Goal: Task Accomplishment & Management: Manage account settings

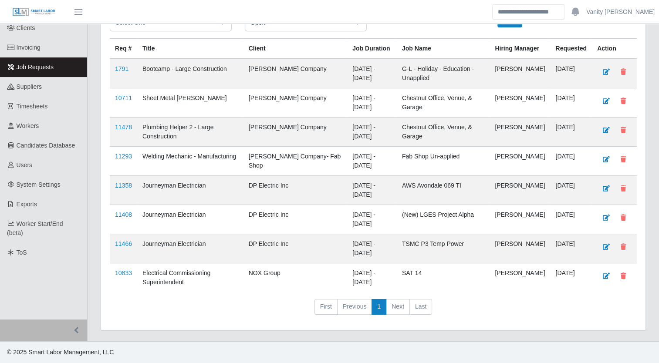
scroll to position [74, 0]
click at [122, 240] on td "11466" at bounding box center [123, 248] width 27 height 29
click at [122, 189] on link "11358" at bounding box center [123, 185] width 17 height 7
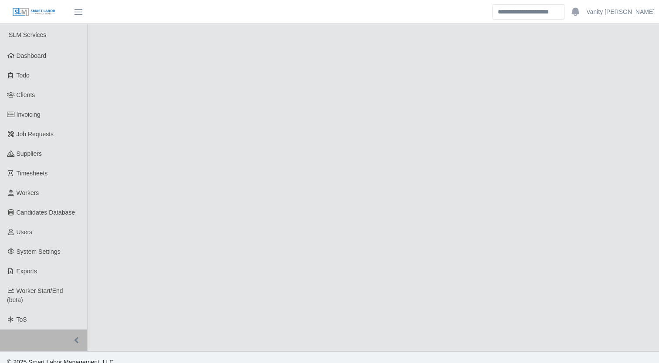
select select "****"
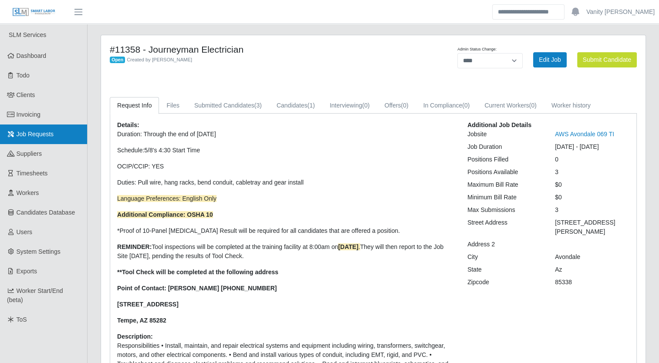
click at [40, 135] on span "Job Requests" at bounding box center [35, 134] width 37 height 7
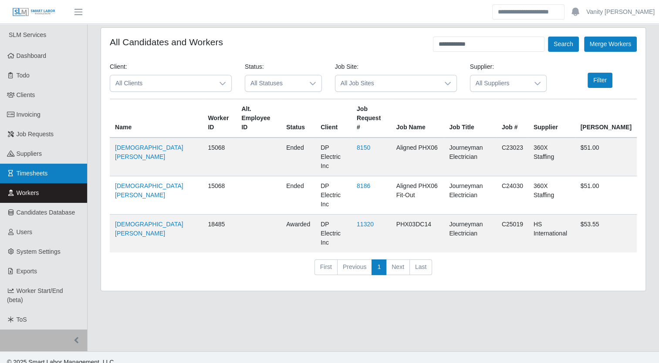
click at [52, 171] on link "Timesheets" at bounding box center [43, 174] width 87 height 20
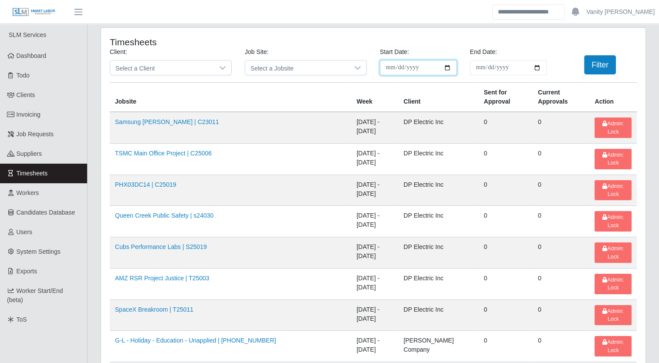
click at [448, 66] on input "**********" at bounding box center [418, 67] width 77 height 15
type input "**********"
click at [537, 67] on input "End Date:" at bounding box center [508, 67] width 77 height 15
type input "**********"
click at [589, 69] on button "Filter" at bounding box center [600, 64] width 32 height 19
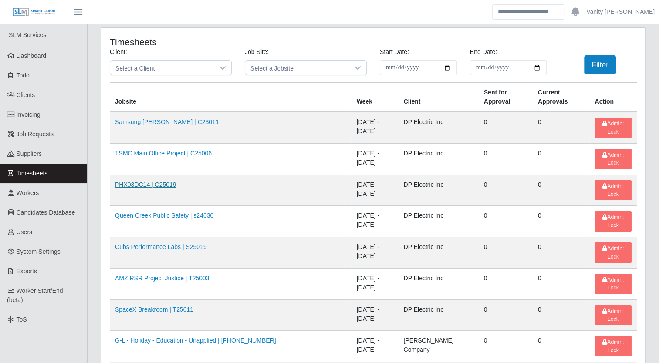
click at [140, 181] on link "PHX03DC14 | C25019" at bounding box center [145, 184] width 61 height 7
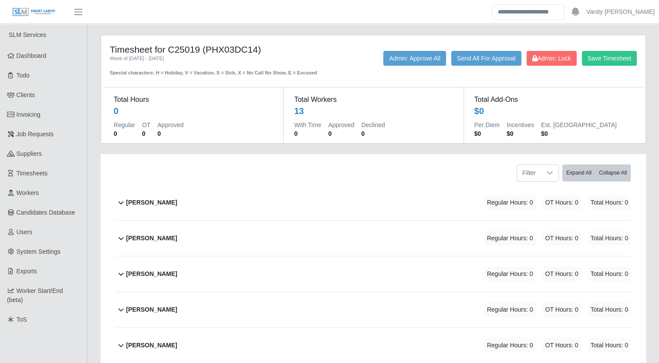
click at [148, 201] on b "Alejandro Sanchez" at bounding box center [151, 202] width 51 height 9
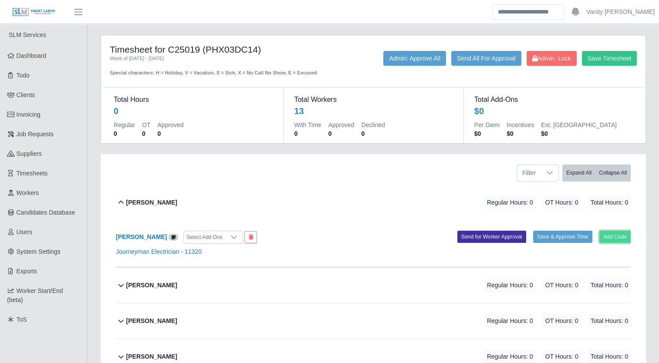
click at [619, 237] on button "Add Code" at bounding box center [615, 237] width 32 height 12
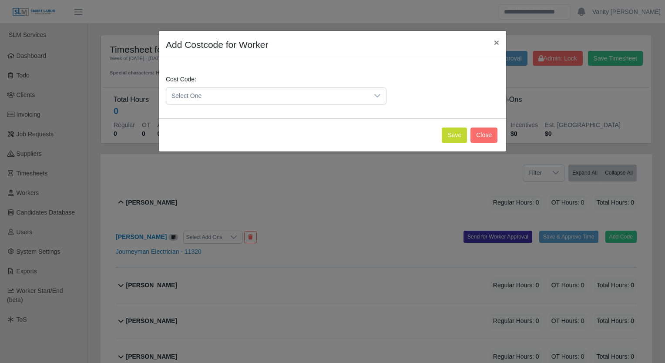
click at [244, 97] on span "Select One" at bounding box center [267, 96] width 202 height 16
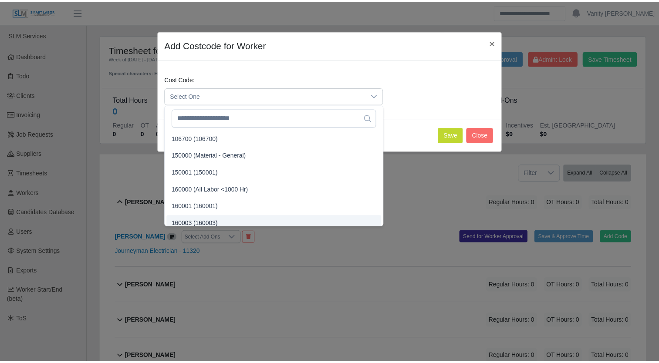
scroll to position [5, 0]
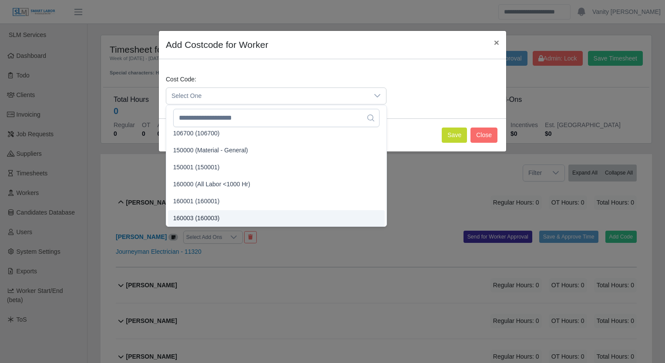
click at [189, 217] on span "160003 (160003)" at bounding box center [196, 218] width 47 height 9
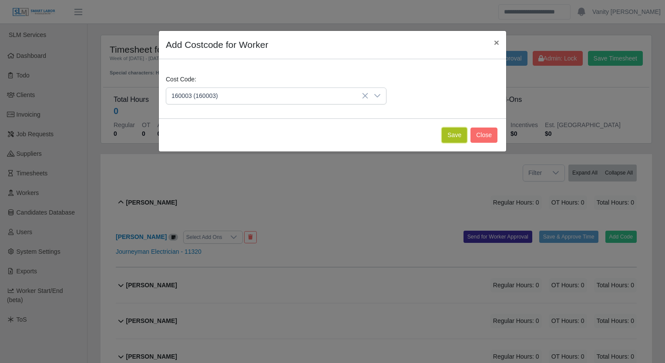
click at [460, 131] on button "Save" at bounding box center [454, 135] width 25 height 15
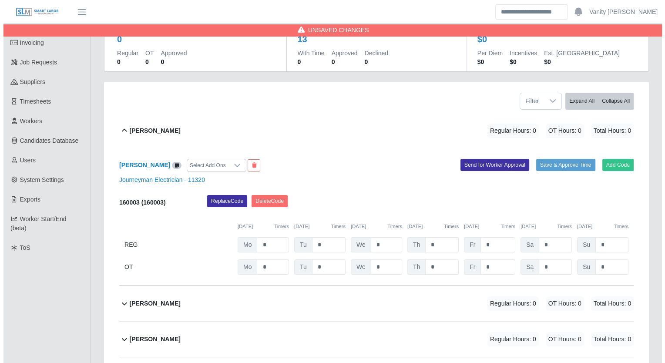
scroll to position [87, 0]
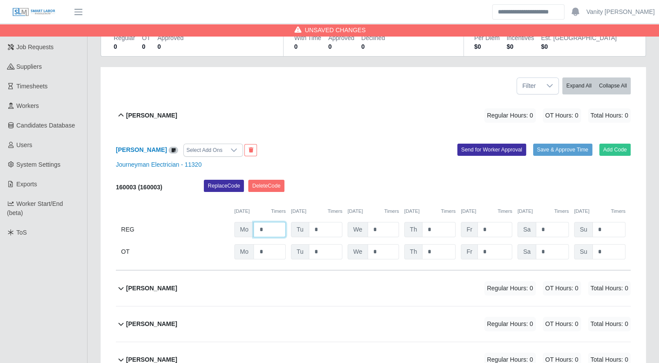
click at [256, 230] on input "*" at bounding box center [269, 229] width 32 height 15
type input "**"
click at [133, 115] on b "Alejandro Sanchez" at bounding box center [151, 115] width 51 height 9
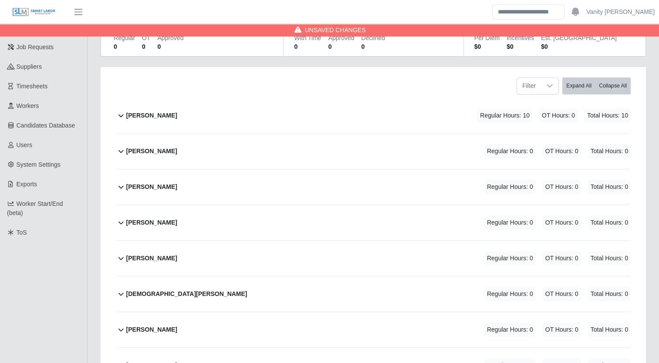
click at [130, 149] on b "Carlos Rios" at bounding box center [151, 151] width 51 height 9
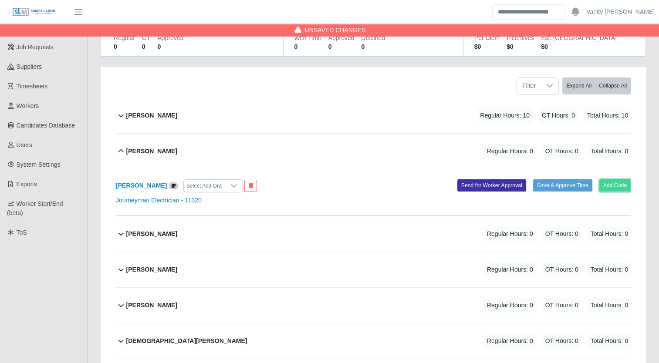
click at [623, 185] on button "Add Code" at bounding box center [615, 185] width 32 height 12
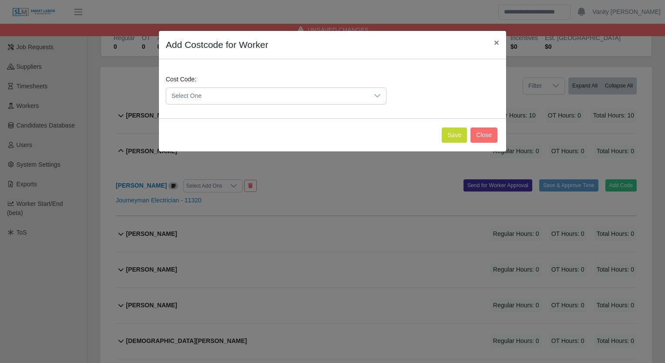
click at [204, 91] on span "Select One" at bounding box center [267, 96] width 202 height 16
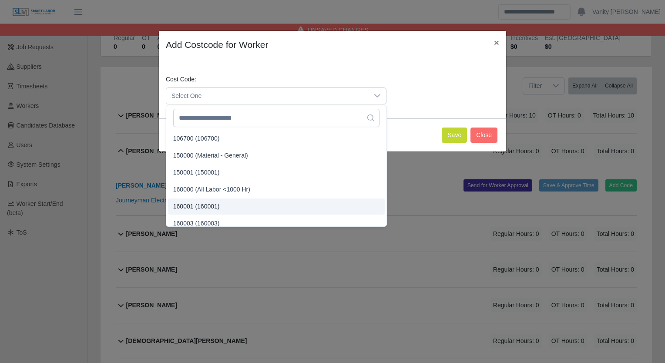
scroll to position [5, 0]
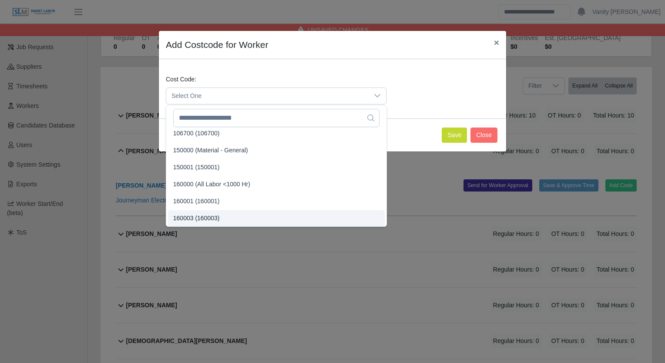
click at [185, 219] on span "160003 (160003)" at bounding box center [196, 218] width 47 height 9
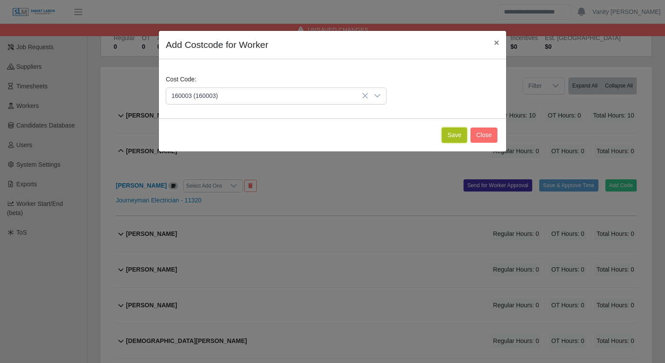
click at [446, 134] on button "Save" at bounding box center [454, 135] width 25 height 15
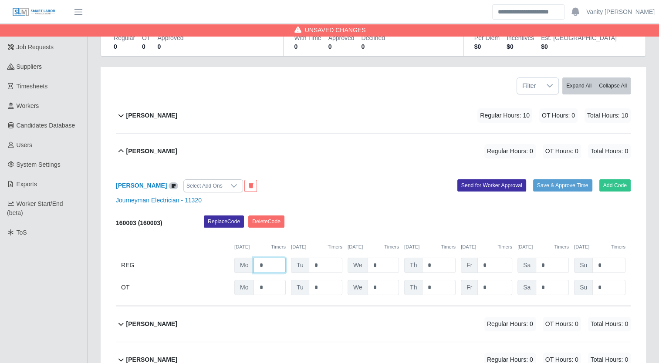
drag, startPoint x: 266, startPoint y: 267, endPoint x: 243, endPoint y: 260, distance: 24.4
click at [241, 260] on div "Mo *" at bounding box center [259, 265] width 51 height 15
type input "**"
click at [138, 149] on b "Carlos Rios" at bounding box center [151, 151] width 51 height 9
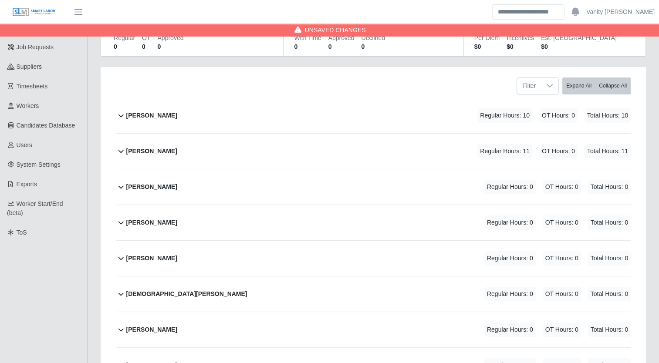
click at [134, 186] on b "Edgar Palafox" at bounding box center [151, 186] width 51 height 9
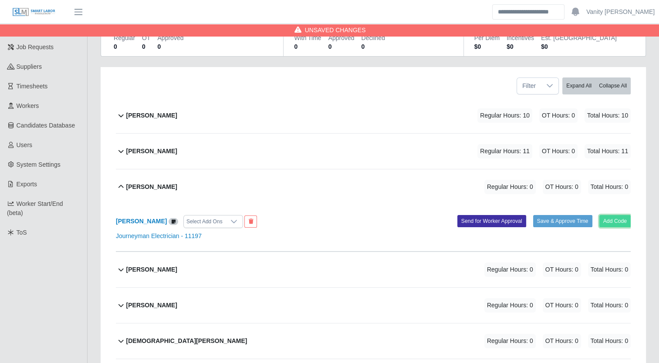
click at [607, 223] on button "Add Code" at bounding box center [615, 221] width 32 height 12
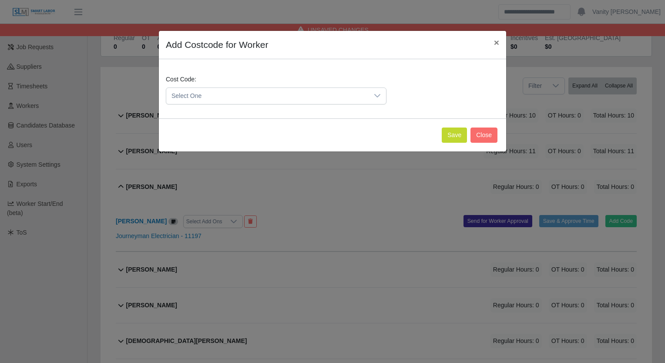
click at [351, 102] on span "Select One" at bounding box center [267, 96] width 202 height 16
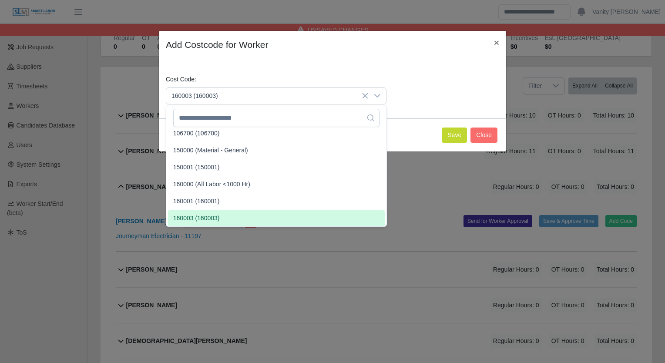
click at [204, 219] on span "160003 (160003)" at bounding box center [196, 218] width 47 height 9
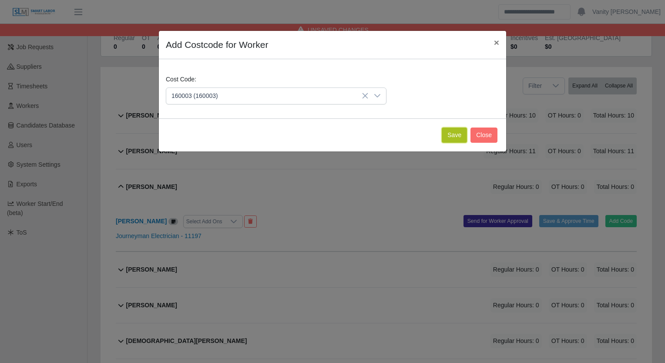
click at [459, 136] on button "Save" at bounding box center [454, 135] width 25 height 15
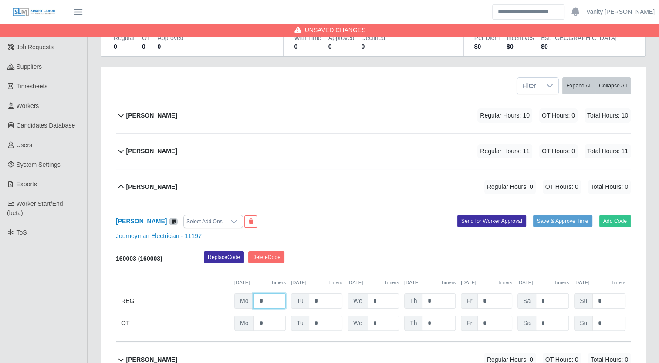
drag, startPoint x: 266, startPoint y: 303, endPoint x: 253, endPoint y: 301, distance: 12.5
click at [253, 301] on input "*" at bounding box center [269, 300] width 32 height 15
type input "**"
click at [146, 191] on b "[PERSON_NAME]" at bounding box center [151, 186] width 51 height 9
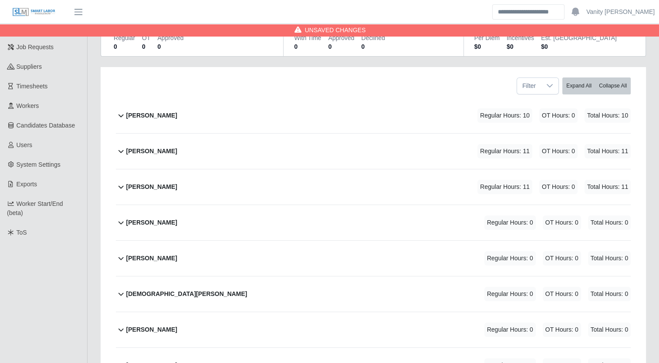
click at [148, 222] on b "Fabian Gaxiola Valdez" at bounding box center [151, 222] width 51 height 9
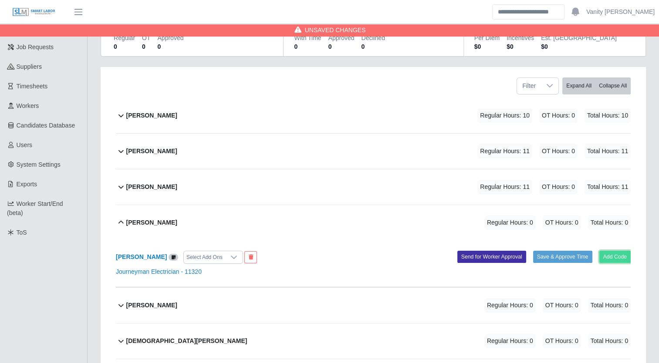
click at [607, 257] on button "Add Code" at bounding box center [615, 257] width 32 height 12
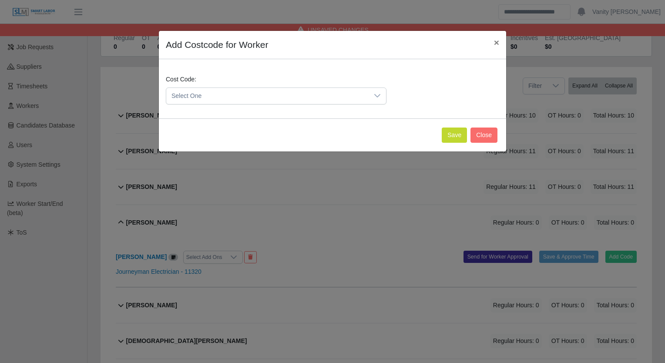
click at [326, 97] on span "Select One" at bounding box center [267, 96] width 202 height 16
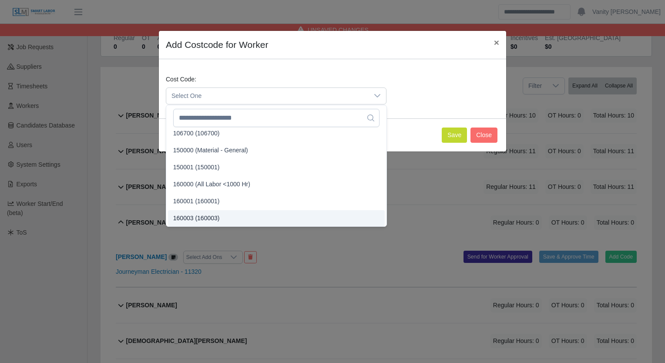
click at [193, 223] on li "160003 (160003)" at bounding box center [276, 218] width 217 height 16
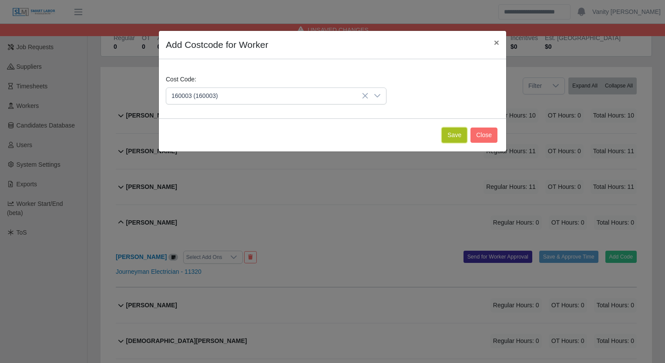
click at [458, 138] on button "Save" at bounding box center [454, 135] width 25 height 15
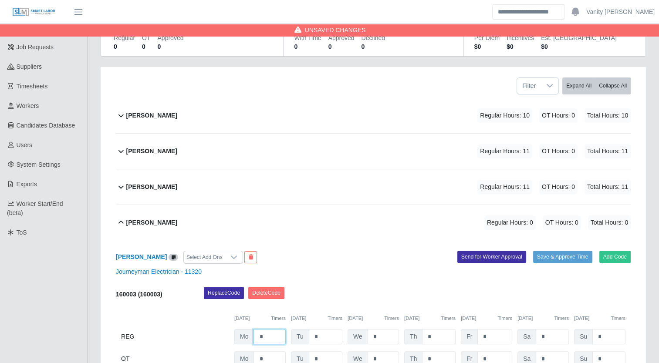
click at [259, 336] on input "*" at bounding box center [269, 336] width 32 height 15
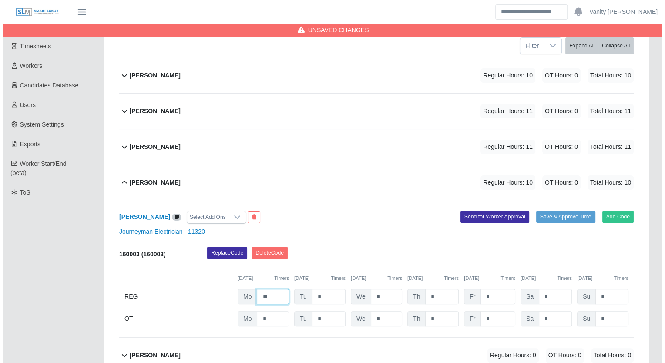
scroll to position [174, 0]
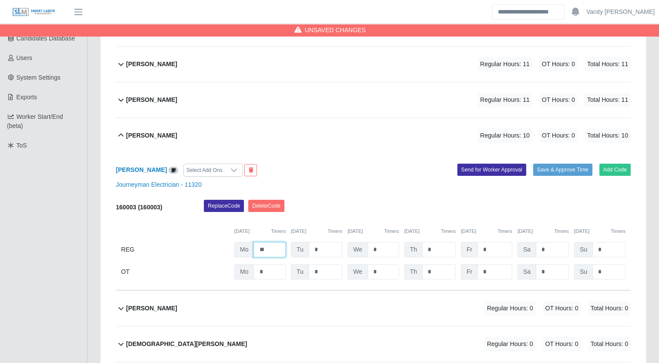
type input "**"
click at [165, 135] on b "Fabian Gaxiola Valdez" at bounding box center [151, 135] width 51 height 9
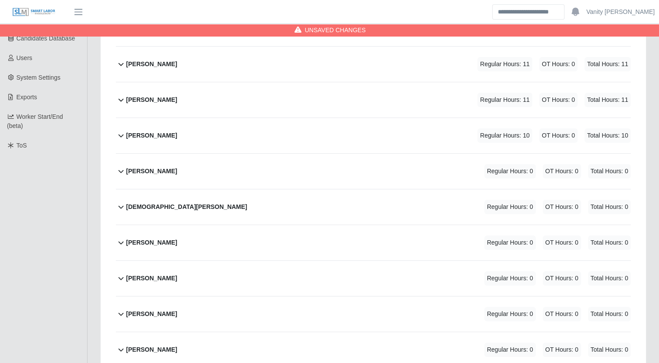
click at [139, 172] on b "[PERSON_NAME]" at bounding box center [151, 171] width 51 height 9
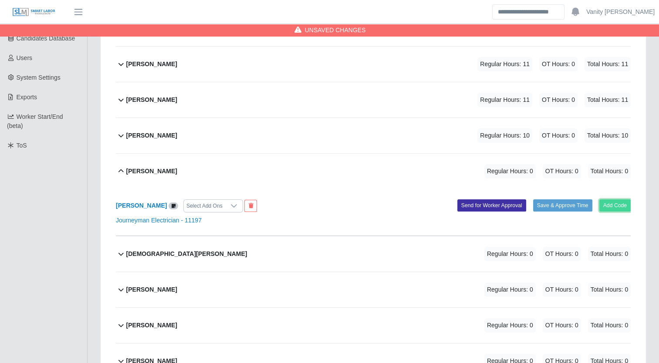
click at [616, 206] on button "Add Code" at bounding box center [615, 205] width 32 height 12
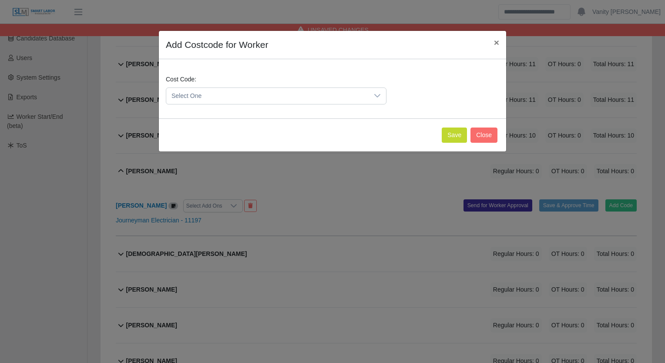
click at [274, 96] on span "Select One" at bounding box center [267, 96] width 202 height 16
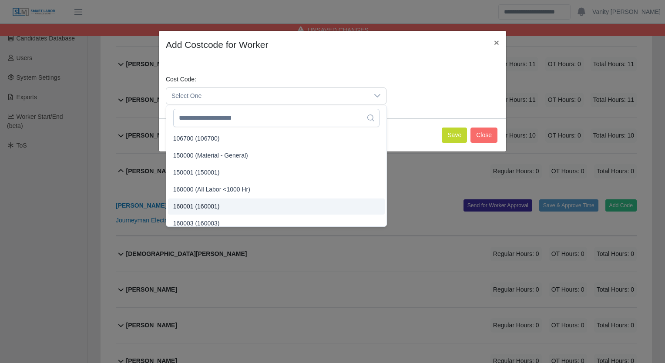
scroll to position [5, 0]
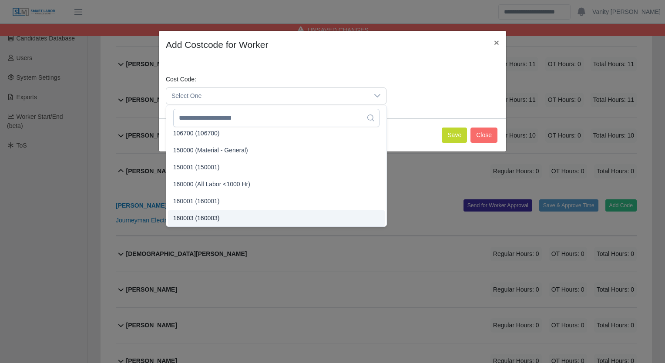
click at [207, 217] on span "160003 (160003)" at bounding box center [196, 218] width 47 height 9
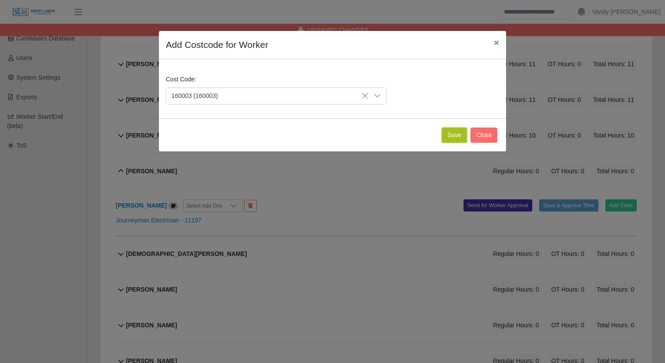
click at [462, 133] on button "Save" at bounding box center [454, 135] width 25 height 15
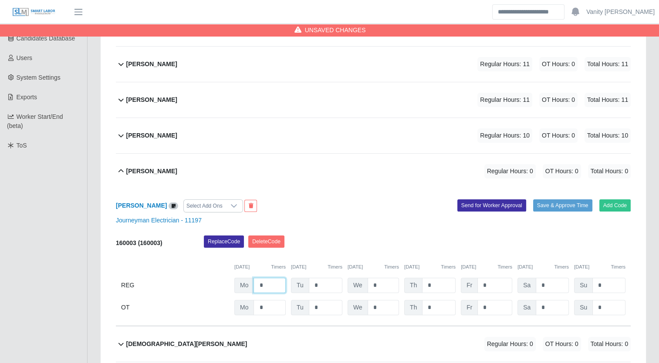
click at [258, 283] on input "*" at bounding box center [269, 285] width 32 height 15
type input "**"
click at [134, 169] on b "[PERSON_NAME]" at bounding box center [151, 171] width 51 height 9
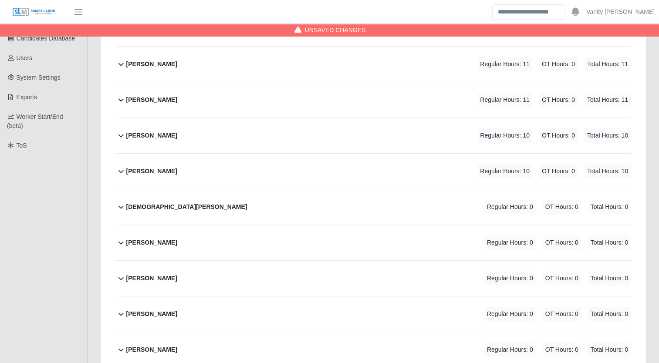
click at [130, 206] on b "[DEMOGRAPHIC_DATA][PERSON_NAME]" at bounding box center [186, 206] width 121 height 9
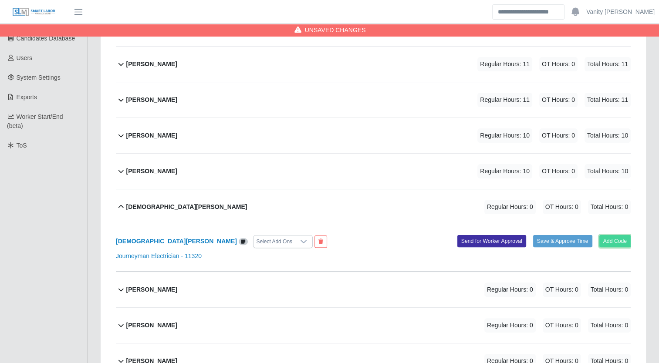
click at [611, 243] on button "Add Code" at bounding box center [615, 241] width 32 height 12
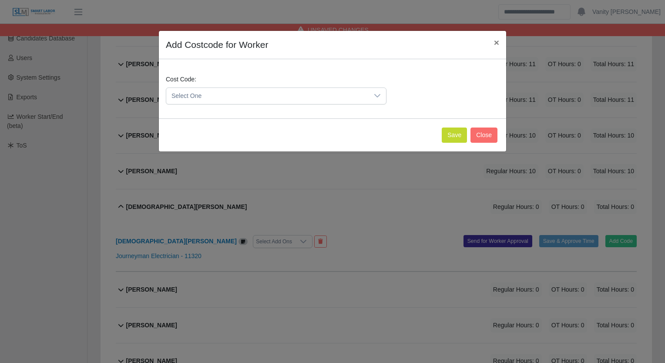
click at [270, 95] on span "Select One" at bounding box center [267, 96] width 202 height 16
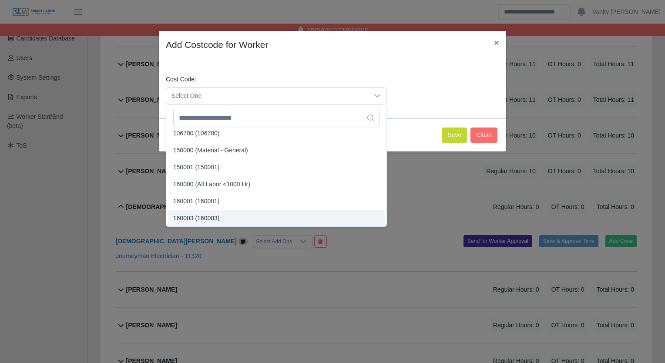
click at [185, 218] on span "160003 (160003)" at bounding box center [196, 218] width 47 height 9
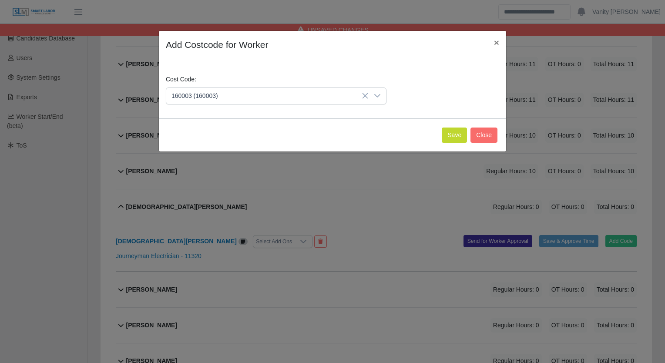
click at [46, 222] on div "Add Costcode for Worker × Cost Code: 160003 (160003) Save Close" at bounding box center [332, 181] width 665 height 363
click at [455, 137] on button "Save" at bounding box center [454, 135] width 25 height 15
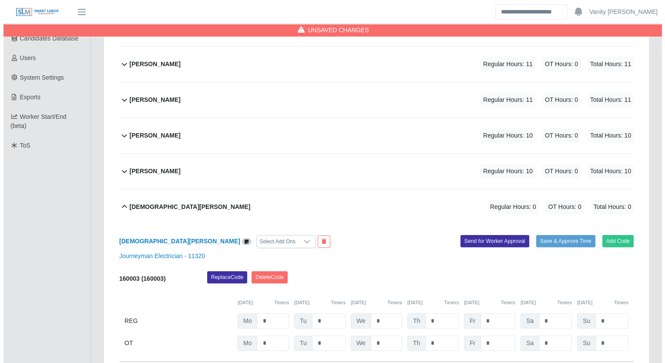
scroll to position [261, 0]
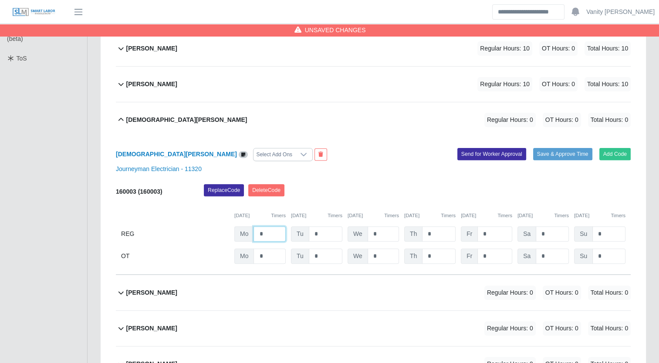
click at [255, 234] on input "*" at bounding box center [269, 233] width 32 height 15
type input "**"
click at [138, 124] on div "[DEMOGRAPHIC_DATA][PERSON_NAME]" at bounding box center [186, 120] width 121 height 14
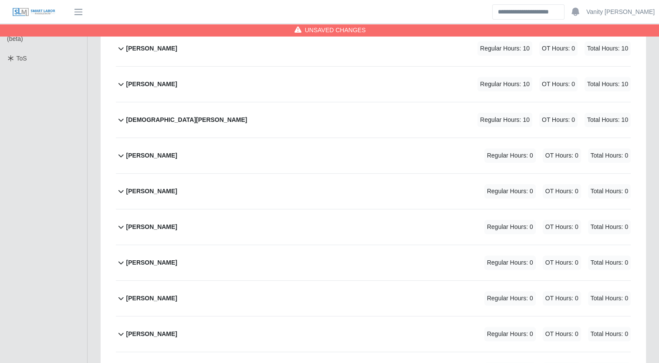
click at [140, 155] on b "Jesus Barragan" at bounding box center [151, 155] width 51 height 9
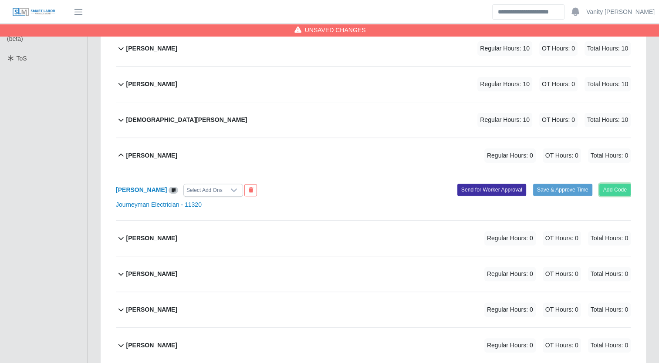
click at [623, 189] on button "Add Code" at bounding box center [615, 190] width 32 height 12
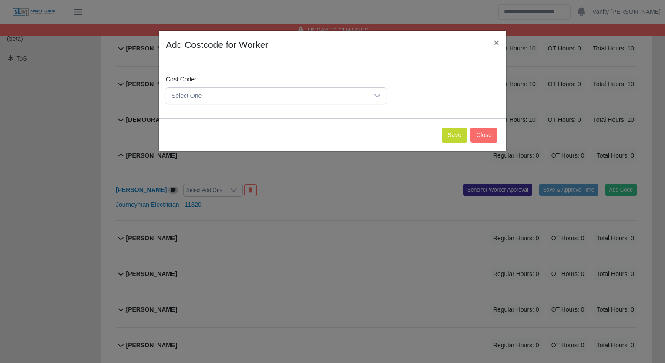
click at [279, 90] on span "Select One" at bounding box center [267, 96] width 202 height 16
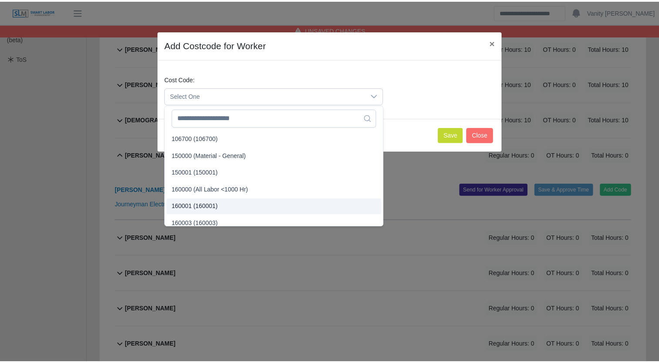
scroll to position [5, 0]
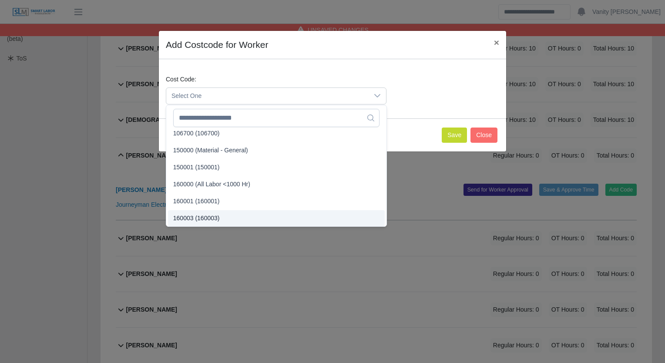
click at [219, 221] on li "160003 (160003)" at bounding box center [276, 218] width 217 height 16
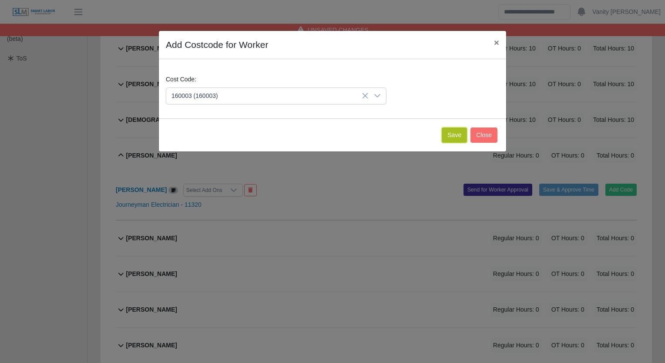
click at [452, 138] on button "Save" at bounding box center [454, 135] width 25 height 15
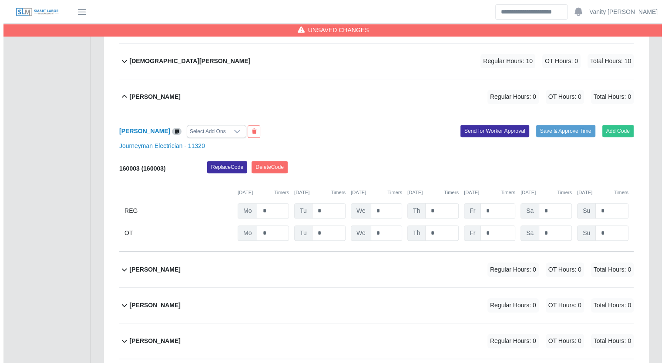
scroll to position [305, 0]
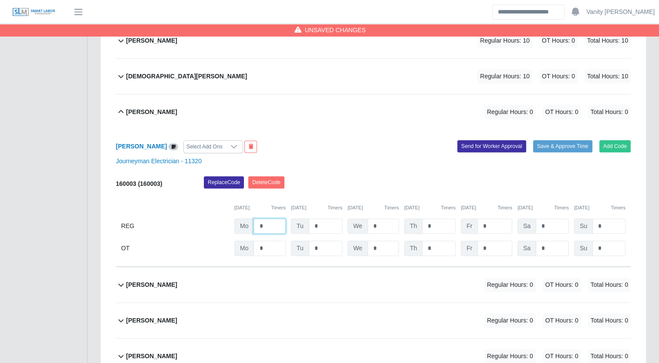
click at [256, 226] on input "*" at bounding box center [269, 226] width 32 height 15
type input "**"
click at [145, 102] on div "Jesus Barragan Regular Hours: 10 OT Hours: 0 Total Hours: 10" at bounding box center [378, 111] width 504 height 35
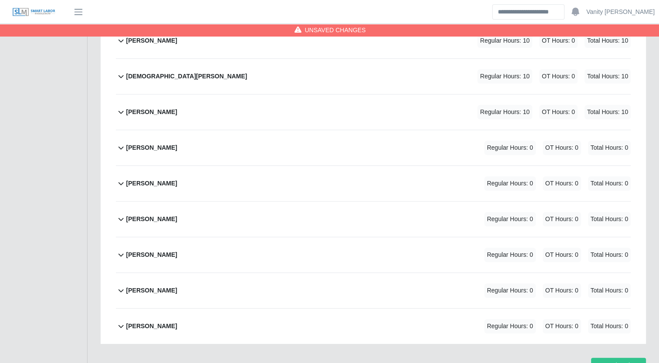
click at [148, 143] on b "[PERSON_NAME]" at bounding box center [151, 147] width 51 height 9
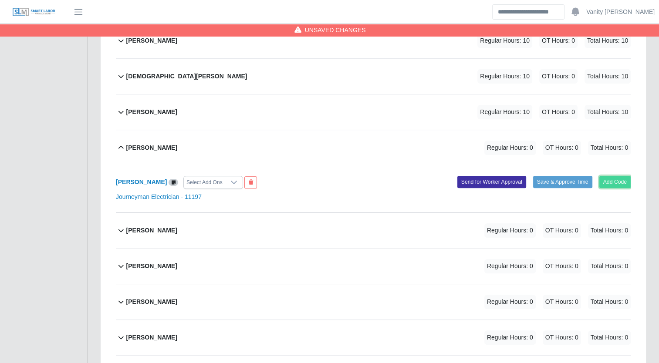
click at [623, 183] on button "Add Code" at bounding box center [615, 182] width 32 height 12
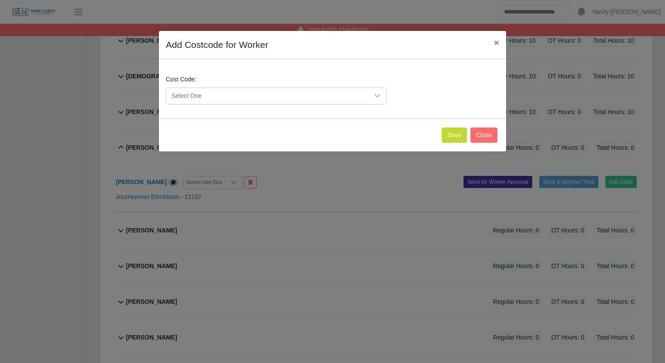
click at [246, 102] on span "Select One" at bounding box center [267, 96] width 202 height 16
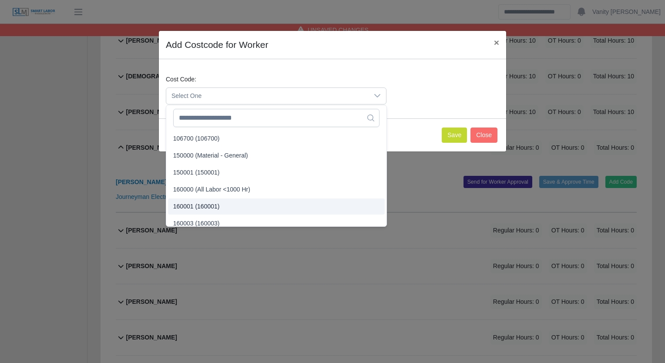
scroll to position [5, 0]
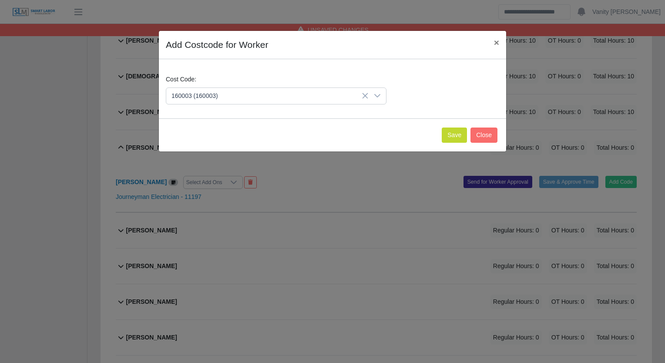
click at [193, 217] on span "160003 (160003)" at bounding box center [196, 218] width 47 height 9
click at [452, 139] on button "Save" at bounding box center [454, 135] width 25 height 15
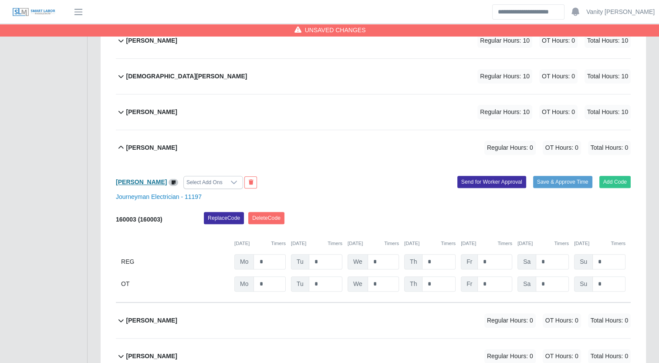
click at [122, 181] on b "[PERSON_NAME]" at bounding box center [141, 182] width 51 height 7
click at [130, 149] on b "[PERSON_NAME]" at bounding box center [151, 147] width 51 height 9
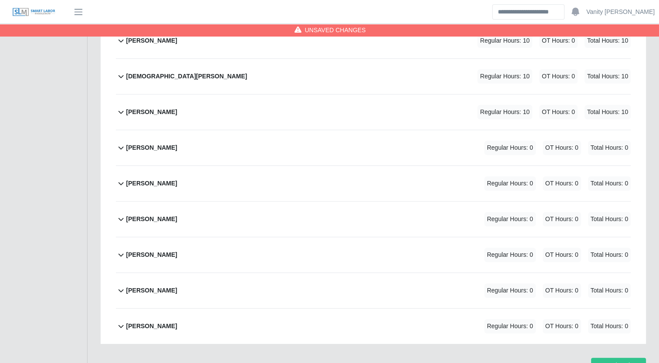
click at [138, 182] on b "[PERSON_NAME]" at bounding box center [151, 183] width 51 height 9
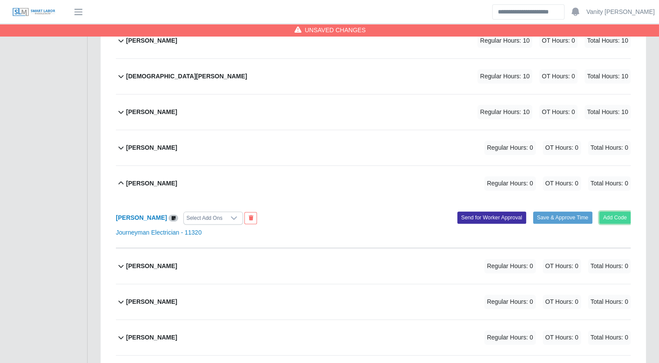
click at [620, 216] on button "Add Code" at bounding box center [615, 218] width 32 height 12
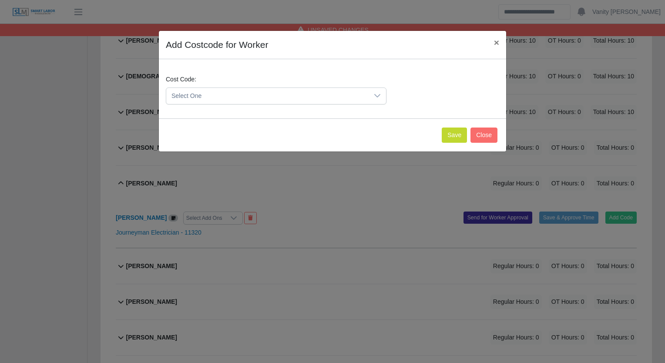
click at [241, 100] on span "Select One" at bounding box center [267, 96] width 202 height 16
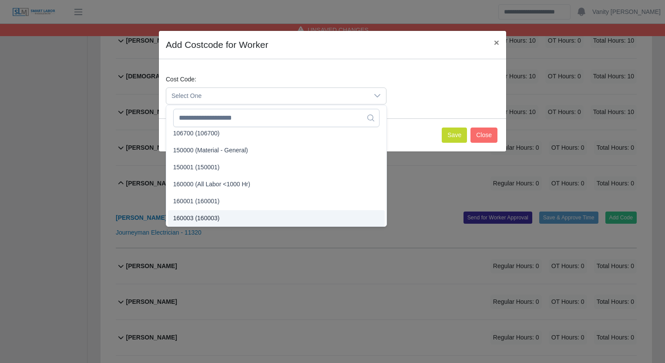
click at [207, 220] on span "160003 (160003)" at bounding box center [196, 218] width 47 height 9
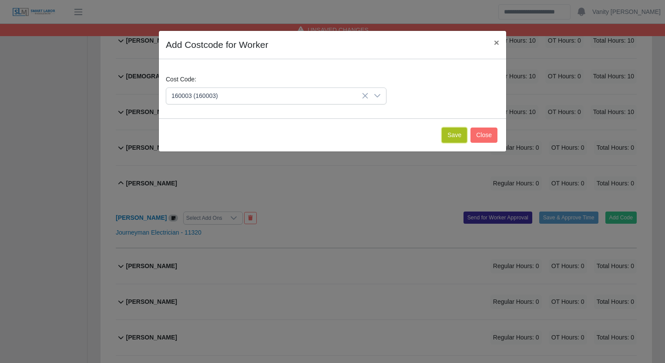
click at [451, 129] on button "Save" at bounding box center [454, 135] width 25 height 15
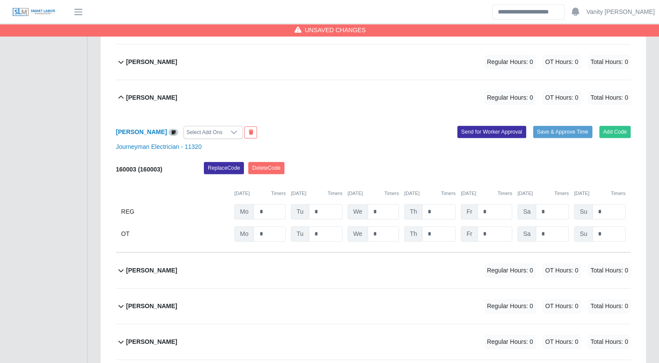
scroll to position [392, 0]
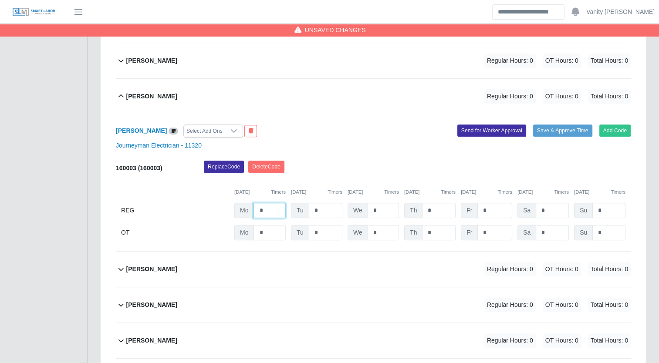
click at [260, 210] on input "*" at bounding box center [269, 210] width 32 height 15
type input "**"
click at [158, 103] on div "Jose Carillo Regular Hours: 10 OT Hours: 0 Total Hours: 10" at bounding box center [378, 96] width 504 height 35
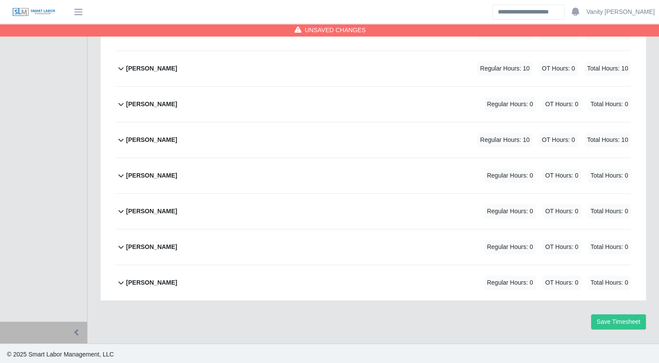
click at [158, 175] on b "Juan Espinoza" at bounding box center [151, 175] width 51 height 9
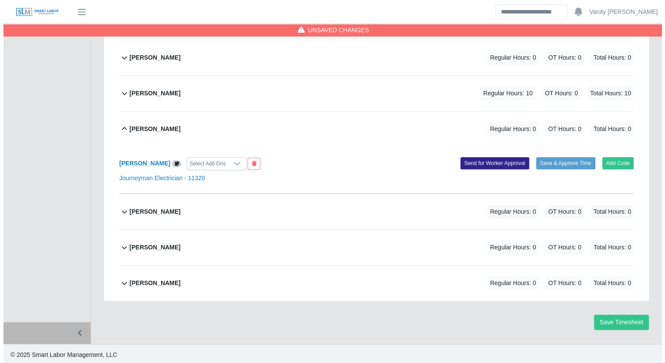
scroll to position [395, 0]
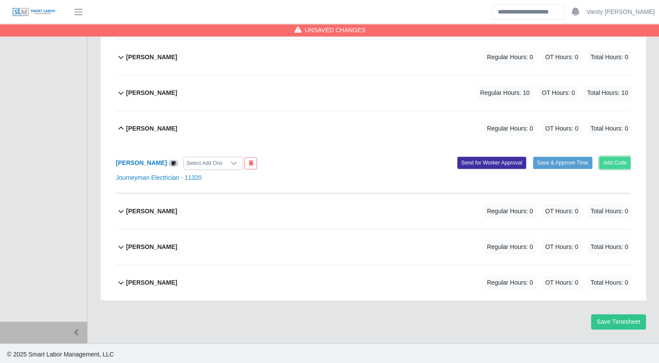
click at [608, 163] on button "Add Code" at bounding box center [615, 163] width 32 height 12
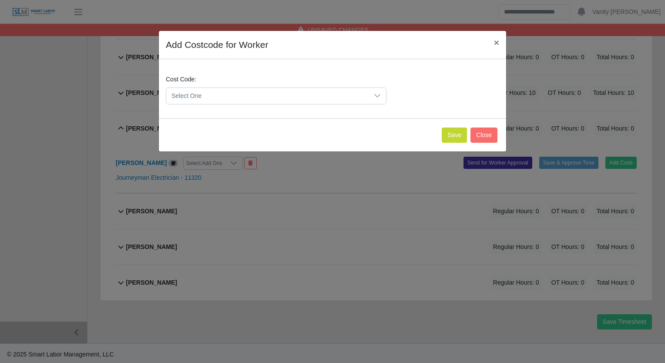
click at [209, 97] on span "Select One" at bounding box center [267, 96] width 202 height 16
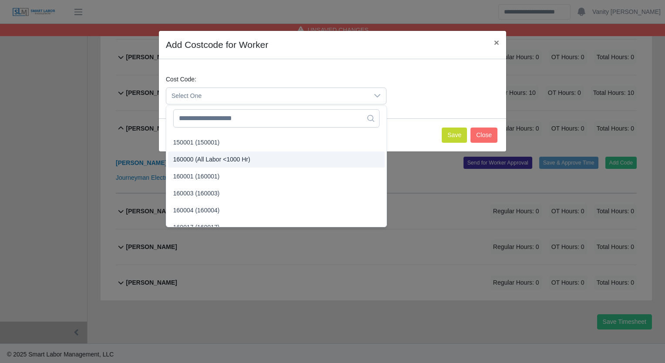
scroll to position [44, 0]
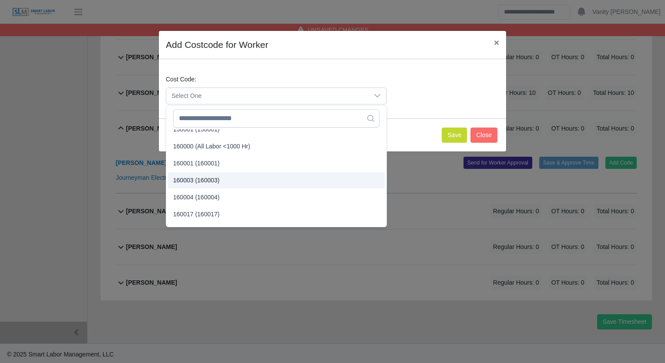
click at [202, 182] on span "160003 (160003)" at bounding box center [196, 180] width 47 height 9
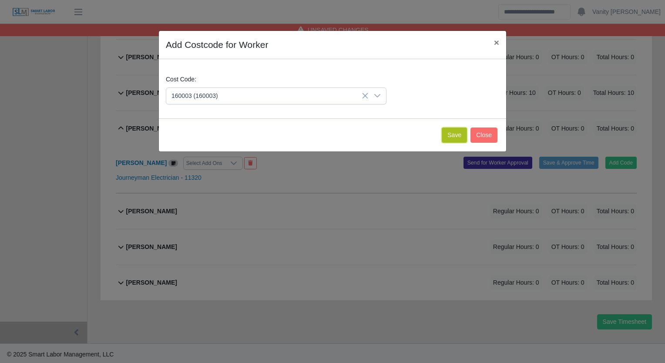
click at [459, 128] on button "Save" at bounding box center [454, 135] width 25 height 15
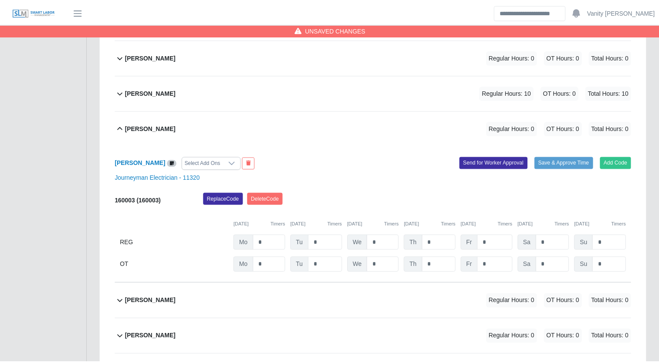
scroll to position [485, 0]
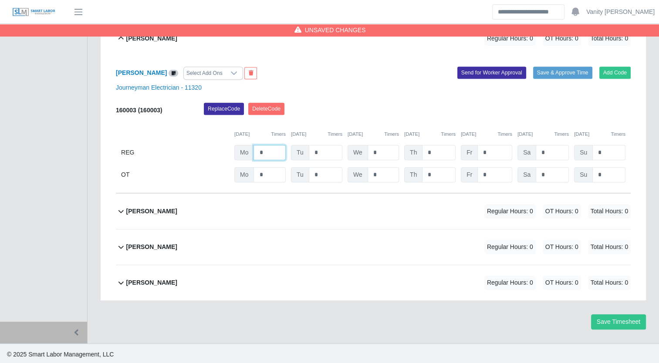
click at [258, 150] on input "*" at bounding box center [269, 152] width 32 height 15
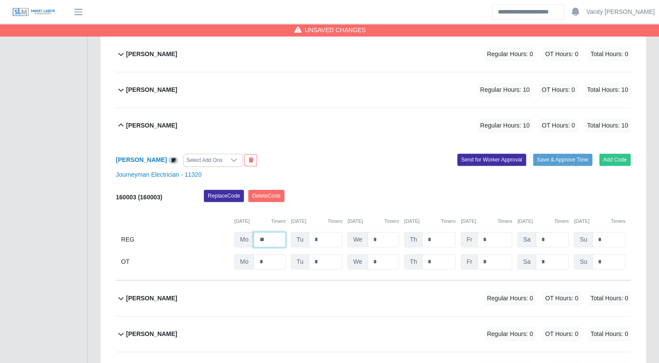
type input "**"
click at [157, 122] on b "Juan Espinoza" at bounding box center [151, 125] width 51 height 9
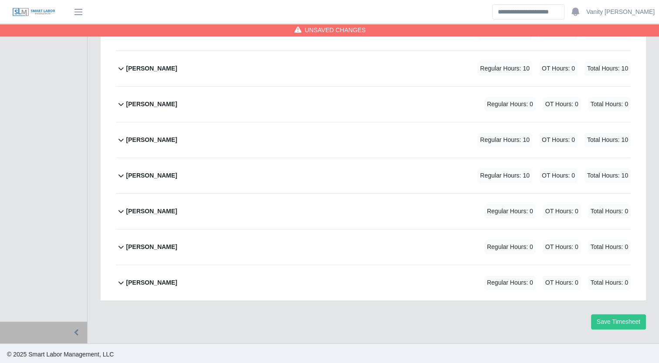
click at [152, 204] on div "Martin Diaz" at bounding box center [151, 211] width 51 height 14
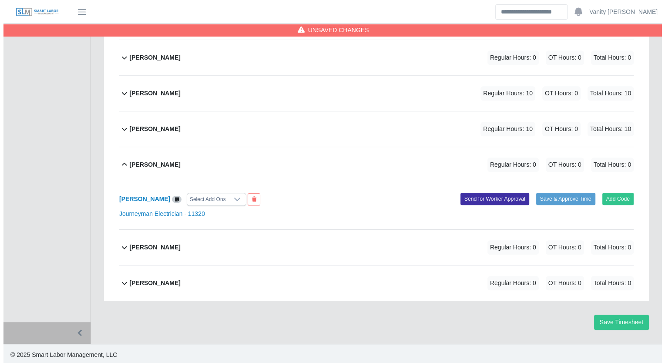
scroll to position [395, 0]
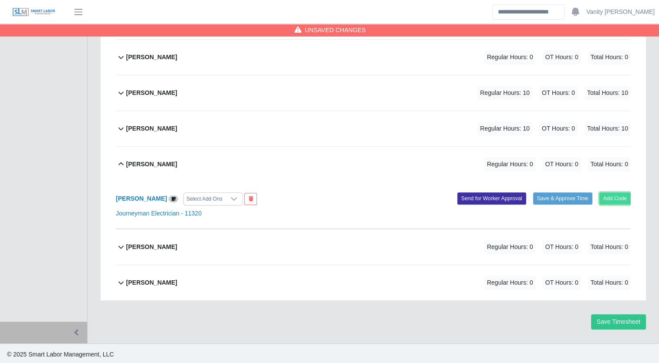
click at [623, 196] on button "Add Code" at bounding box center [615, 198] width 32 height 12
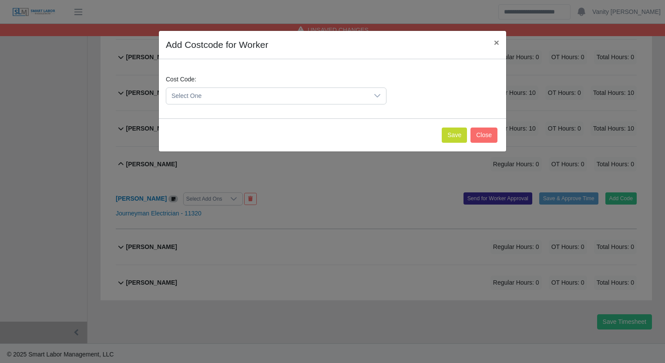
click at [217, 91] on span "Select One" at bounding box center [267, 96] width 202 height 16
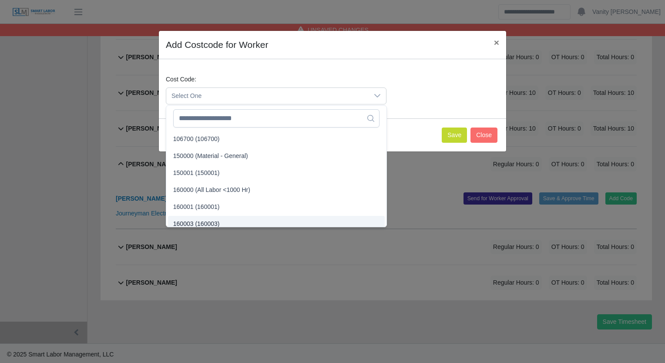
scroll to position [5, 0]
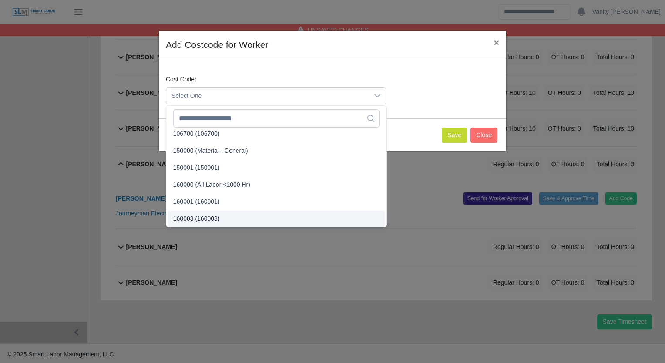
click at [199, 222] on span "160003 (160003)" at bounding box center [196, 218] width 47 height 9
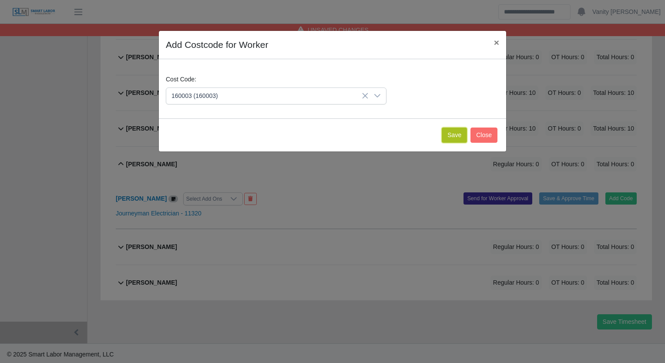
click at [455, 140] on button "Save" at bounding box center [454, 135] width 25 height 15
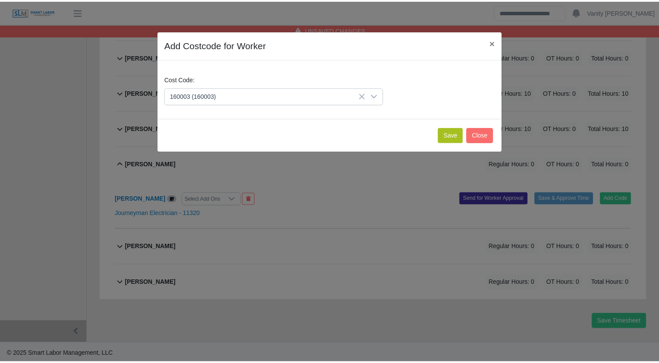
scroll to position [485, 0]
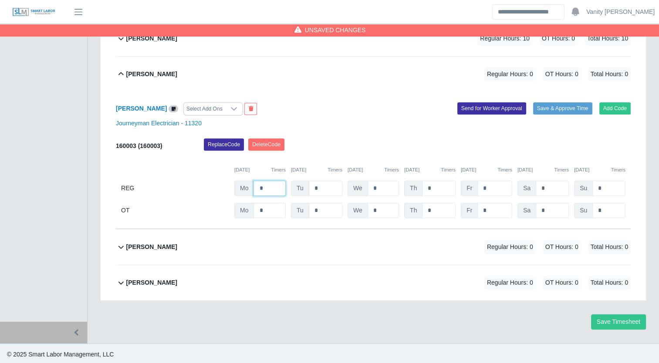
click at [259, 187] on input "*" at bounding box center [269, 188] width 32 height 15
type input "**"
click at [148, 75] on b "Martin Diaz" at bounding box center [151, 74] width 51 height 9
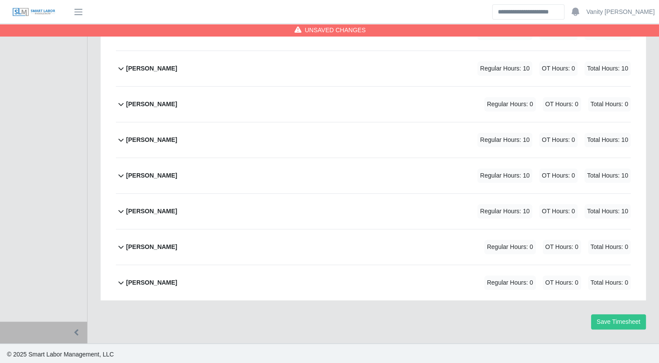
click at [145, 243] on b "[PERSON_NAME]" at bounding box center [151, 247] width 51 height 9
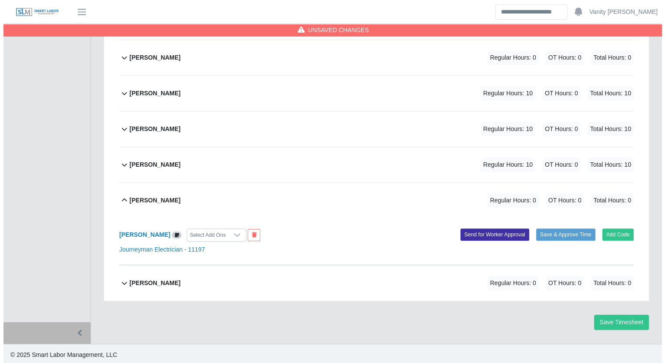
scroll to position [395, 0]
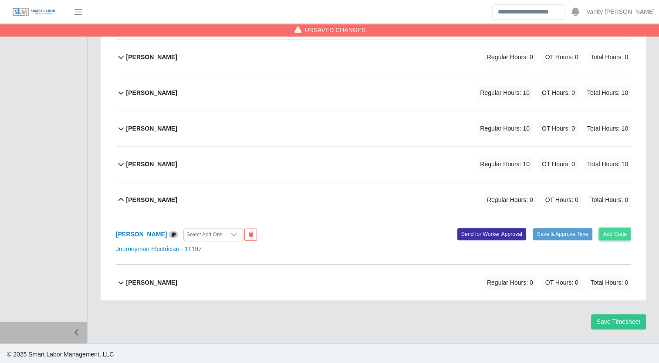
click at [628, 233] on button "Add Code" at bounding box center [615, 234] width 32 height 12
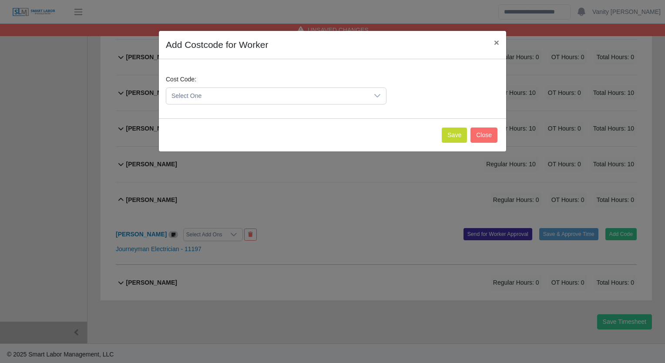
click at [263, 97] on span "Select One" at bounding box center [267, 96] width 202 height 16
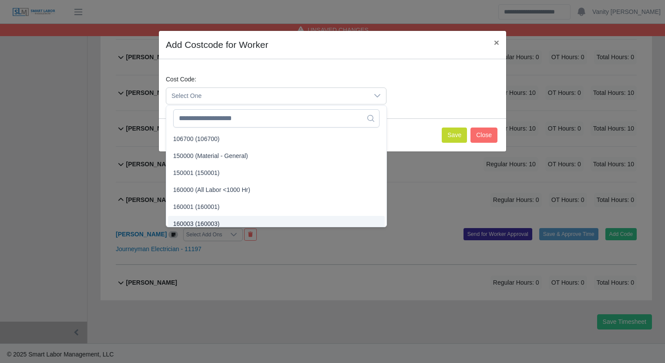
scroll to position [5, 0]
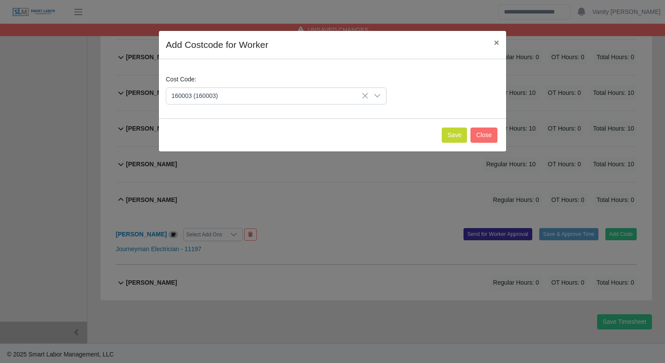
click at [201, 218] on span "160003 (160003)" at bounding box center [196, 218] width 47 height 9
click at [453, 137] on button "Save" at bounding box center [454, 135] width 25 height 15
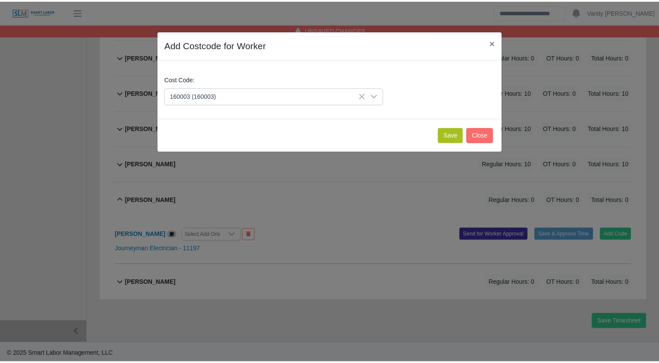
scroll to position [485, 0]
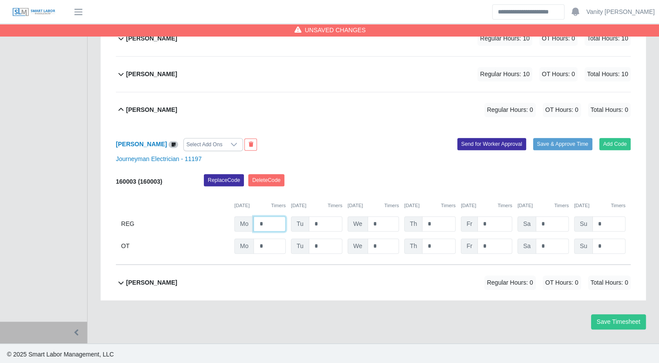
click at [256, 222] on input "*" at bounding box center [269, 223] width 32 height 15
type input "**"
click at [128, 106] on b "[PERSON_NAME]" at bounding box center [151, 109] width 51 height 9
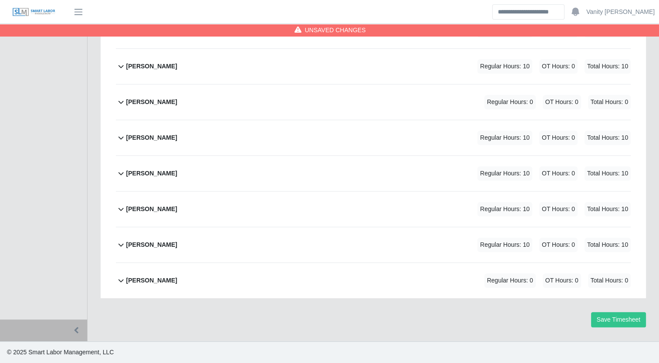
scroll to position [348, 0]
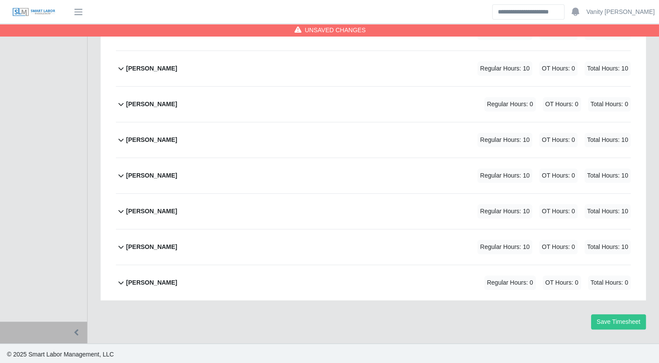
click at [142, 278] on b "[PERSON_NAME]" at bounding box center [151, 282] width 51 height 9
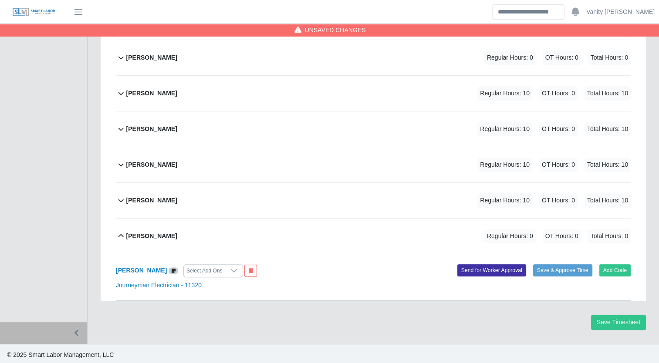
scroll to position [395, 0]
click at [136, 235] on b "[PERSON_NAME]" at bounding box center [151, 235] width 51 height 9
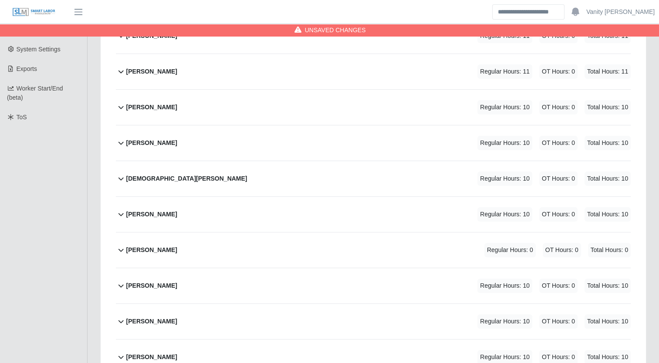
scroll to position [218, 0]
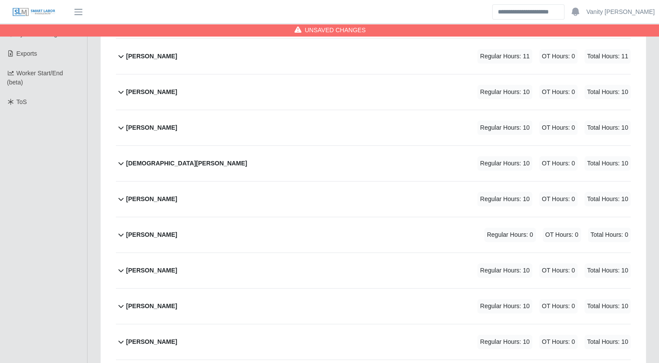
drag, startPoint x: 148, startPoint y: 302, endPoint x: 180, endPoint y: 299, distance: 32.8
click at [148, 302] on b "Juan Espinoza" at bounding box center [151, 306] width 51 height 9
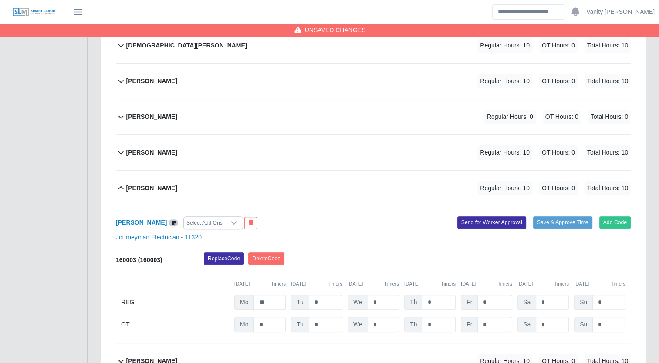
scroll to position [348, 0]
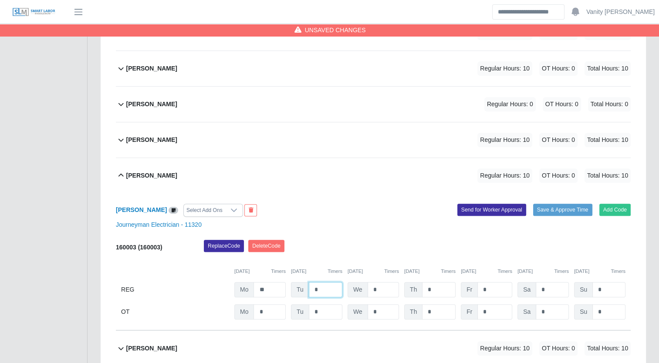
click at [309, 290] on input "*" at bounding box center [326, 289] width 34 height 15
type input "**"
click at [171, 182] on div "Juan Espinoza Regular Hours: 20 OT Hours: 0 Total Hours: 20" at bounding box center [378, 175] width 504 height 35
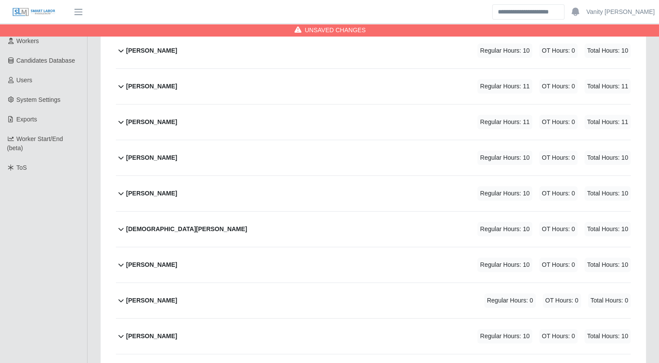
scroll to position [131, 0]
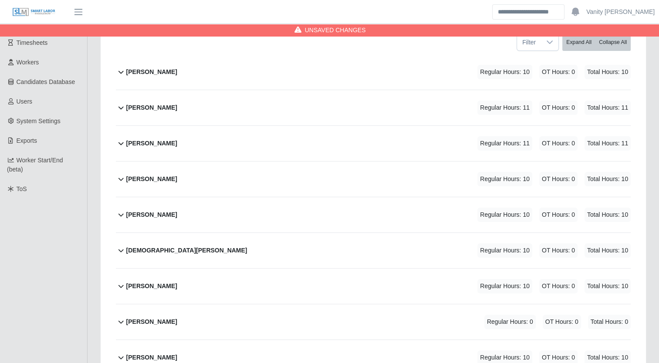
click at [145, 176] on b "Fabian Gaxiola Valdez" at bounding box center [151, 179] width 51 height 9
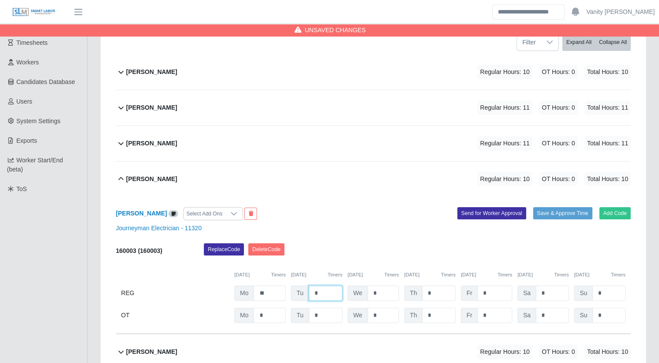
click at [314, 291] on input "*" at bounding box center [326, 293] width 34 height 15
type input "**"
click at [138, 180] on b "Fabian Gaxiola Valdez" at bounding box center [151, 179] width 51 height 9
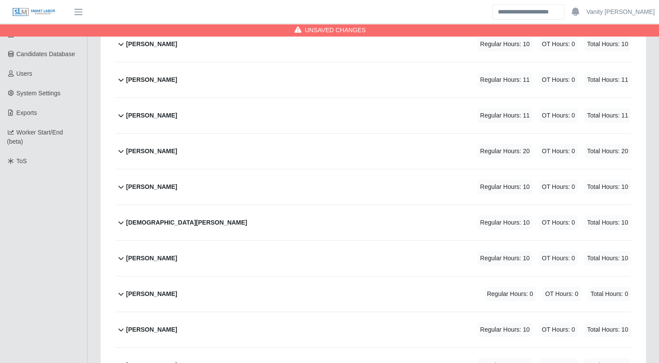
scroll to position [174, 0]
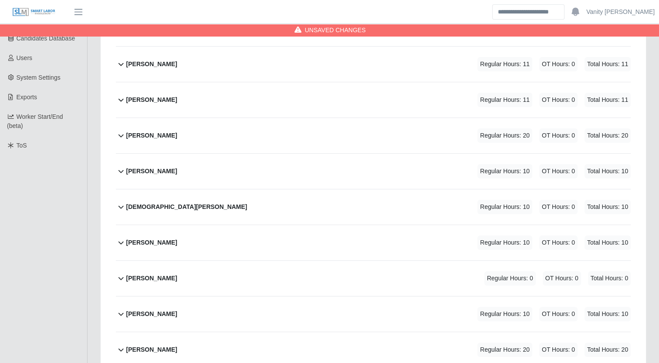
click at [152, 169] on b "Jesus Lopez Osuna" at bounding box center [151, 171] width 51 height 9
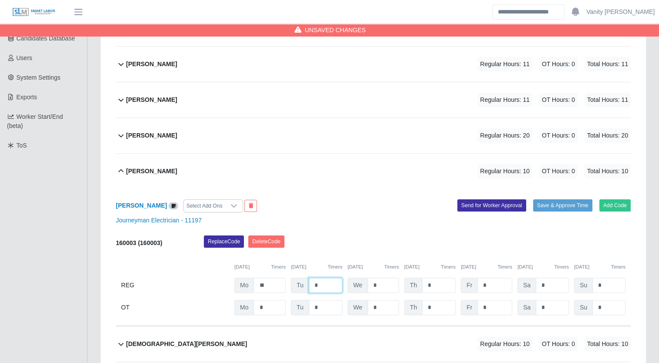
click at [313, 285] on input "*" at bounding box center [326, 285] width 34 height 15
type input "**"
click at [160, 169] on b "Jesus Lopez Osuna" at bounding box center [151, 171] width 51 height 9
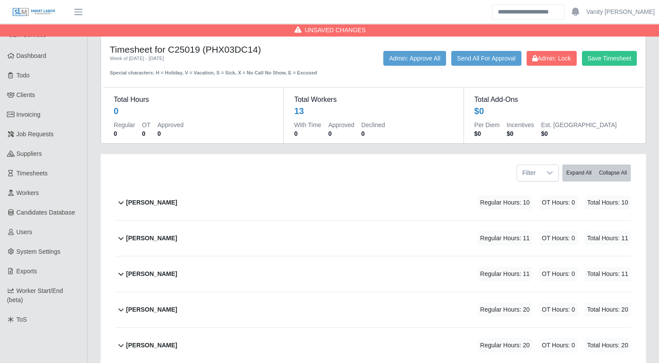
scroll to position [0, 0]
click at [167, 205] on b "Alejandro Sanchez" at bounding box center [151, 202] width 51 height 9
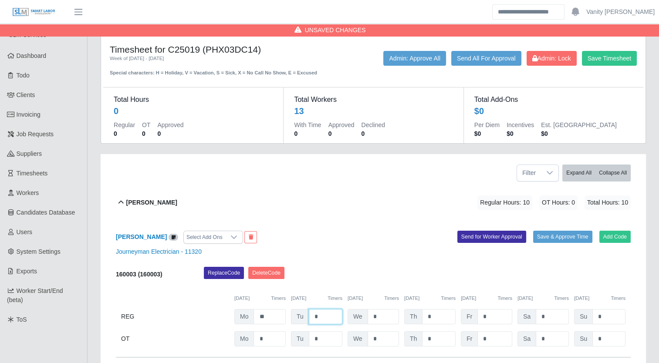
click at [310, 311] on input "*" at bounding box center [326, 316] width 34 height 15
type input "**"
click at [143, 196] on div "Alejandro Sanchez" at bounding box center [151, 202] width 51 height 14
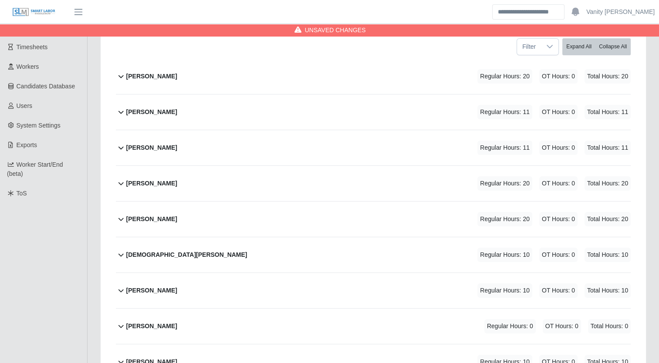
scroll to position [131, 0]
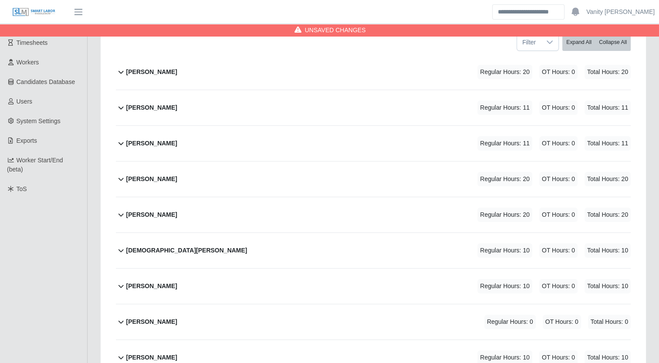
click at [155, 285] on b "Jesus Barragan" at bounding box center [151, 286] width 51 height 9
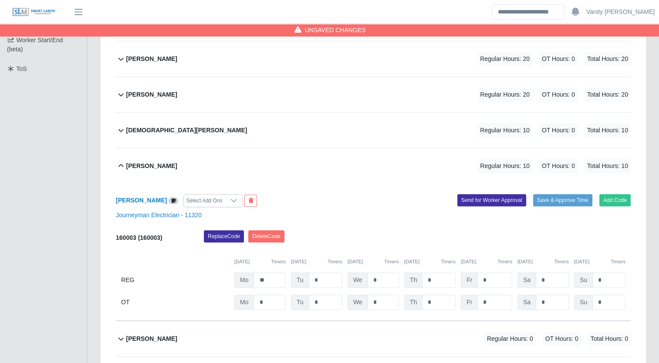
scroll to position [261, 0]
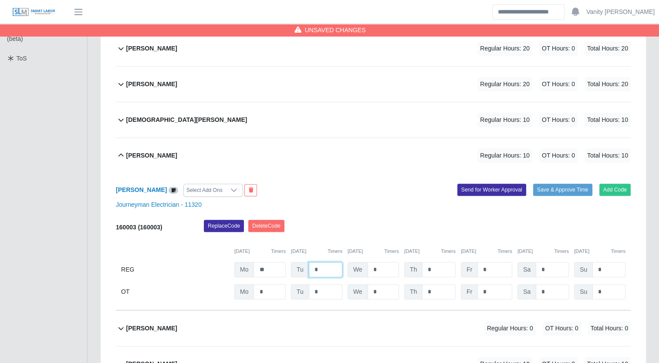
click at [312, 272] on input "*" at bounding box center [326, 269] width 34 height 15
type input "**"
click at [127, 161] on div "Jesus Barragan" at bounding box center [151, 155] width 51 height 14
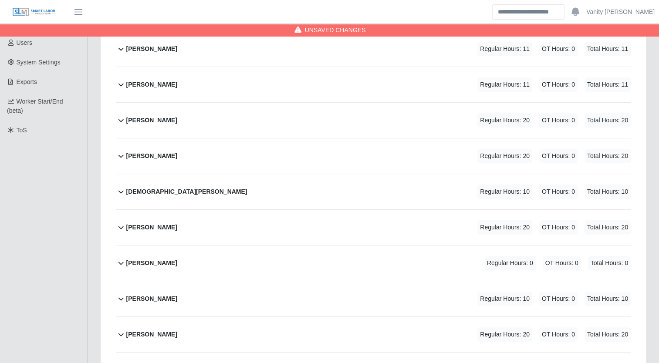
scroll to position [174, 0]
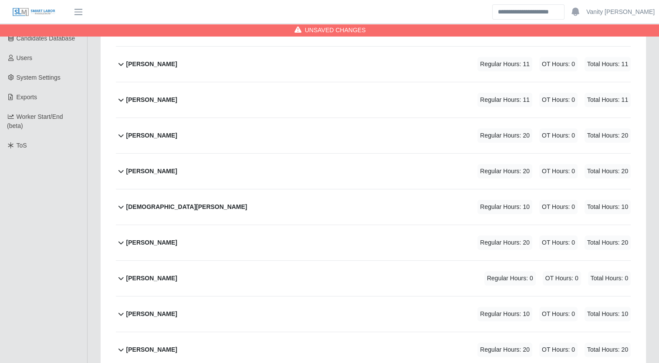
click at [148, 99] on b "Edgar Palafox" at bounding box center [151, 99] width 51 height 9
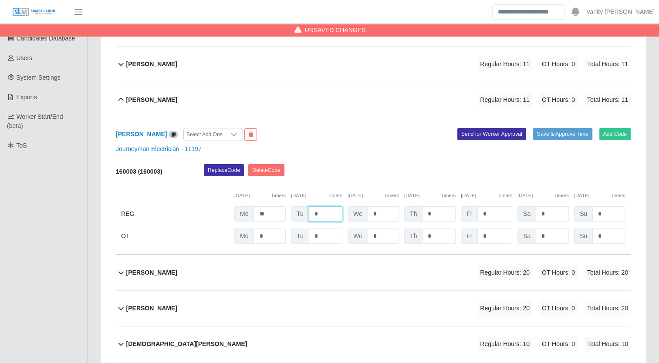
click at [310, 216] on input "*" at bounding box center [326, 213] width 34 height 15
type input "**"
click at [136, 95] on b "Edgar Palafox" at bounding box center [151, 99] width 51 height 9
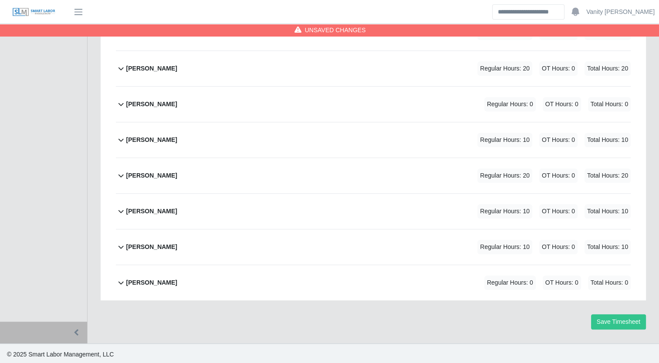
scroll to position [348, 0]
click at [141, 249] on b "Richard Rich" at bounding box center [151, 247] width 51 height 9
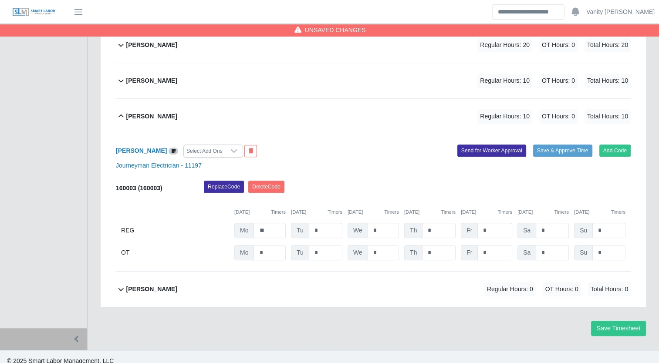
scroll to position [485, 0]
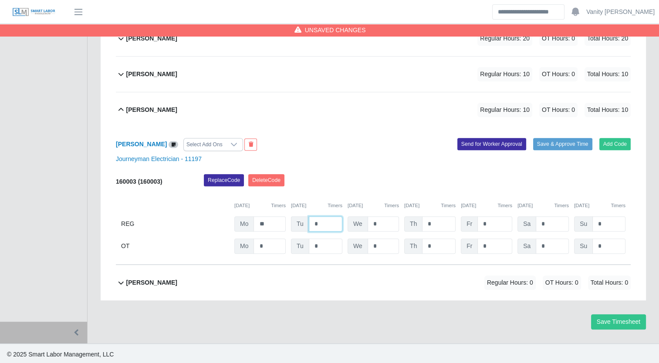
click at [310, 226] on input "*" at bounding box center [326, 223] width 34 height 15
type input "**"
click at [130, 111] on b "Richard Rich" at bounding box center [151, 109] width 51 height 9
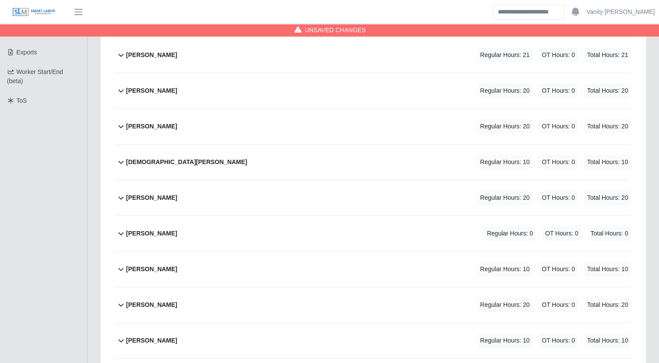
scroll to position [218, 0]
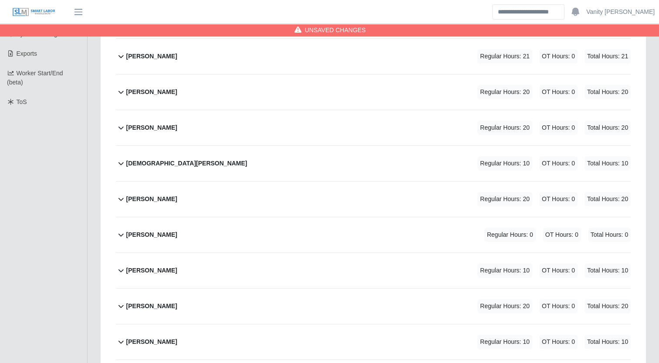
click at [146, 162] on b "Jesus Valdez" at bounding box center [186, 163] width 121 height 9
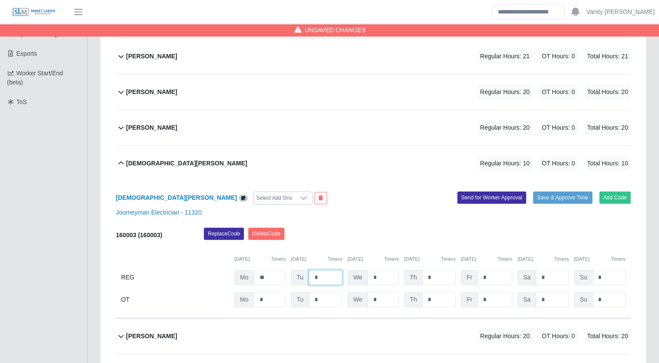
click at [311, 275] on input "*" at bounding box center [326, 277] width 34 height 15
type input "**"
click at [134, 165] on b "Jesus Valdez" at bounding box center [186, 163] width 121 height 9
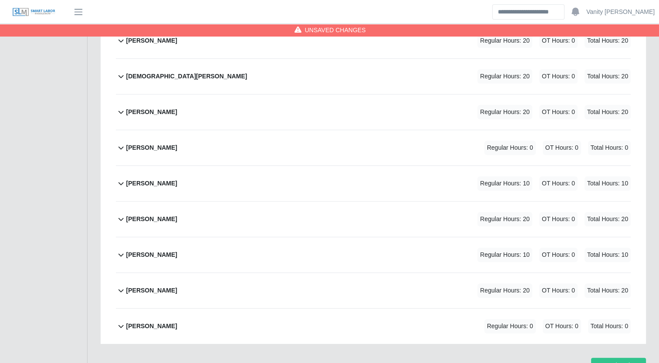
click at [157, 254] on b "Martin Diaz" at bounding box center [151, 254] width 51 height 9
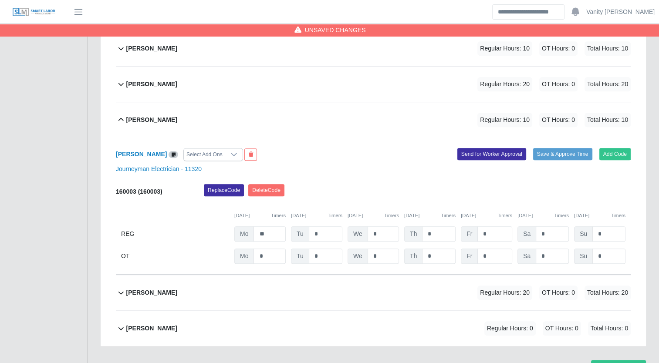
scroll to position [442, 0]
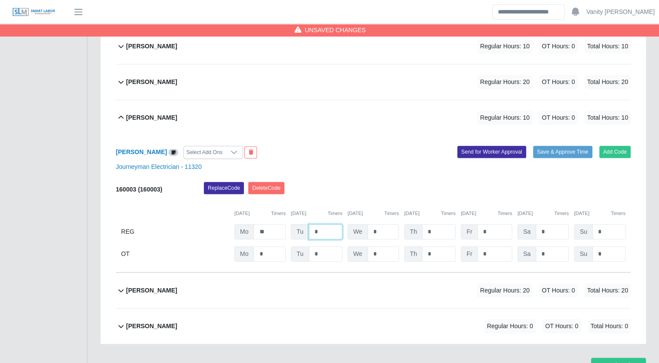
click at [310, 233] on input "*" at bounding box center [326, 231] width 34 height 15
type input "**"
click at [139, 107] on div "Martin Diaz Regular Hours: 20 OT Hours: 0 Total Hours: 20" at bounding box center [378, 117] width 504 height 35
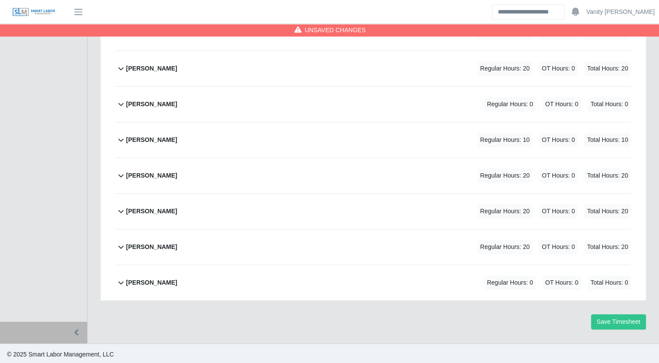
click at [138, 136] on b "Jose Carillo" at bounding box center [151, 139] width 51 height 9
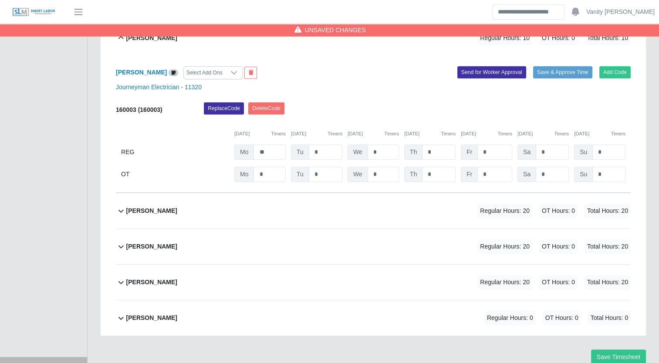
scroll to position [485, 0]
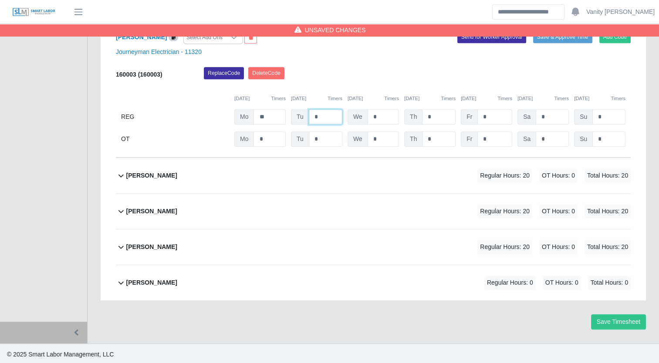
click at [313, 114] on input "*" at bounding box center [326, 116] width 34 height 15
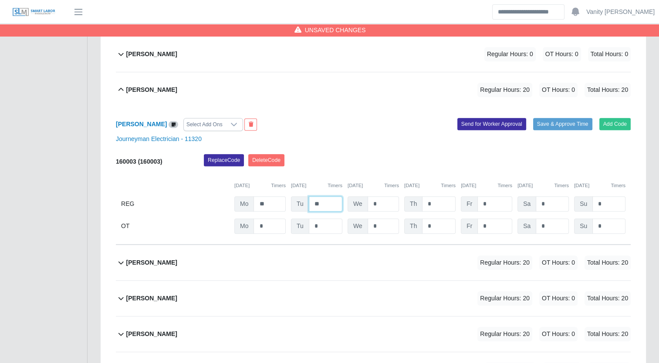
type input "**"
click at [142, 96] on div "Jose Carillo Regular Hours: 20 OT Hours: 0 Total Hours: 20" at bounding box center [378, 89] width 504 height 35
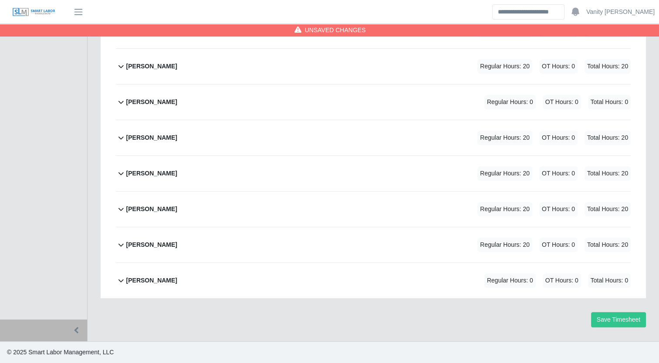
scroll to position [348, 0]
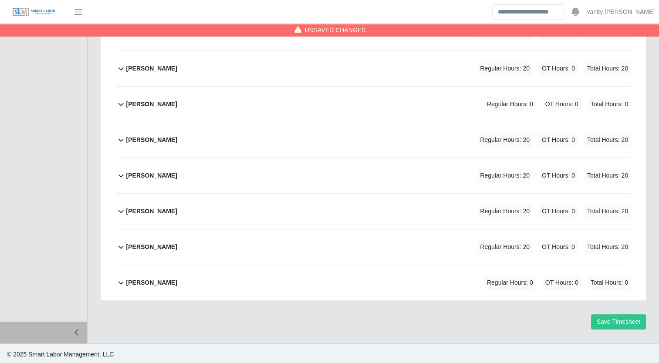
click at [162, 100] on b "Jose Rendon Macias" at bounding box center [151, 104] width 51 height 9
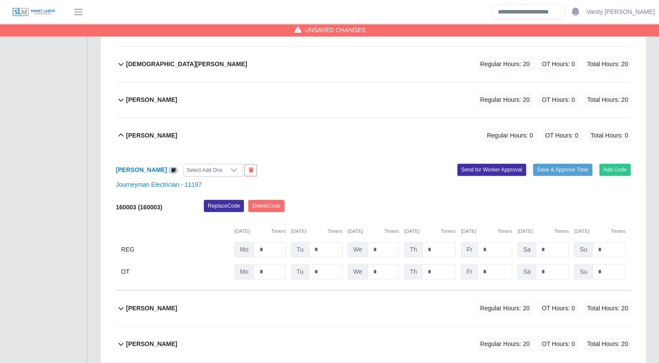
scroll to position [311, 0]
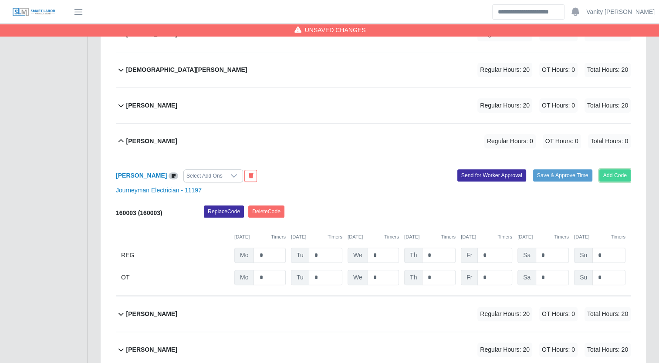
click at [620, 172] on button "Add Code" at bounding box center [615, 175] width 32 height 12
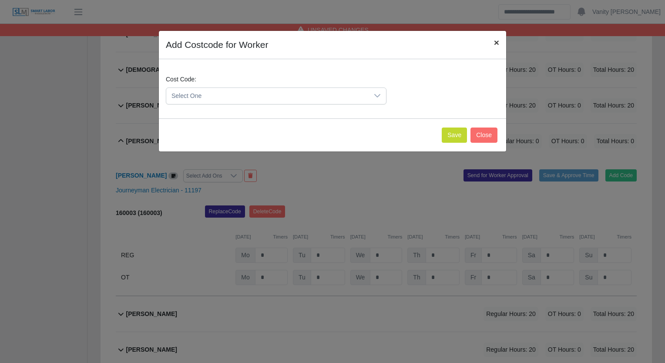
click at [491, 43] on button "×" at bounding box center [496, 42] width 19 height 23
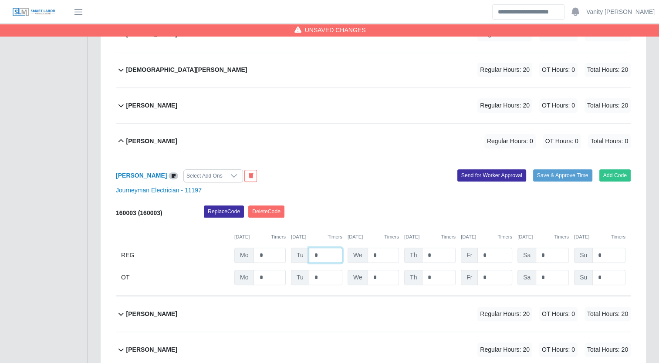
click at [310, 253] on input "*" at bounding box center [326, 255] width 34 height 15
type input "**"
click at [161, 137] on b "Jose Rendon Macias" at bounding box center [151, 141] width 51 height 9
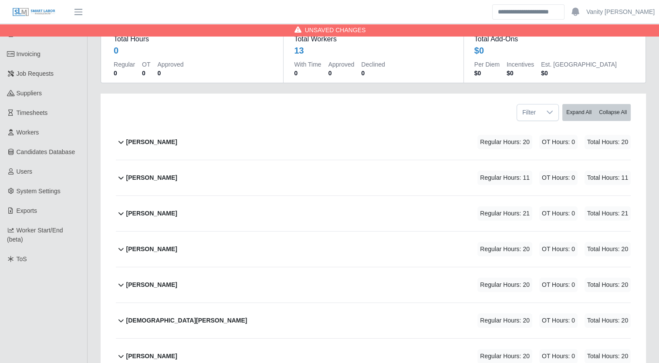
scroll to position [0, 0]
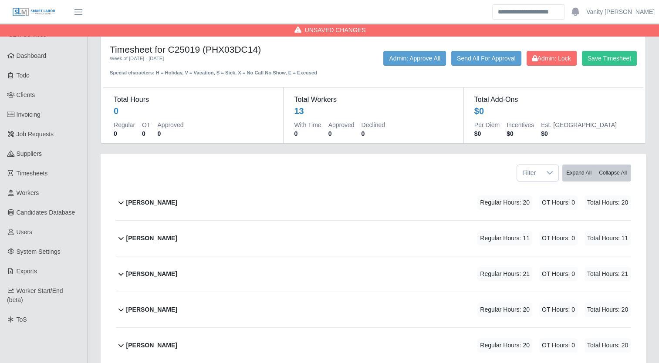
click at [143, 234] on b "Carlos Rios" at bounding box center [151, 238] width 51 height 9
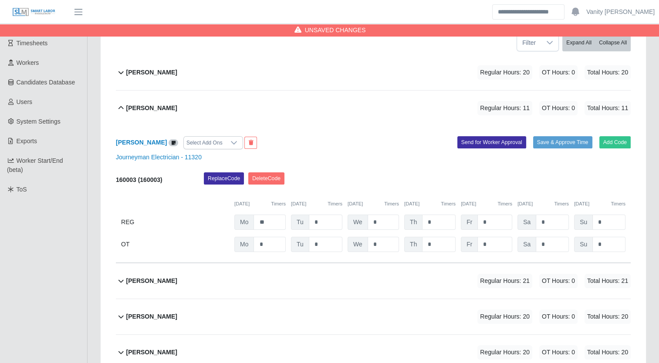
scroll to position [131, 0]
click at [313, 226] on input "*" at bounding box center [326, 221] width 34 height 15
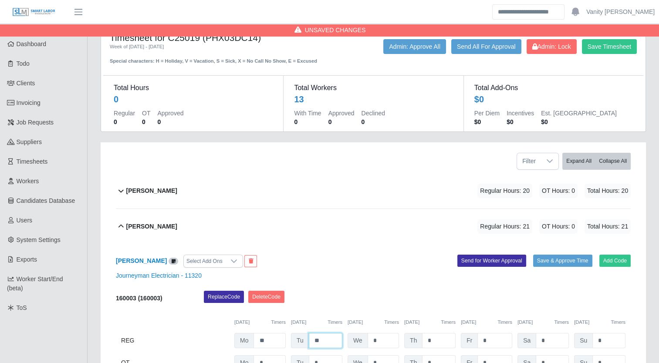
scroll to position [0, 0]
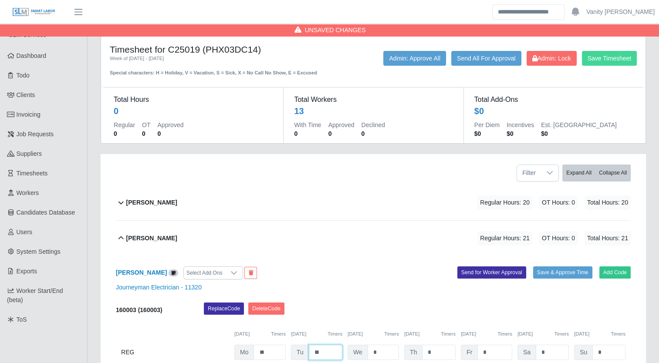
type input "**"
click at [589, 60] on button "Save Timesheet" at bounding box center [609, 58] width 55 height 15
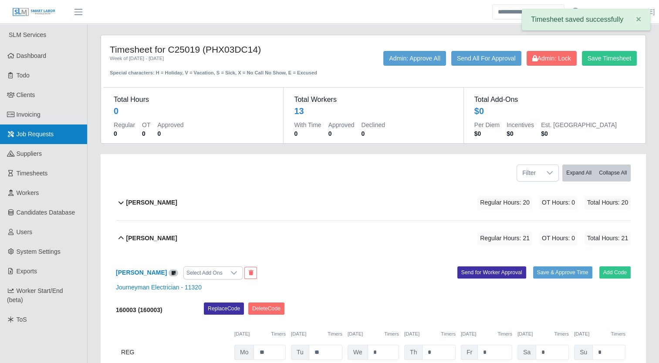
click at [64, 128] on link "Job Requests" at bounding box center [43, 135] width 87 height 20
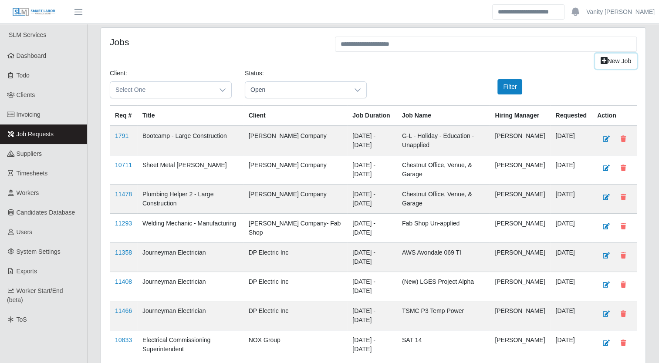
click at [615, 61] on link "New Job" at bounding box center [616, 61] width 42 height 15
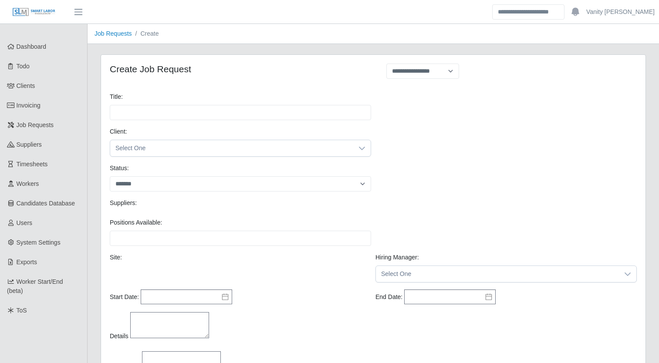
select select
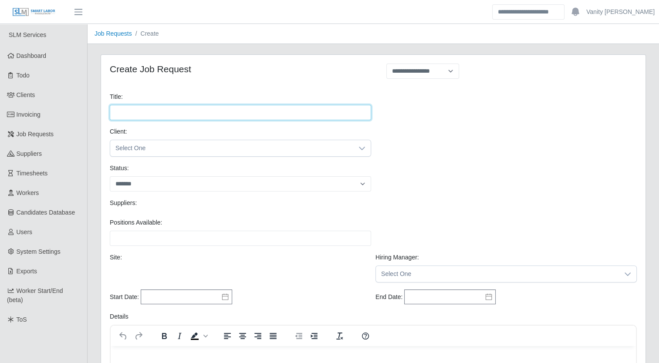
click at [179, 115] on input "Title:" at bounding box center [240, 112] width 261 height 15
type input "**********"
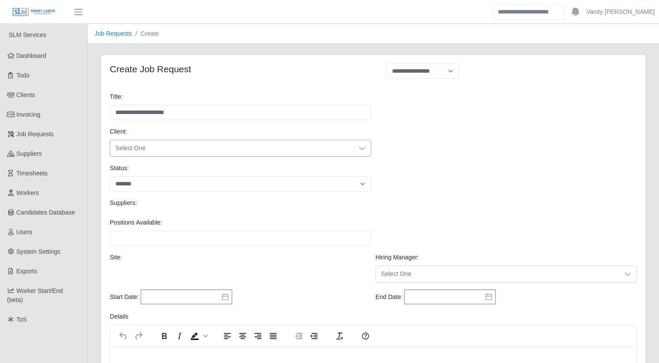
click at [194, 145] on span "Select One" at bounding box center [231, 148] width 243 height 16
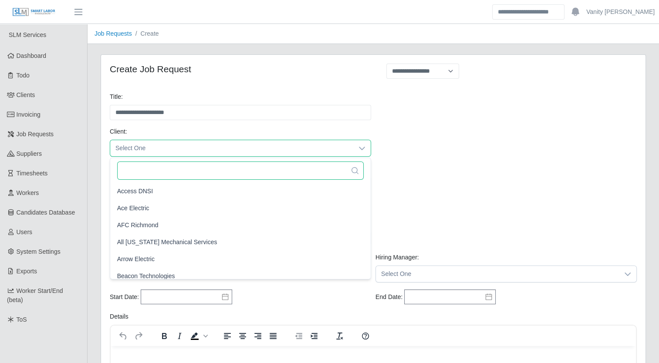
click at [186, 173] on input "text" at bounding box center [240, 171] width 246 height 18
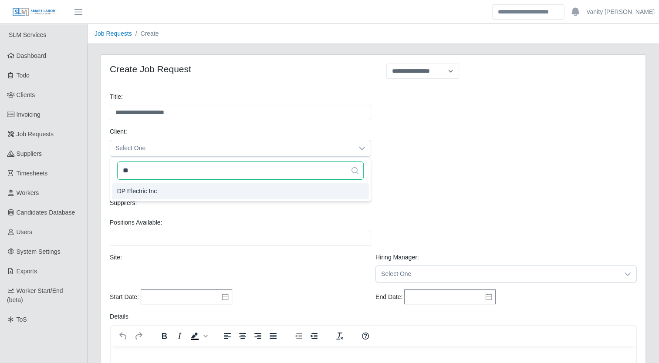
type input "**"
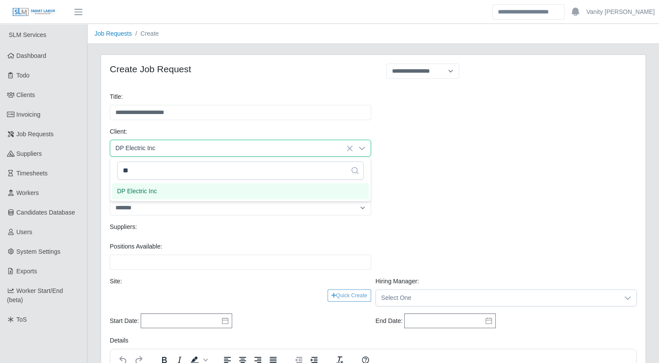
click at [180, 189] on li "DP Electric Inc" at bounding box center [240, 191] width 257 height 16
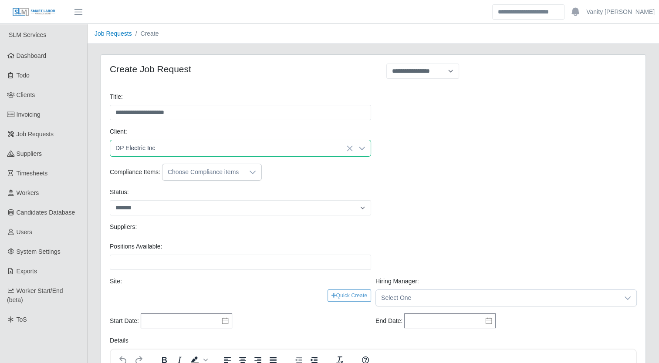
click at [460, 176] on div "Compliance Items: Choose Compliance items" at bounding box center [373, 172] width 531 height 17
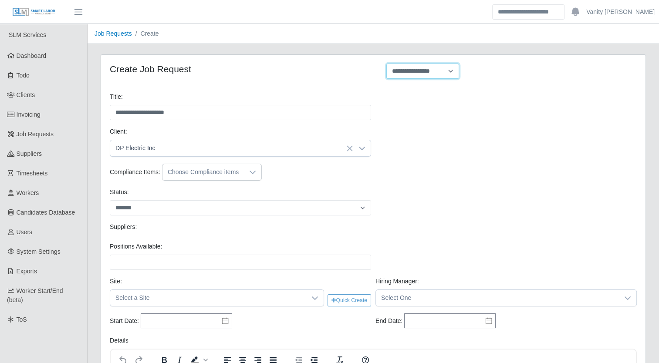
click at [405, 70] on select "**********" at bounding box center [422, 71] width 73 height 15
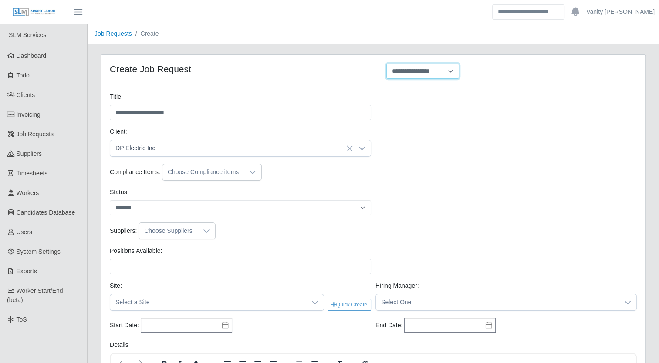
select select "**********"
click at [386, 64] on select "**********" at bounding box center [422, 71] width 73 height 15
type input "*"
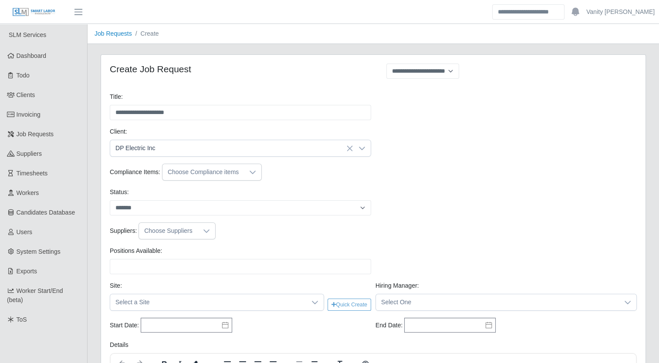
click at [482, 189] on div "Status: ******* ****" at bounding box center [373, 205] width 531 height 35
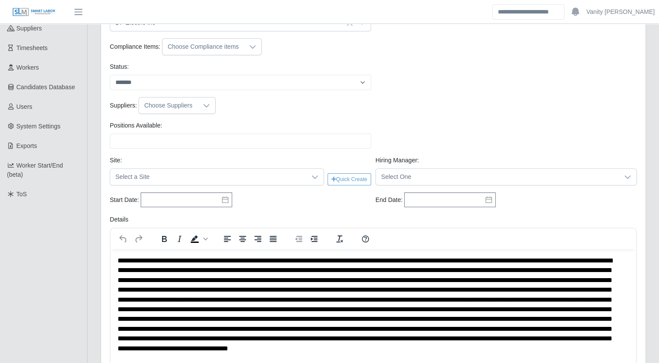
scroll to position [174, 0]
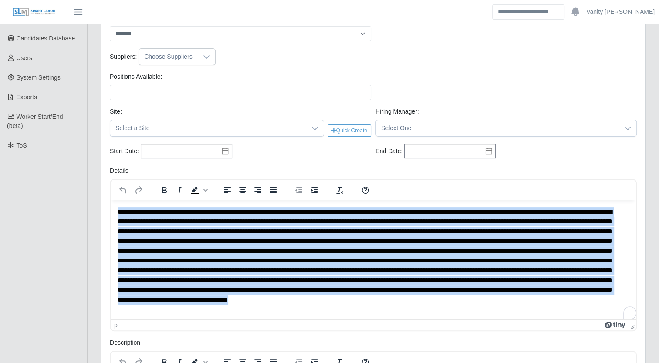
drag, startPoint x: 478, startPoint y: 312, endPoint x: 83, endPoint y: 192, distance: 412.5
click at [111, 200] on html at bounding box center [373, 260] width 525 height 121
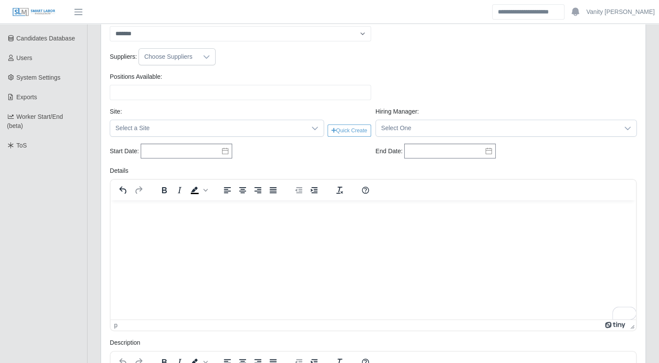
scroll to position [0, 0]
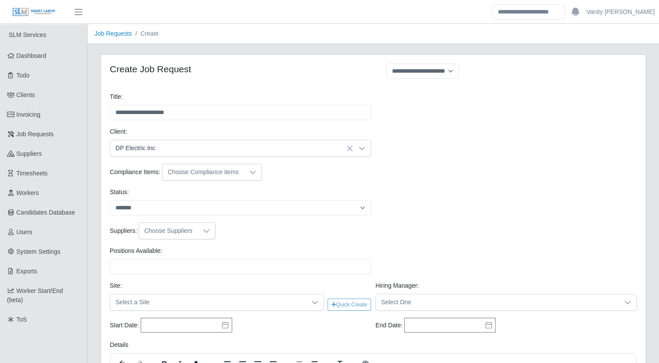
click at [254, 173] on div at bounding box center [252, 172] width 17 height 16
click at [331, 173] on div "Compliance Items: Choose Compliance items" at bounding box center [373, 172] width 531 height 17
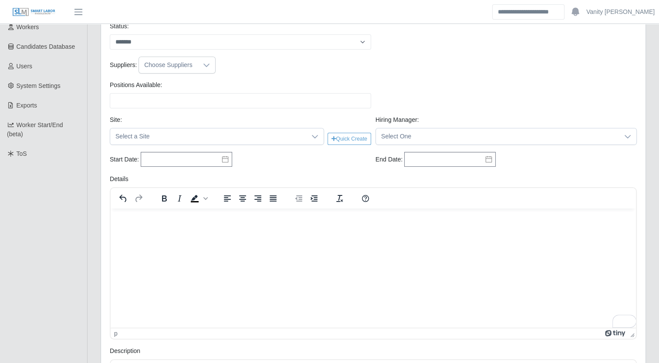
scroll to position [174, 0]
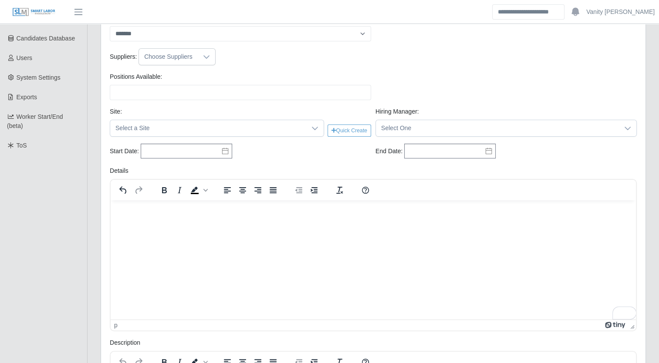
click at [144, 216] on p "To enrich screen reader interactions, please activate Accessibility in Grammarl…" at bounding box center [373, 212] width 511 height 10
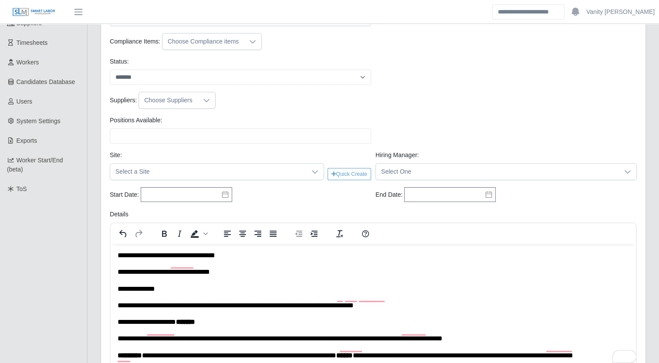
scroll to position [0, 0]
click at [250, 44] on icon at bounding box center [252, 41] width 7 height 7
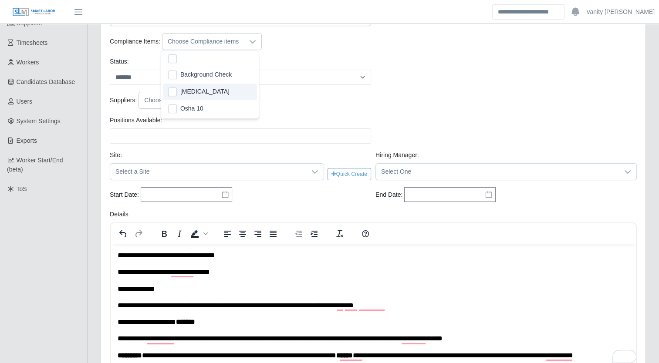
click at [194, 94] on span "[MEDICAL_DATA]" at bounding box center [204, 91] width 49 height 9
click at [442, 85] on div "Status: ******* ****" at bounding box center [373, 74] width 531 height 35
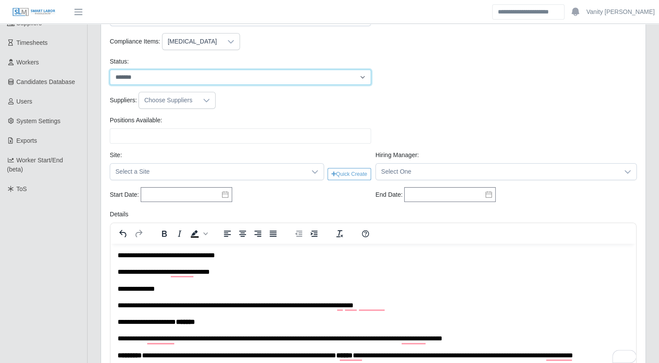
click at [359, 73] on select "******* ****" at bounding box center [240, 77] width 261 height 15
select select "****"
click at [110, 70] on select "******* ****" at bounding box center [240, 77] width 261 height 15
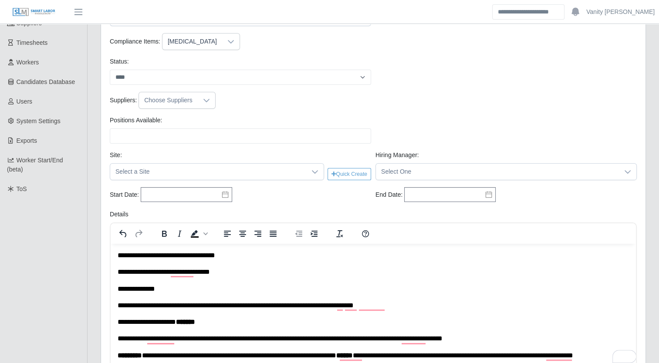
click at [310, 116] on div "Positions Available: Please provide a valid position available number." at bounding box center [241, 130] width 266 height 28
click at [198, 101] on div at bounding box center [206, 100] width 17 height 16
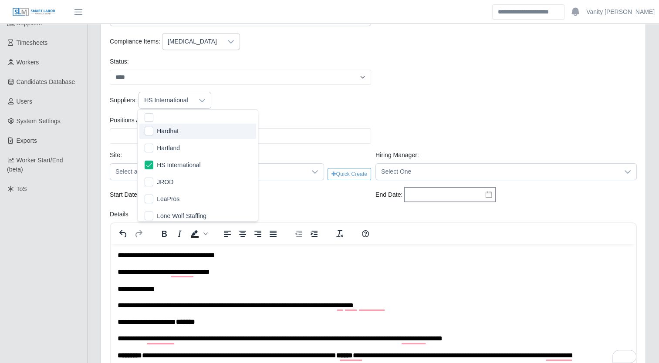
scroll to position [87, 0]
click at [315, 105] on div "Suppliers: HS International" at bounding box center [373, 100] width 531 height 17
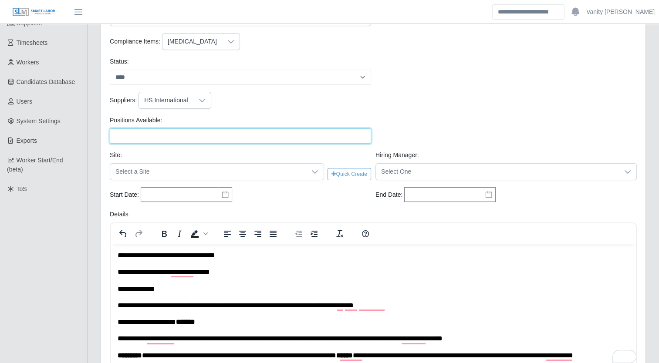
click at [222, 134] on input "Positions Available:" at bounding box center [240, 135] width 261 height 15
type input "*"
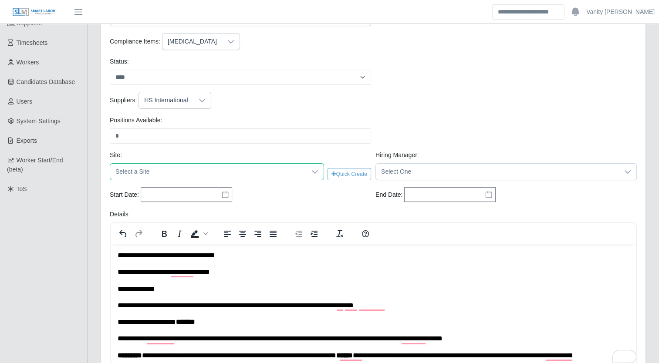
click at [237, 168] on span "Select a Site" at bounding box center [208, 172] width 196 height 16
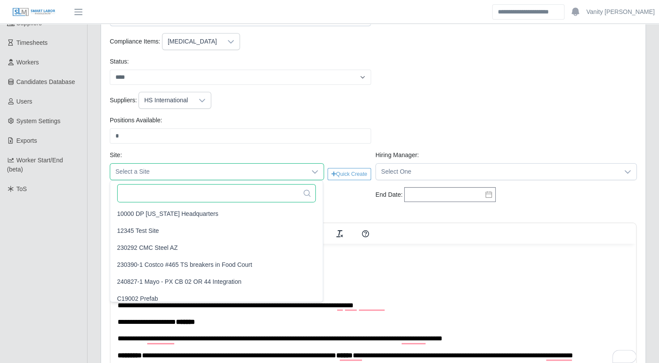
click at [212, 191] on input "text" at bounding box center [216, 193] width 199 height 18
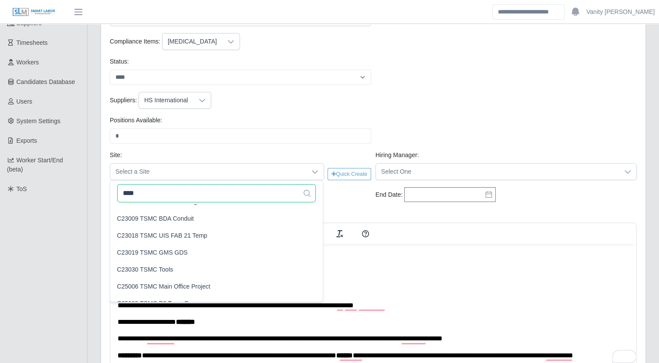
scroll to position [125, 0]
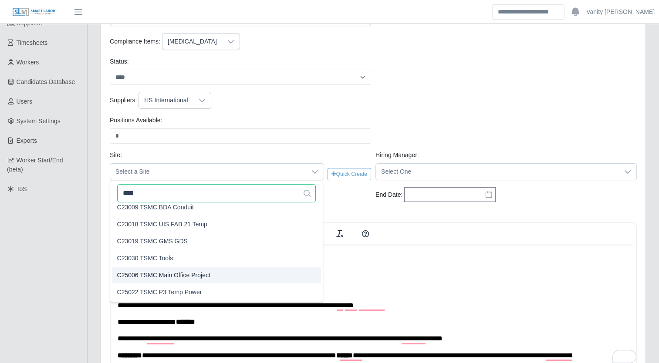
type input "****"
click at [197, 269] on li "C25006 TSMC Main Office Project" at bounding box center [216, 275] width 209 height 16
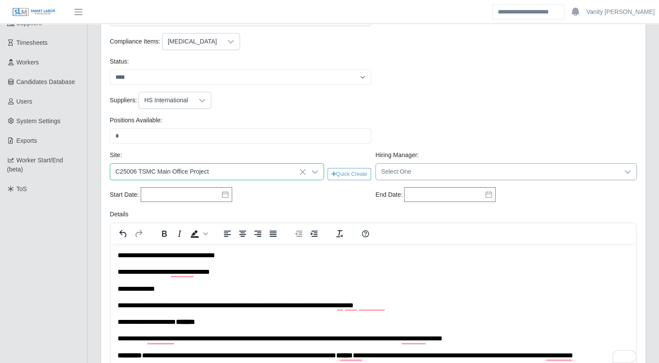
click at [474, 169] on span "Select One" at bounding box center [497, 172] width 243 height 16
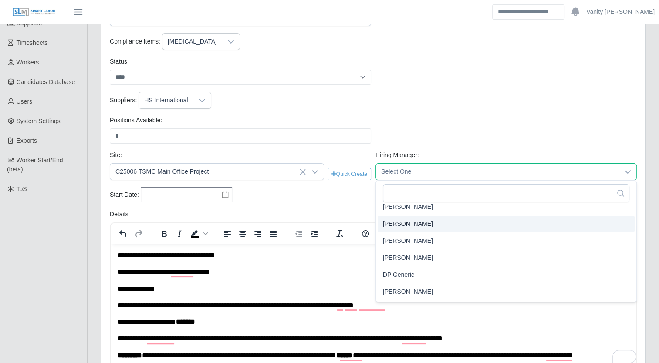
scroll to position [44, 0]
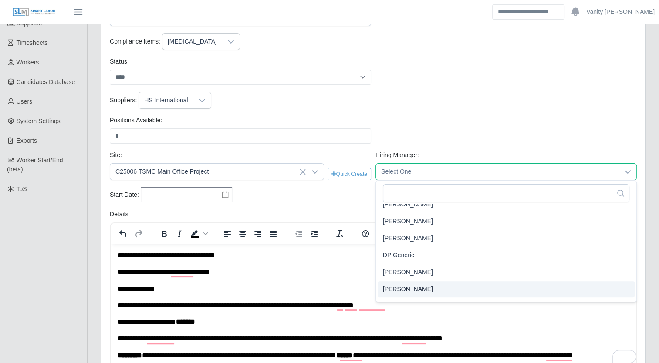
click at [410, 288] on span "Jerrin Jaramillo" at bounding box center [408, 289] width 50 height 9
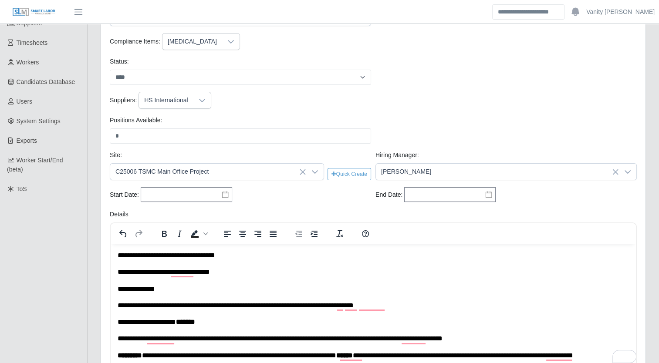
click at [223, 195] on icon at bounding box center [225, 194] width 7 height 7
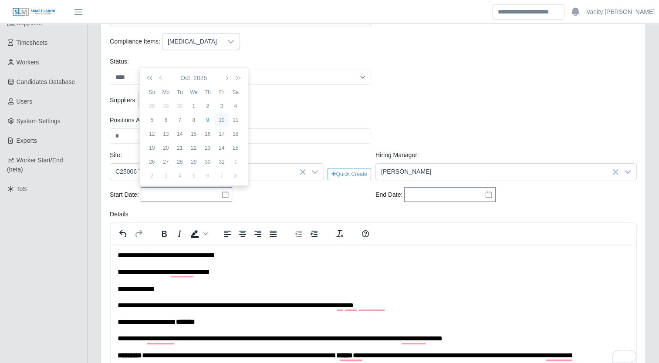
click at [222, 118] on div "10" at bounding box center [222, 120] width 14 height 8
type input "**********"
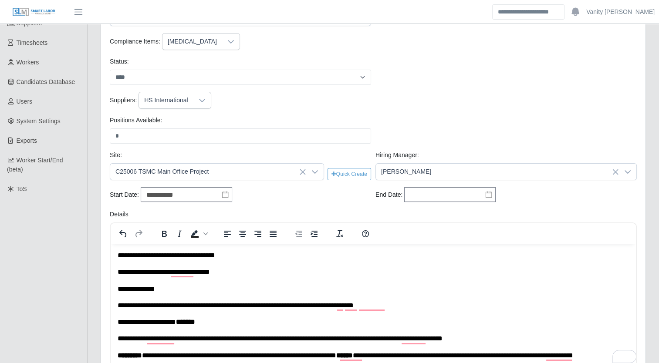
click at [266, 198] on div "**********" at bounding box center [241, 195] width 266 height 16
click at [488, 194] on icon at bounding box center [488, 194] width 7 height 7
click at [472, 76] on icon "button" at bounding box center [472, 77] width 4 height 7
click at [433, 159] on div "31" at bounding box center [440, 162] width 14 height 8
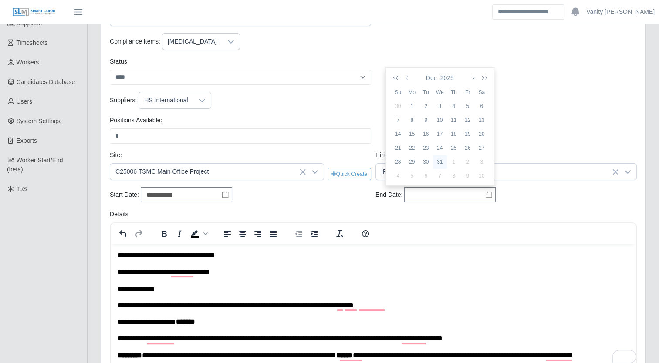
type input "**********"
click at [512, 123] on div "Positions Available: * Please provide a valid position available number." at bounding box center [373, 133] width 531 height 35
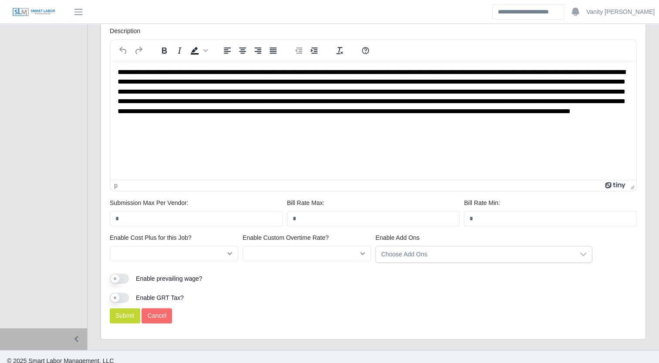
scroll to position [492, 0]
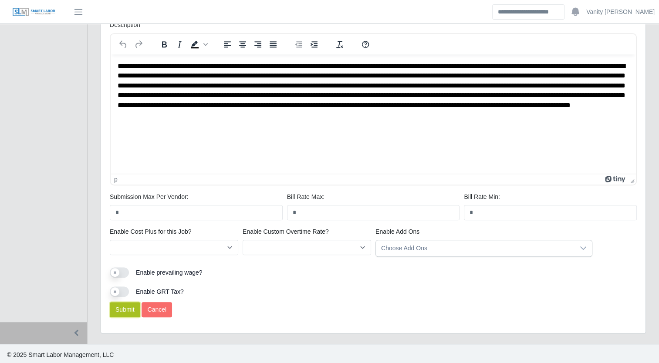
click at [133, 307] on button "Submit" at bounding box center [125, 309] width 30 height 15
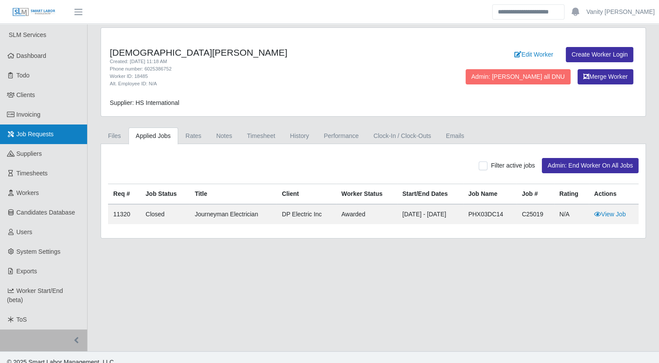
click at [30, 140] on link "Job Requests" at bounding box center [43, 135] width 87 height 20
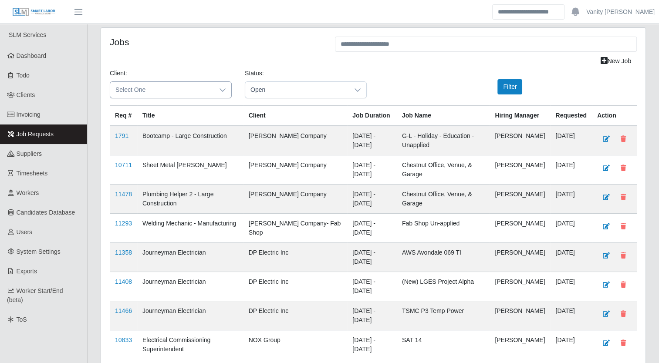
click at [223, 87] on icon at bounding box center [222, 90] width 7 height 7
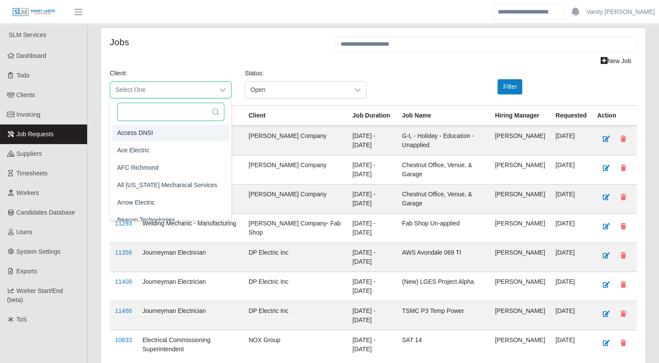
click at [157, 108] on input "text" at bounding box center [170, 112] width 107 height 18
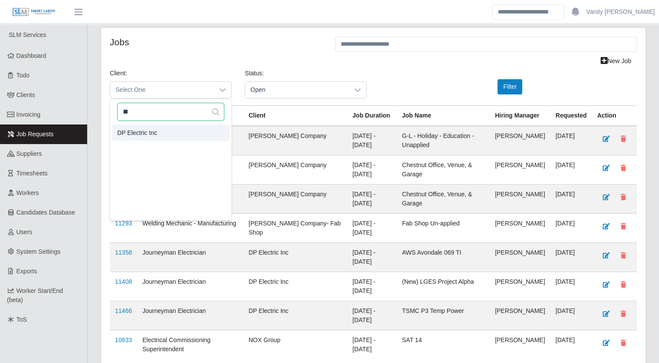
type input "**"
click at [155, 132] on li "DP Electric Inc" at bounding box center [171, 133] width 118 height 17
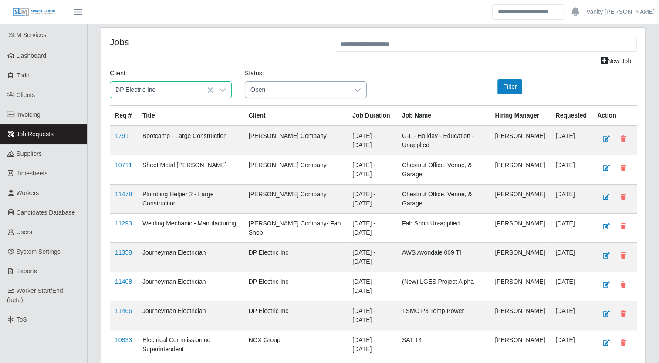
click at [273, 83] on span "Open" at bounding box center [297, 90] width 104 height 16
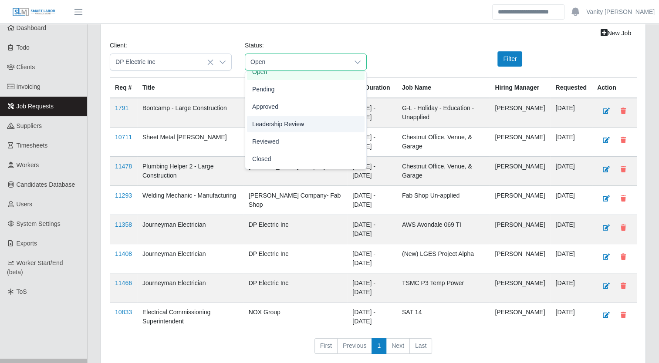
scroll to position [44, 0]
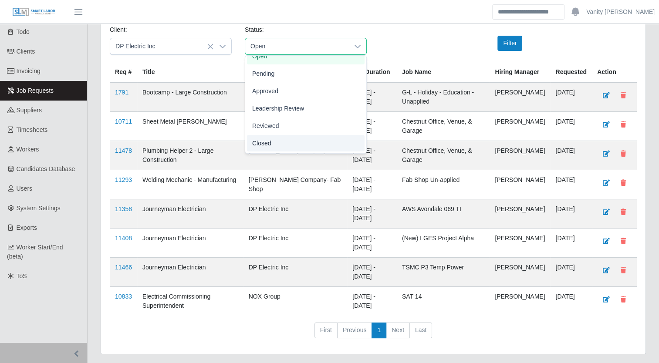
click at [267, 145] on span "Closed" at bounding box center [261, 143] width 19 height 9
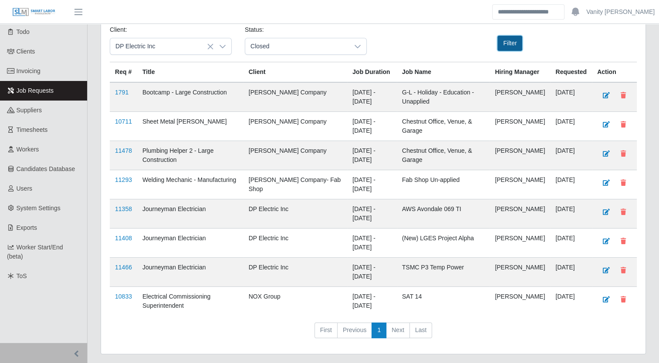
click at [503, 44] on button "Filter" at bounding box center [509, 43] width 25 height 15
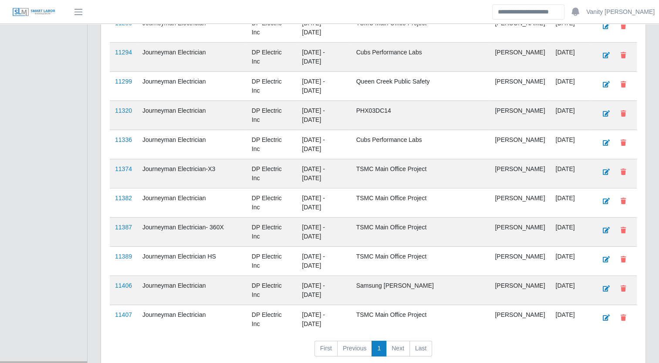
scroll to position [6066, 0]
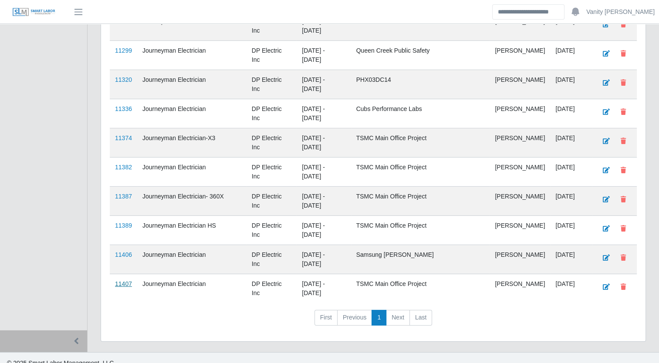
click at [124, 280] on link "11407" at bounding box center [123, 283] width 17 height 7
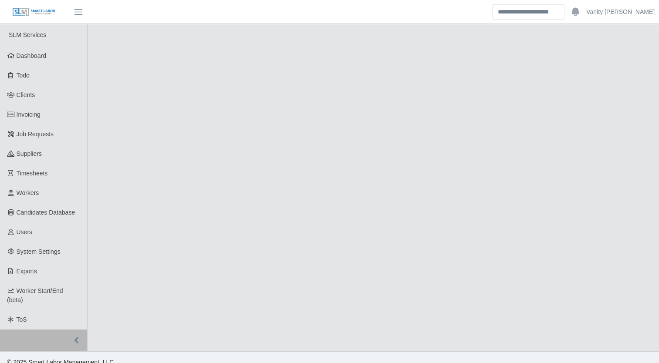
select select "******"
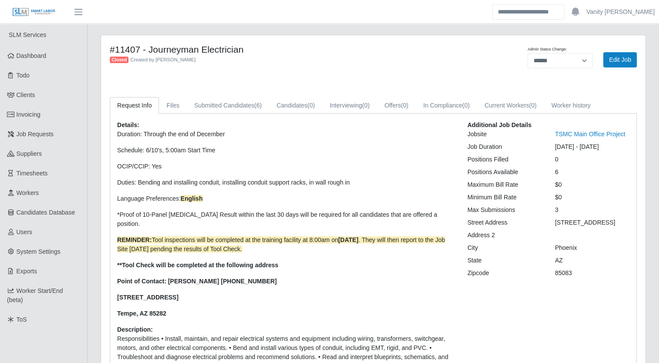
scroll to position [44, 0]
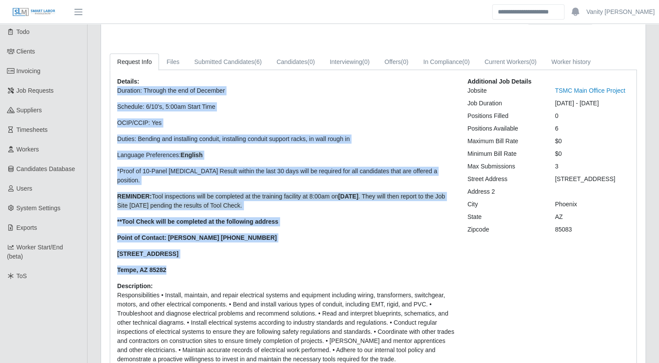
drag, startPoint x: 172, startPoint y: 260, endPoint x: 115, endPoint y: 91, distance: 178.9
click at [115, 91] on div "Details: Duration: Through the end of December Schedule: 6/10's, 5:00am Start T…" at bounding box center [286, 236] width 350 height 319
copy p "Duration: Through the end of December Schedule: 6/10's, 5:00am Start Time OCIP/…"
click at [34, 94] on span "Job Requests" at bounding box center [35, 90] width 37 height 7
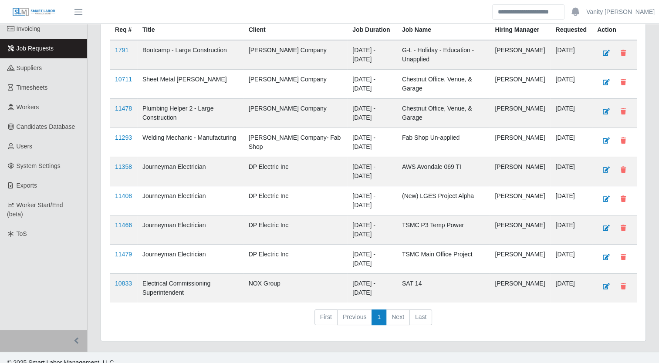
scroll to position [87, 0]
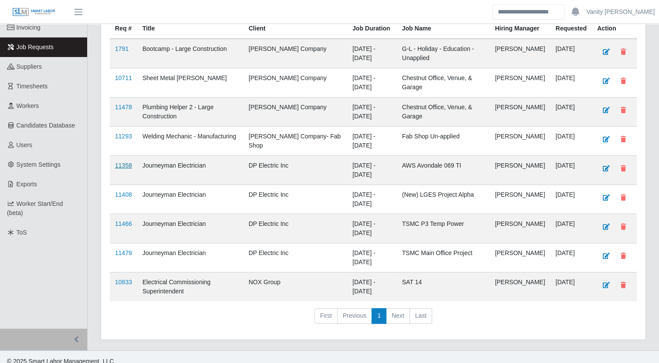
click at [125, 169] on link "11358" at bounding box center [123, 165] width 17 height 7
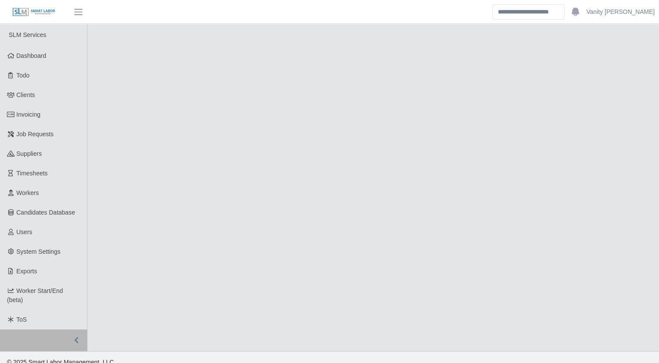
select select "****"
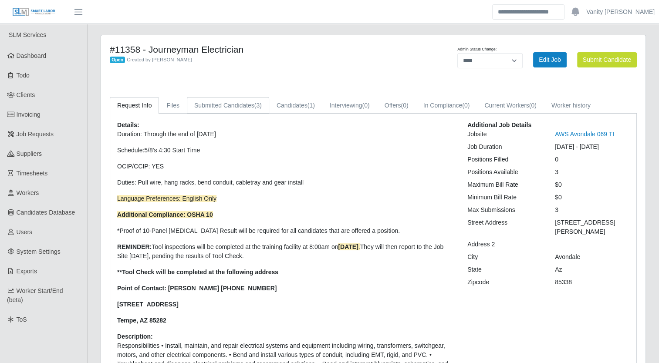
click at [255, 105] on span "(3)" at bounding box center [257, 105] width 7 height 7
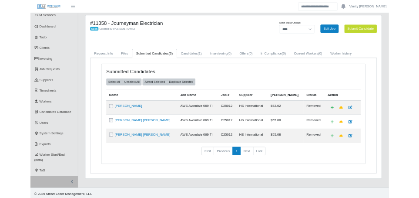
scroll to position [10, 0]
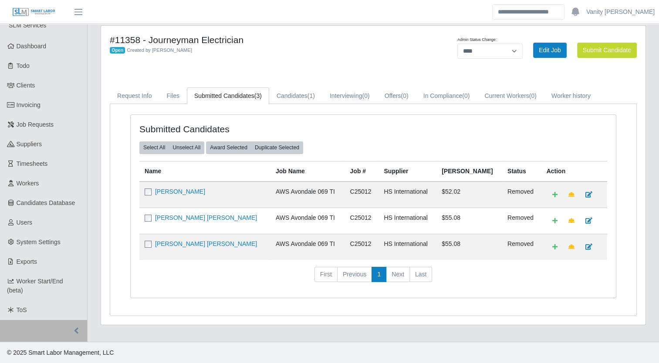
click at [206, 272] on nav "First Previous 1 Next Last" at bounding box center [373, 278] width 468 height 23
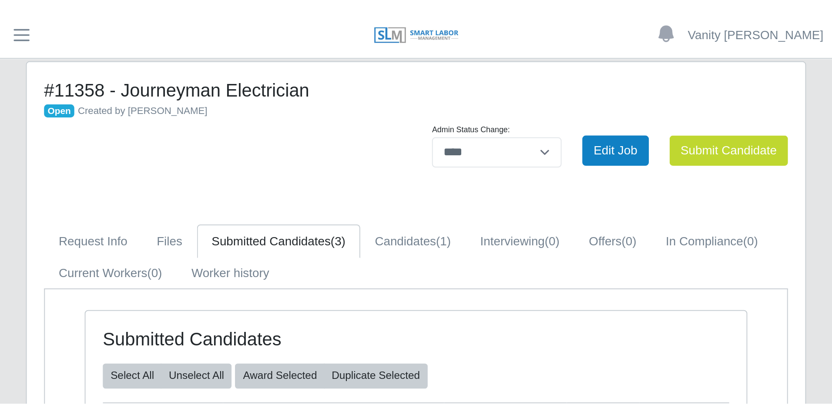
scroll to position [0, 0]
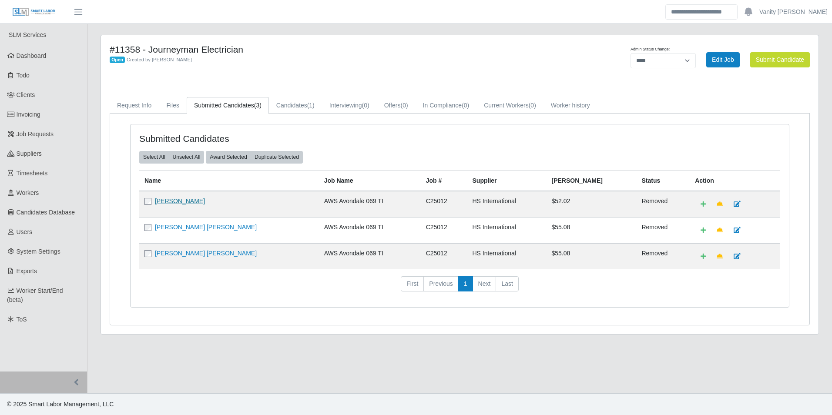
click at [175, 202] on link "[PERSON_NAME]" at bounding box center [180, 201] width 50 height 7
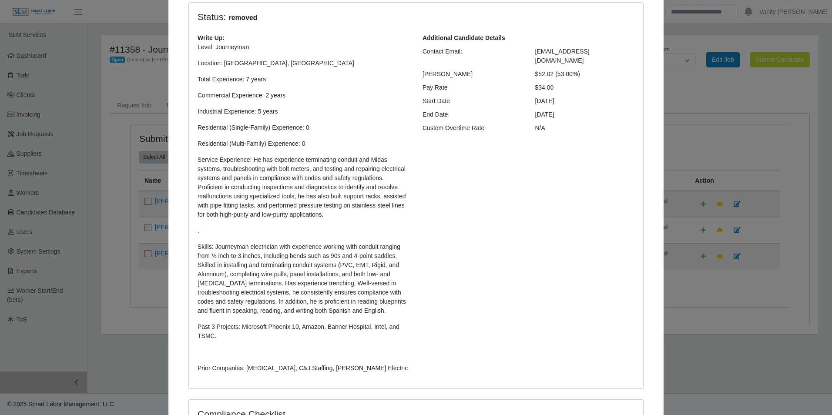
scroll to position [87, 0]
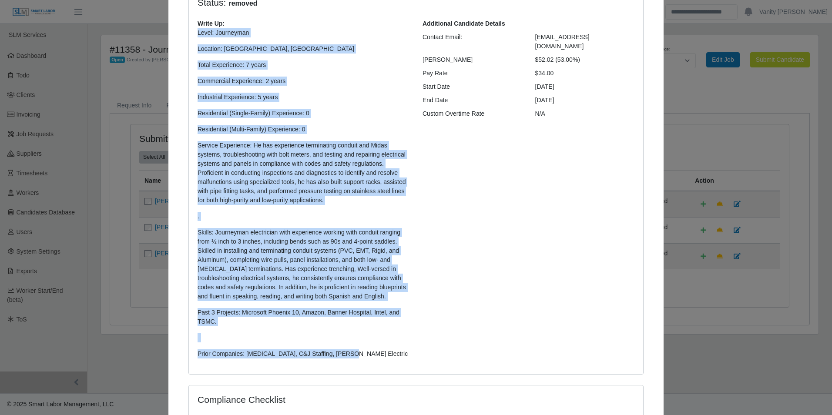
drag, startPoint x: 336, startPoint y: 356, endPoint x: 194, endPoint y: 36, distance: 350.7
click at [194, 36] on div "Write Up: Level: Journeyman Location: Phoenix, AZ Total Experience: 7 years Com…" at bounding box center [303, 192] width 225 height 347
copy p "Level: Journeyman Location: Phoenix, AZ Total Experience: 7 years Commercial Ex…"
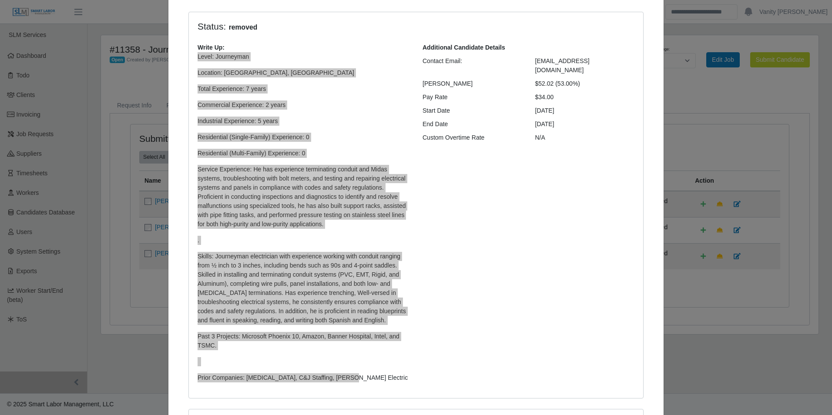
scroll to position [0, 0]
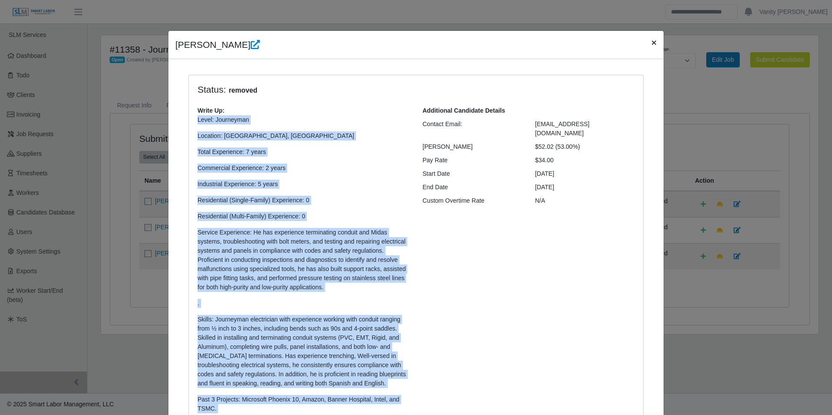
click at [652, 40] on span "×" at bounding box center [654, 42] width 5 height 10
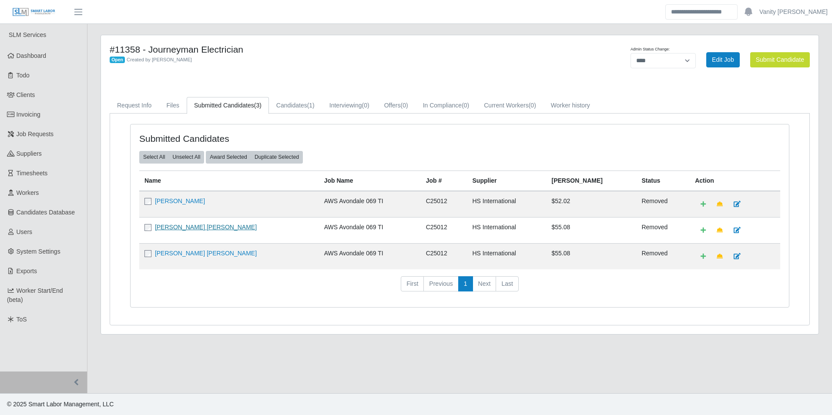
click at [173, 227] on link "Jason Roy Freeman" at bounding box center [206, 227] width 102 height 7
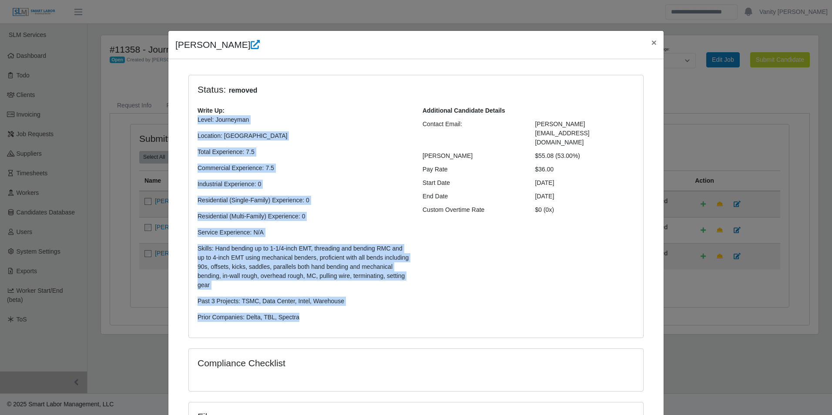
drag, startPoint x: 324, startPoint y: 319, endPoint x: 195, endPoint y: 121, distance: 235.9
click at [198, 121] on p "Level: Journeyman Location: Phoenix, AZ 85043 Total Experience: 7.5 Commercial …" at bounding box center [304, 218] width 212 height 207
copy p "Level: Journeyman Location: Phoenix, AZ 85043 Total Experience: 7.5 Commercial …"
click at [647, 42] on button "×" at bounding box center [654, 42] width 19 height 23
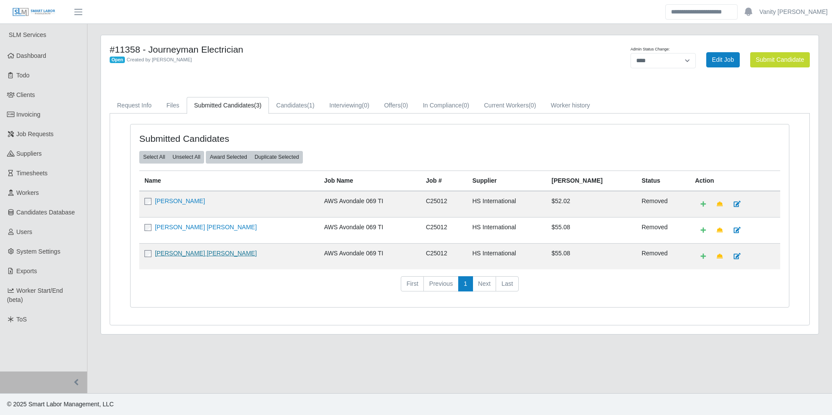
click at [195, 251] on link "Robin Christopher Smith" at bounding box center [206, 253] width 102 height 7
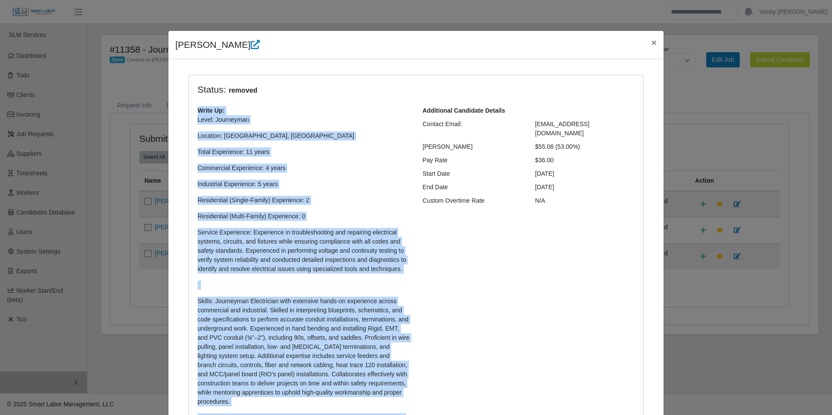
drag, startPoint x: 281, startPoint y: 317, endPoint x: 192, endPoint y: 111, distance: 224.3
click at [192, 111] on div "Write Up: Level: Journeyman Location: Winslow, AZ Total Experience: 11 years Co…" at bounding box center [303, 280] width 225 height 349
copy div "Write Up: Level: Journeyman Location: Winslow, AZ Total Experience: 11 years Co…"
click at [652, 46] on span "×" at bounding box center [654, 42] width 5 height 10
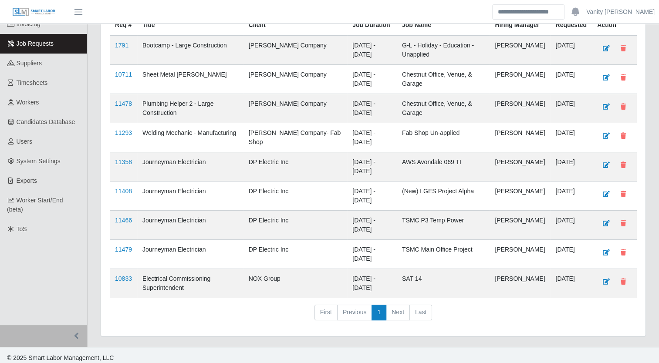
scroll to position [103, 0]
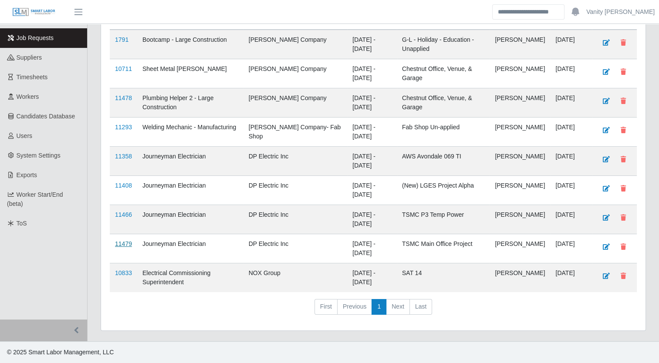
click at [127, 246] on link "11479" at bounding box center [123, 243] width 17 height 7
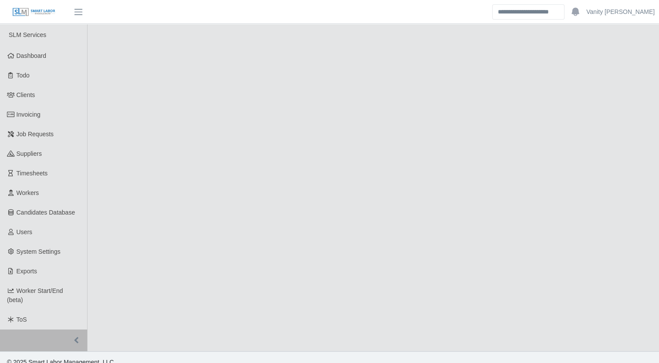
select select "****"
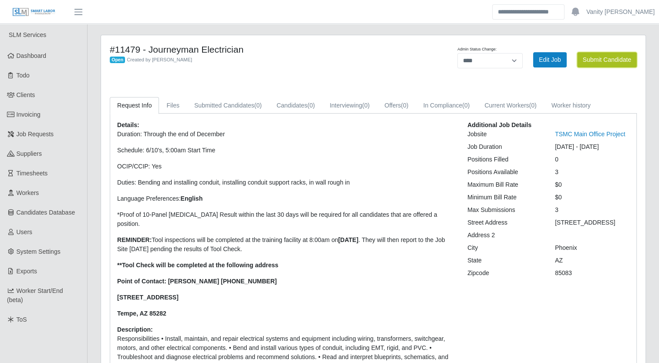
click at [590, 62] on button "Submit Candidate" at bounding box center [607, 59] width 60 height 15
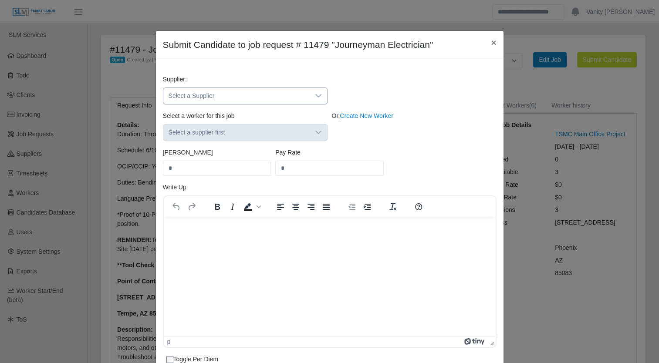
click at [226, 94] on span "Select a Supplier" at bounding box center [236, 96] width 146 height 16
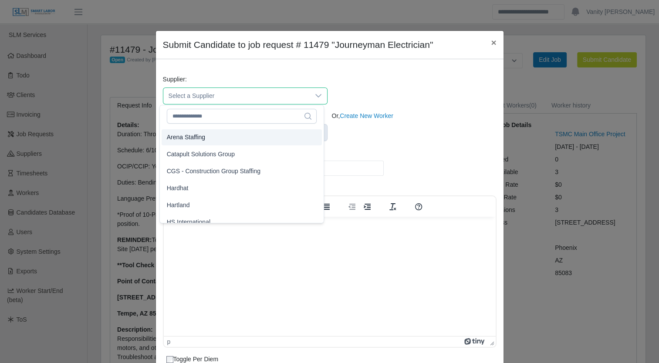
scroll to position [87, 0]
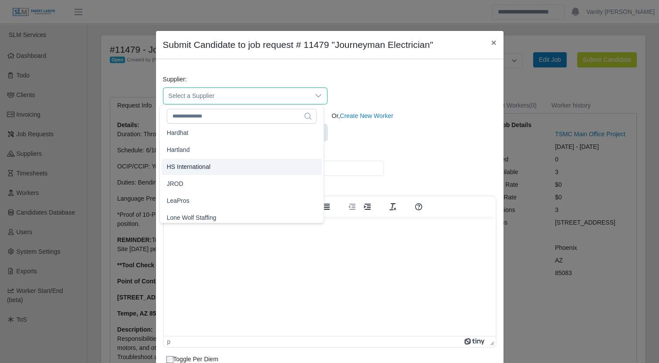
click at [194, 168] on span "HS International" at bounding box center [189, 166] width 44 height 9
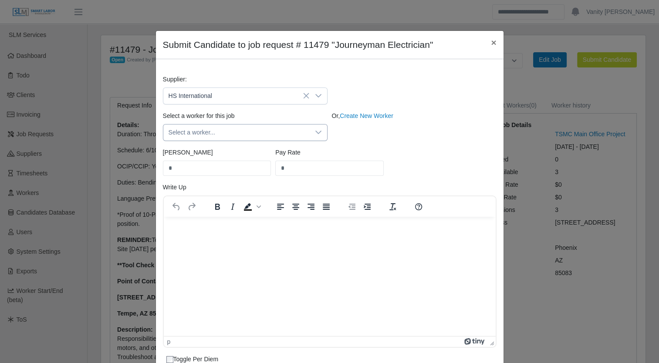
click at [274, 132] on span "Select a worker..." at bounding box center [236, 133] width 146 height 16
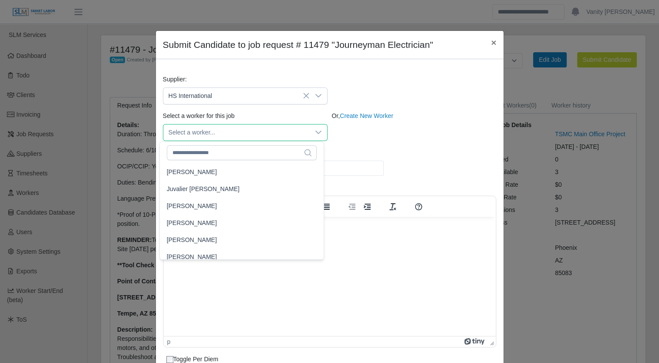
scroll to position [2656, 0]
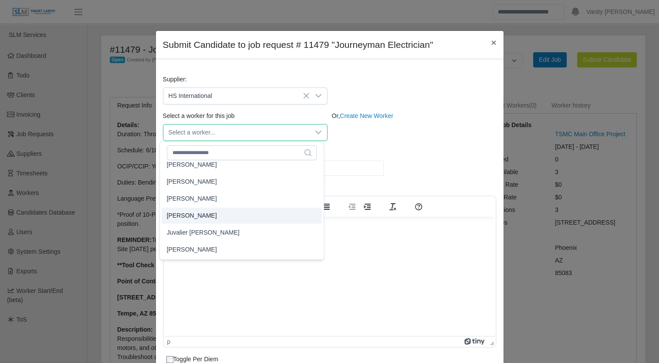
click at [213, 203] on li "[PERSON_NAME]" at bounding box center [242, 199] width 160 height 16
type input "*****"
type input "**"
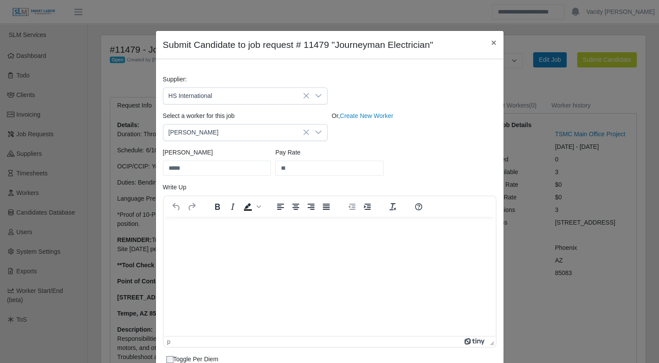
click at [417, 169] on div "Bill Rate ***** Pay Rate **" at bounding box center [330, 165] width 338 height 35
click at [195, 229] on p "Rich Text Area. Press ALT-0 for help." at bounding box center [329, 228] width 318 height 10
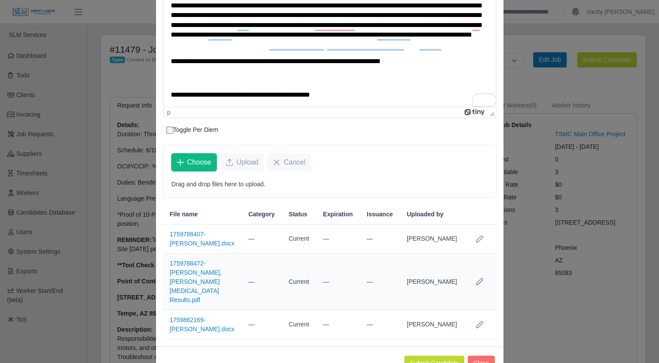
scroll to position [247, 0]
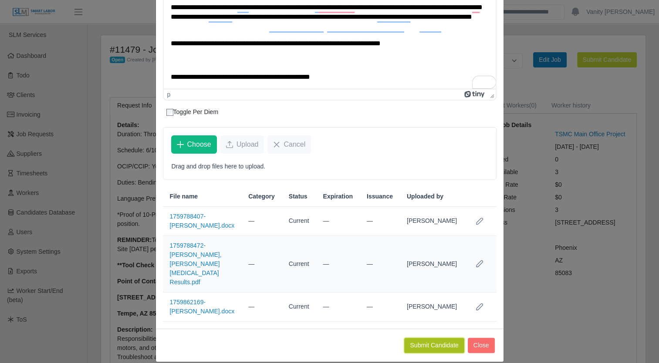
click at [425, 338] on button "Submit Candidate" at bounding box center [434, 345] width 60 height 15
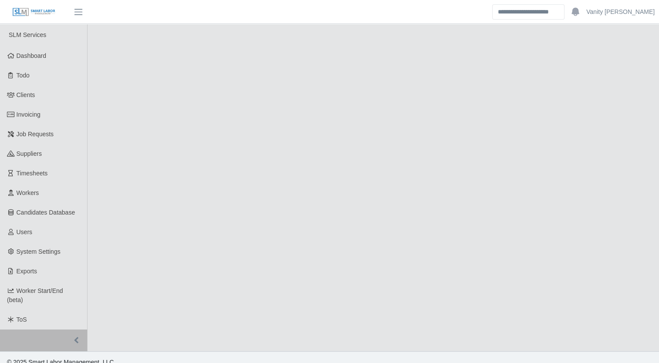
select select "****"
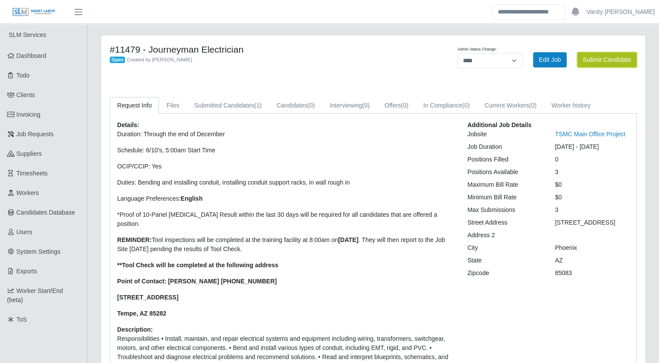
click at [604, 55] on button "Submit Candidate" at bounding box center [607, 59] width 60 height 15
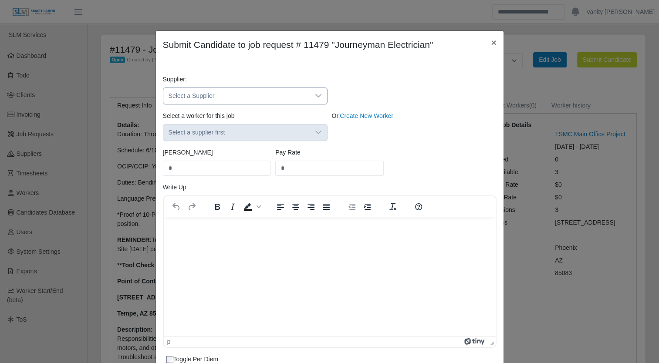
click at [266, 98] on span "Select a Supplier" at bounding box center [236, 96] width 146 height 16
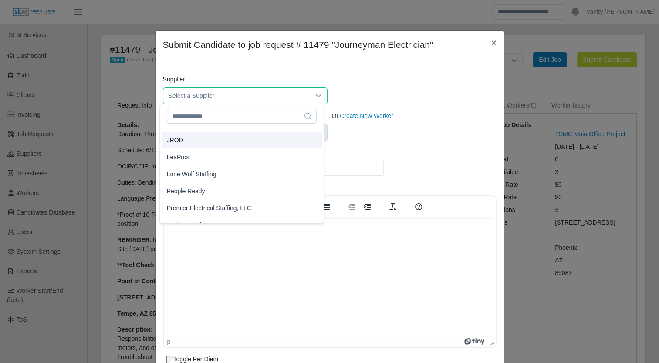
scroll to position [87, 0]
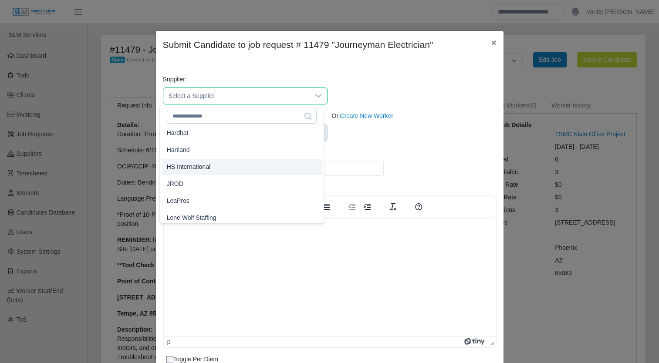
click at [209, 172] on li "HS International" at bounding box center [242, 167] width 160 height 16
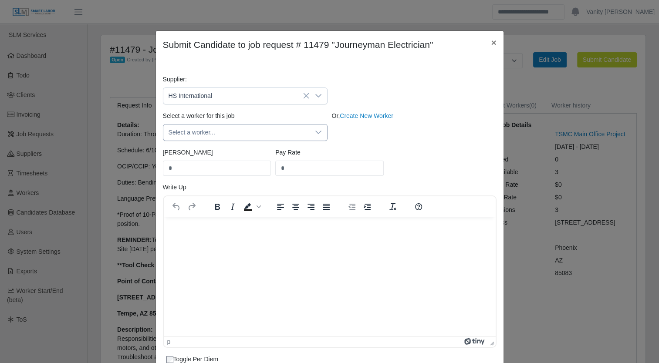
click at [225, 136] on span "Select a worker..." at bounding box center [236, 133] width 146 height 16
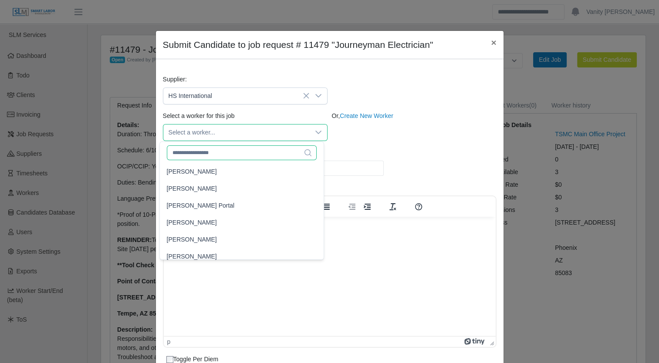
click at [223, 155] on input "text" at bounding box center [242, 152] width 150 height 15
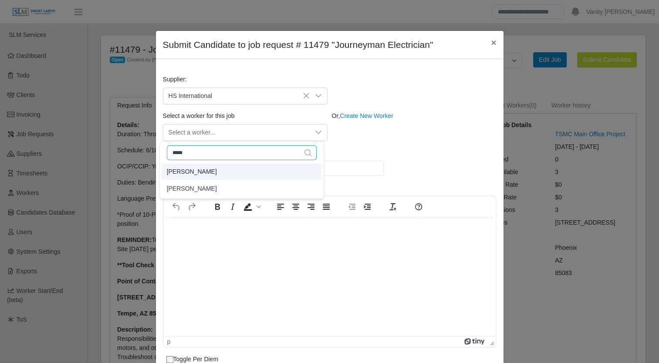
type input "*****"
click at [213, 169] on li "[PERSON_NAME]" at bounding box center [242, 172] width 160 height 16
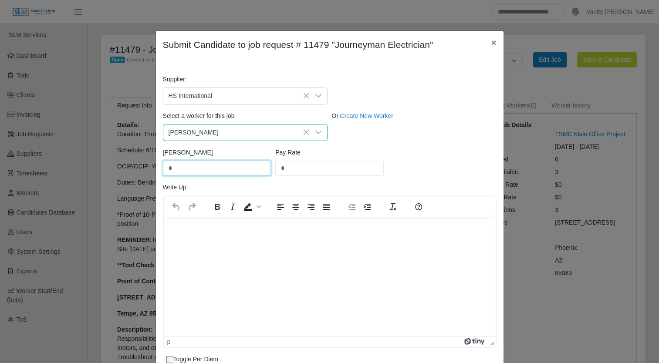
click at [212, 169] on input "*" at bounding box center [217, 168] width 108 height 15
drag, startPoint x: 212, startPoint y: 169, endPoint x: 154, endPoint y: 169, distance: 58.4
click at [156, 169] on div "Supplier: HS International Select a worker for this job [PERSON_NAME] Or, Creat…" at bounding box center [329, 284] width 347 height 418
type input "*****"
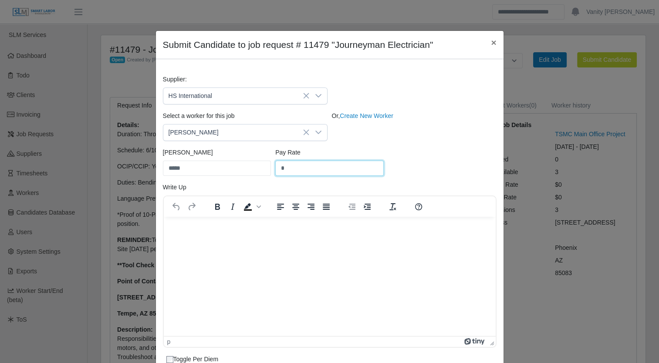
drag, startPoint x: 303, startPoint y: 165, endPoint x: 253, endPoint y: 163, distance: 50.6
click at [253, 163] on div "Bill Rate ***** Pay Rate *" at bounding box center [330, 165] width 338 height 35
type input "*****"
click at [193, 228] on p "Rich Text Area. Press ALT-0 for help." at bounding box center [329, 228] width 318 height 10
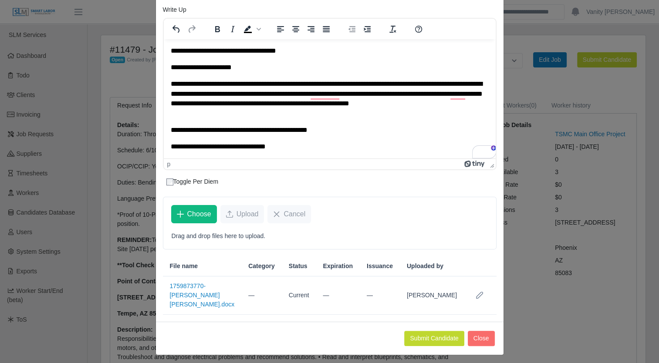
scroll to position [180, 0]
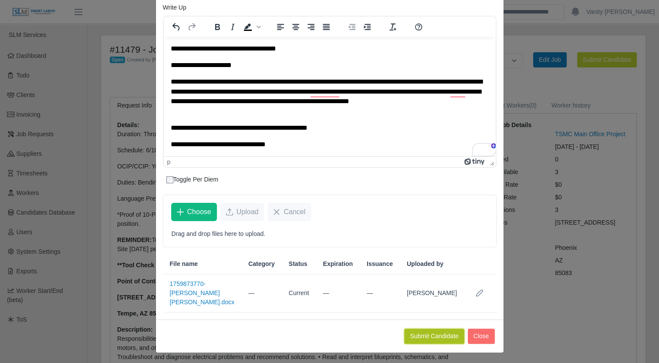
click at [408, 329] on button "Submit Candidate" at bounding box center [434, 336] width 60 height 15
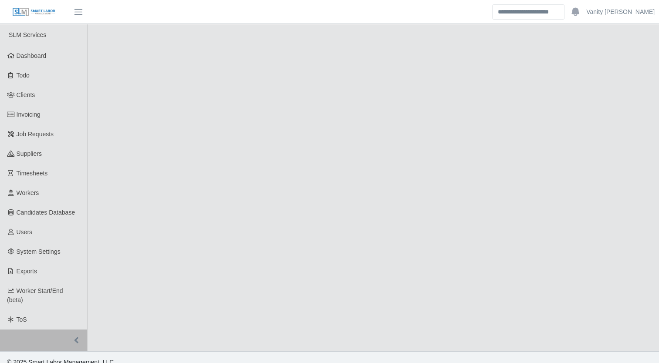
select select "****"
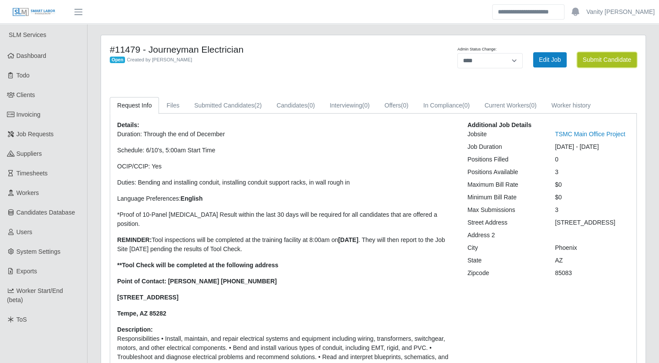
click at [586, 60] on button "Submit Candidate" at bounding box center [607, 59] width 60 height 15
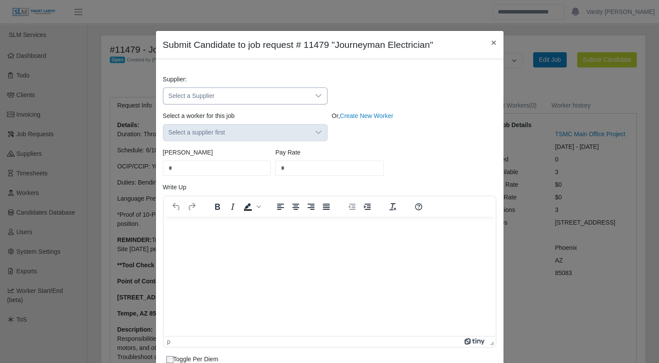
click at [273, 99] on span "Select a Supplier" at bounding box center [236, 96] width 146 height 16
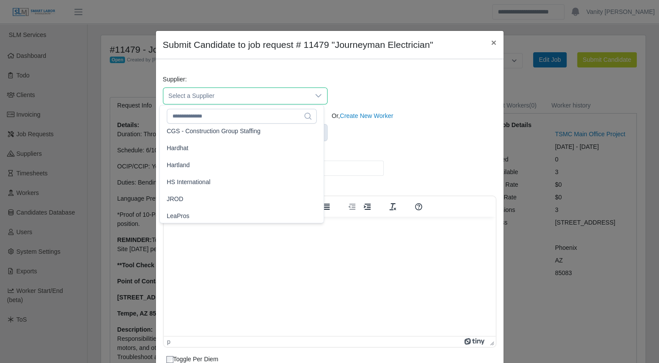
scroll to position [87, 0]
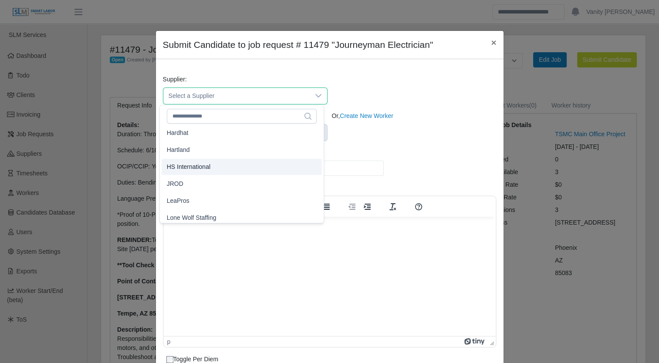
click at [192, 167] on span "HS International" at bounding box center [189, 166] width 44 height 9
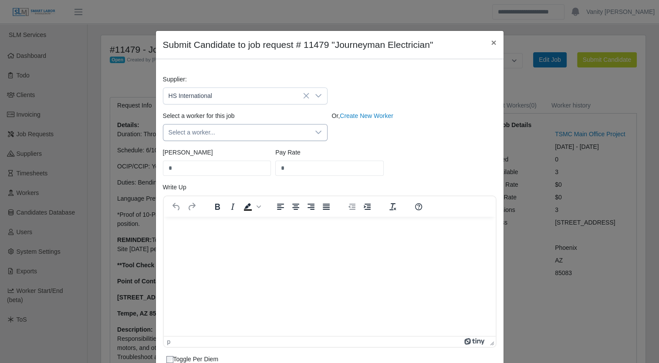
click at [289, 135] on span "Select a worker..." at bounding box center [236, 133] width 146 height 16
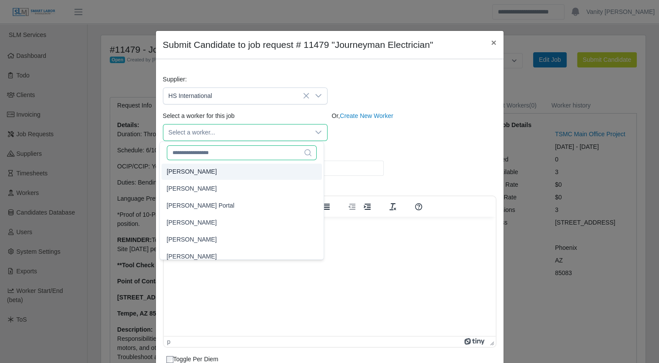
click at [212, 154] on input "text" at bounding box center [242, 152] width 150 height 15
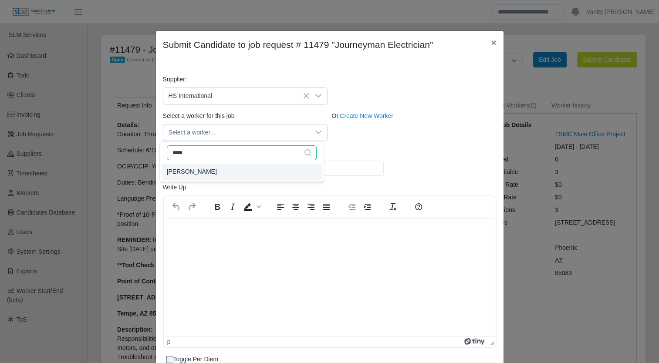
type input "*****"
type input "**"
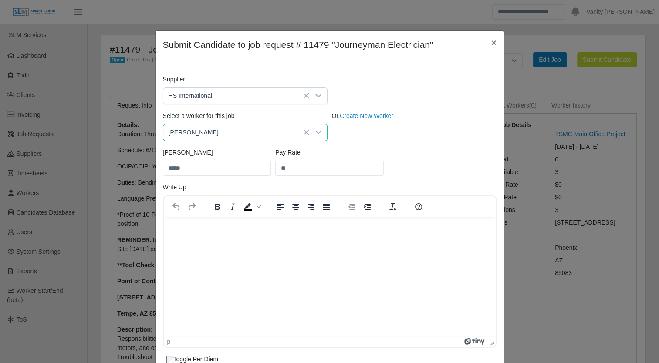
click at [211, 168] on li "Robin Smith" at bounding box center [242, 172] width 160 height 16
click at [205, 226] on p "Rich Text Area. Press ALT-0 for help." at bounding box center [329, 228] width 318 height 10
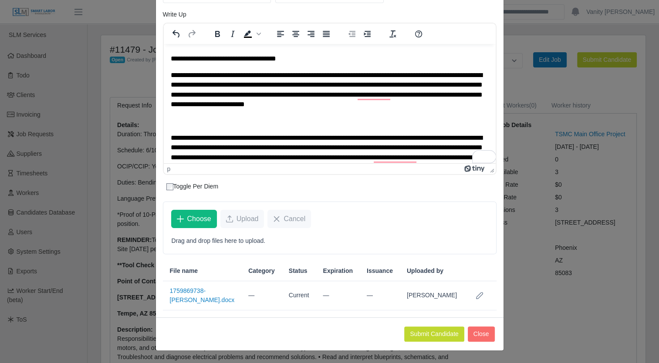
scroll to position [180, 0]
click at [424, 333] on button "Submit Candidate" at bounding box center [434, 334] width 60 height 15
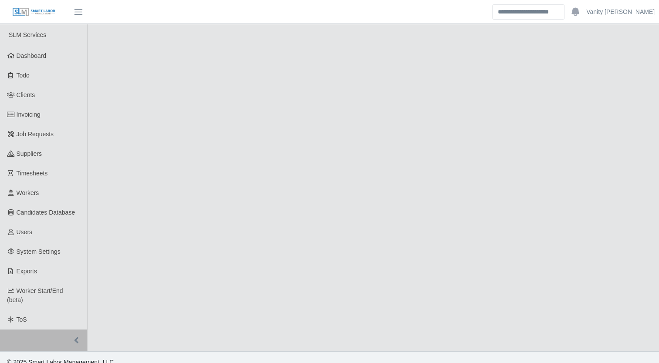
select select "****"
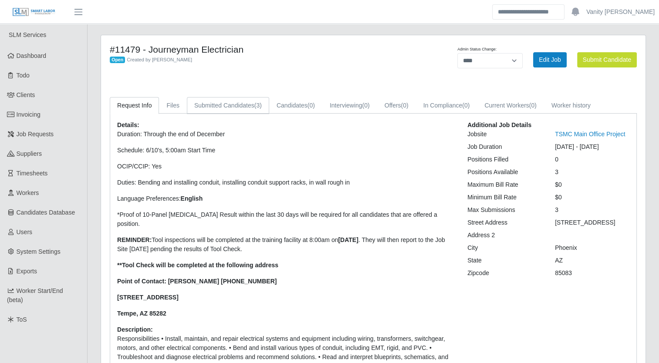
click at [227, 104] on link "Submitted Candidates (3)" at bounding box center [228, 105] width 82 height 17
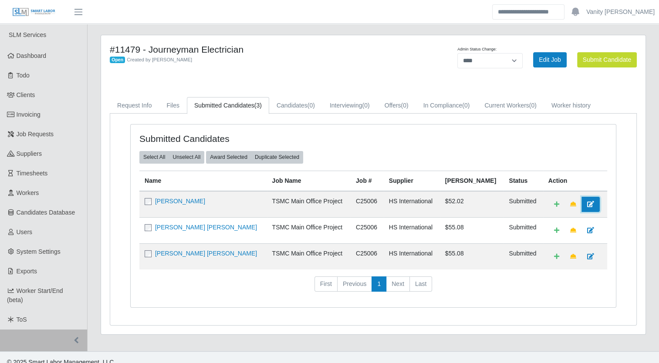
click at [587, 201] on icon at bounding box center [590, 204] width 7 height 6
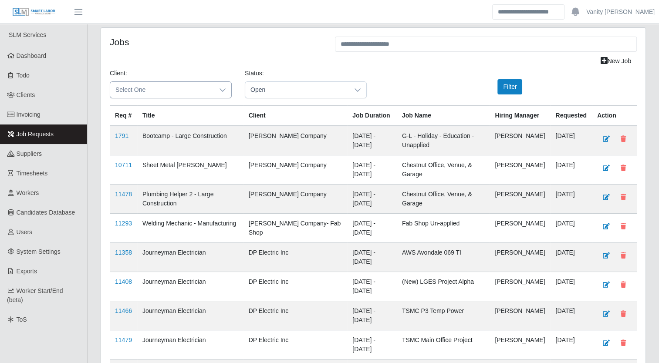
click at [226, 93] on div at bounding box center [222, 90] width 17 height 16
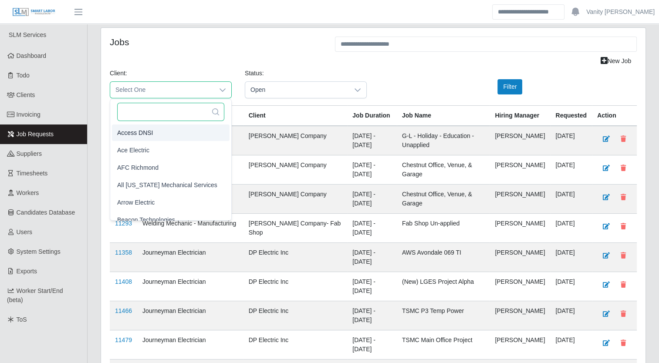
click at [164, 112] on input "text" at bounding box center [170, 112] width 107 height 18
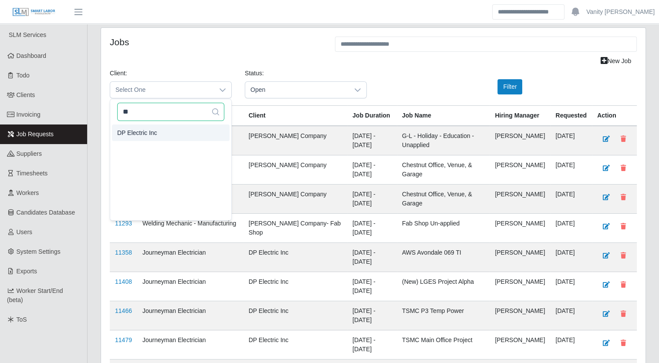
type input "**"
click at [162, 127] on li "DP Electric Inc" at bounding box center [171, 133] width 118 height 17
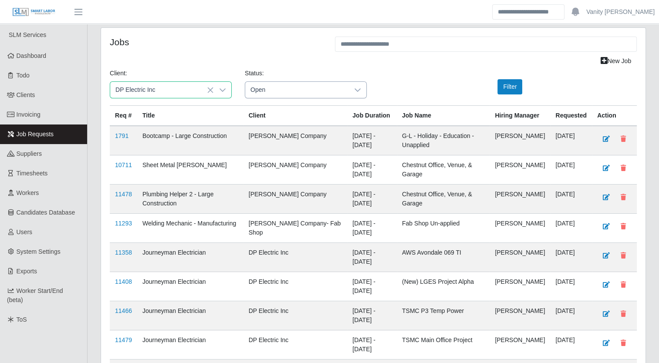
click at [300, 91] on span "Open" at bounding box center [297, 90] width 104 height 16
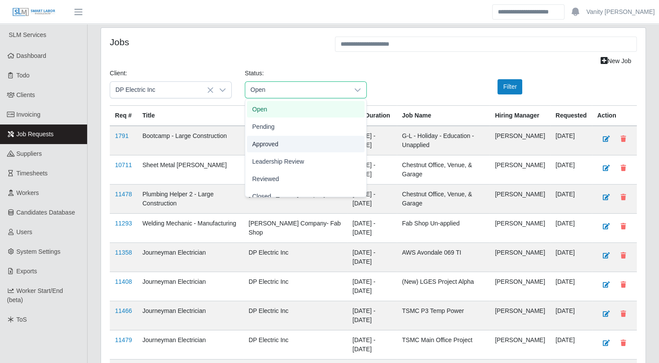
scroll to position [27, 0]
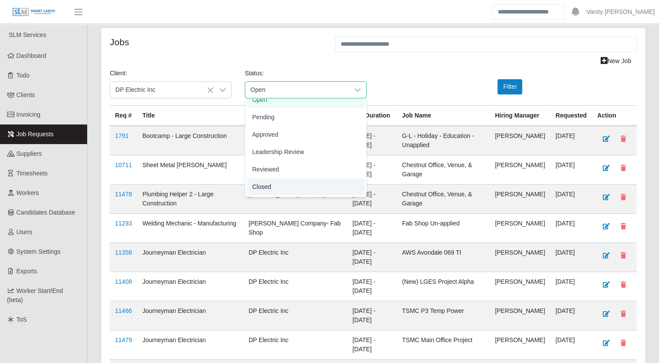
click at [263, 184] on span "Closed" at bounding box center [261, 186] width 19 height 9
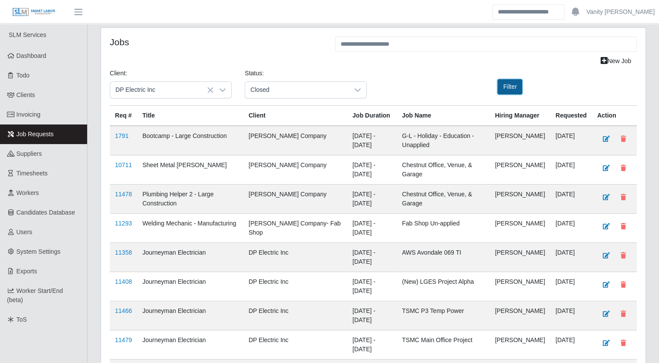
click at [508, 82] on button "Filter" at bounding box center [509, 86] width 25 height 15
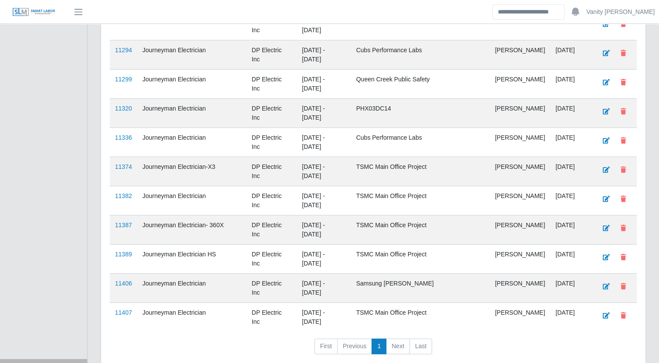
scroll to position [6022, 0]
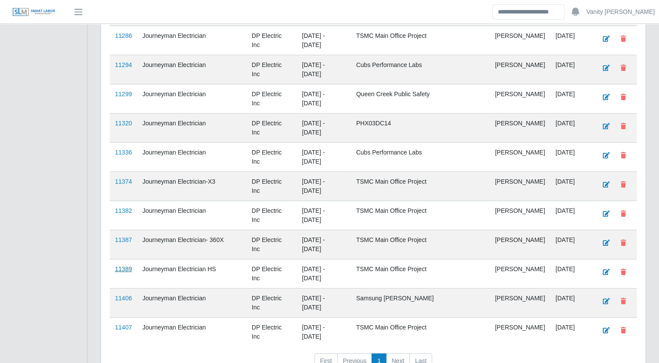
click at [128, 266] on link "11389" at bounding box center [123, 269] width 17 height 7
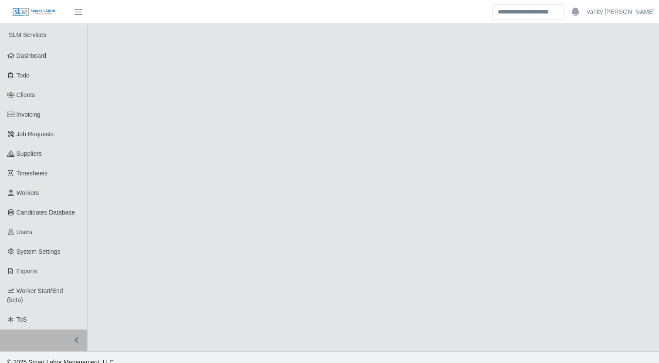
select select "******"
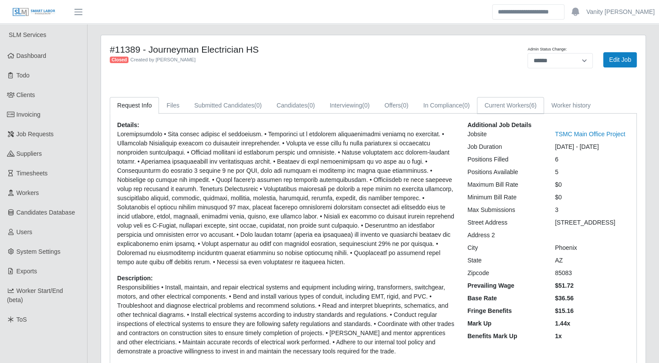
click at [502, 101] on link "Current Workers (6)" at bounding box center [510, 105] width 67 height 17
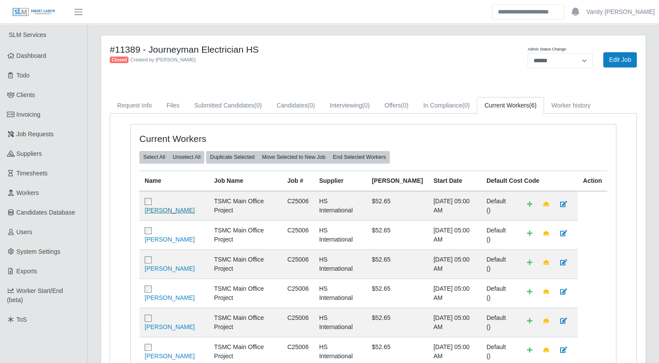
click at [192, 208] on link "[PERSON_NAME]" at bounding box center [170, 210] width 50 height 7
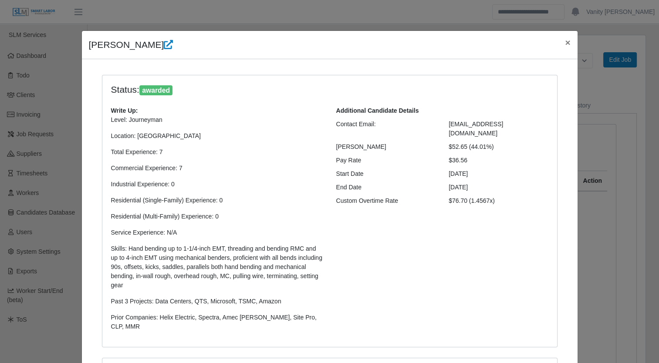
select select "**********"
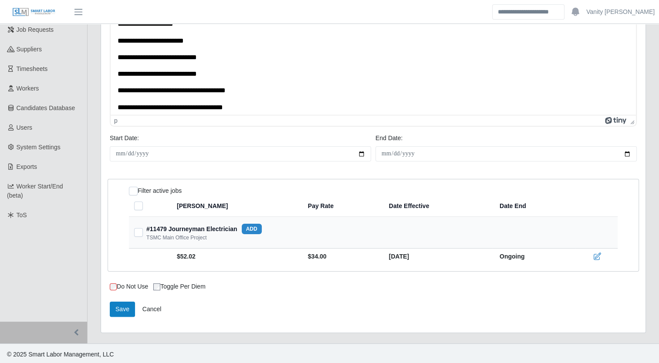
scroll to position [106, 0]
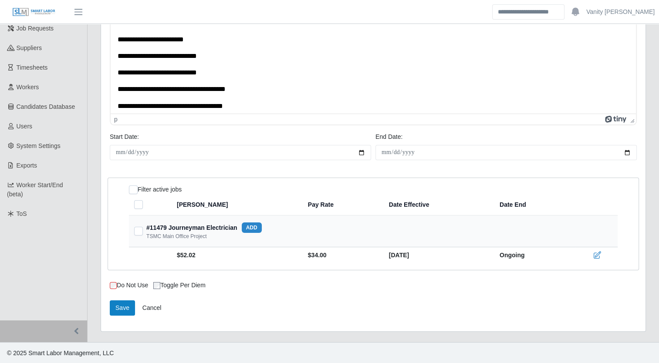
click at [596, 254] on icon at bounding box center [597, 255] width 9 height 9
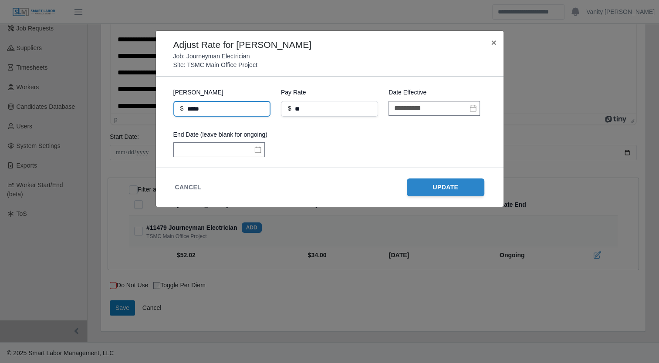
drag, startPoint x: 233, startPoint y: 106, endPoint x: 145, endPoint y: 114, distance: 88.7
click at [145, 114] on div "**********" at bounding box center [329, 181] width 659 height 363
click at [222, 106] on input "*****" at bounding box center [221, 109] width 97 height 16
type input "*****"
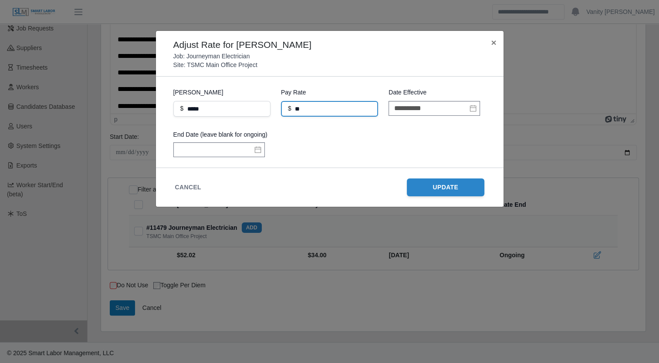
drag, startPoint x: 318, startPoint y: 108, endPoint x: 291, endPoint y: 107, distance: 27.1
click at [291, 107] on input "**" at bounding box center [329, 109] width 97 height 16
type input "*****"
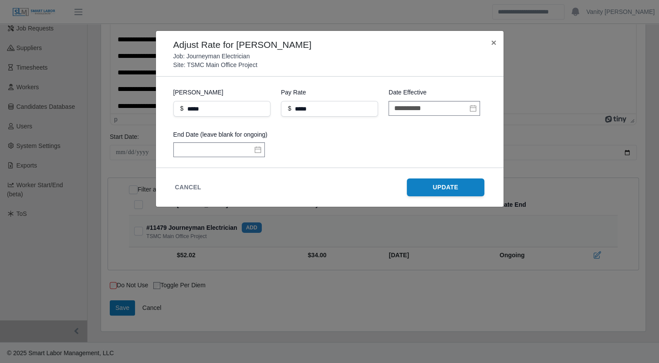
click at [418, 187] on button "Update" at bounding box center [446, 188] width 78 height 18
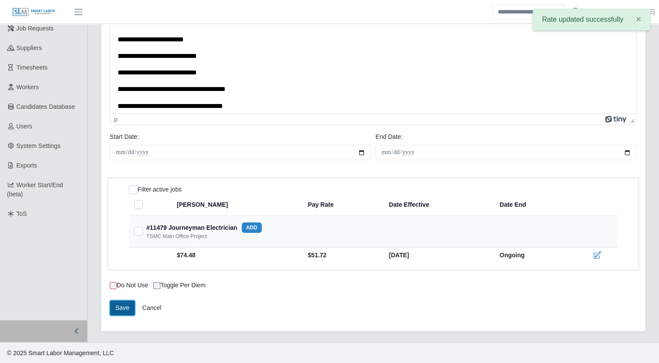
click at [117, 305] on button "Save" at bounding box center [122, 307] width 25 height 15
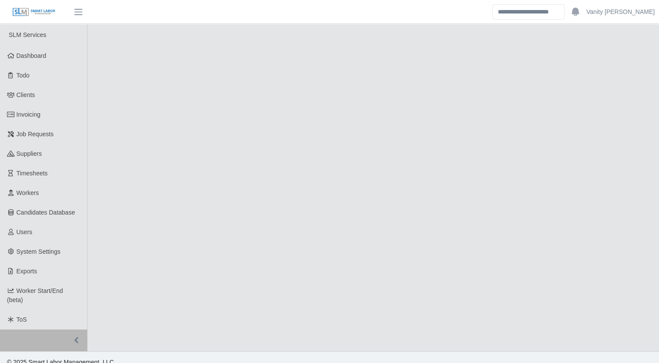
select select "****"
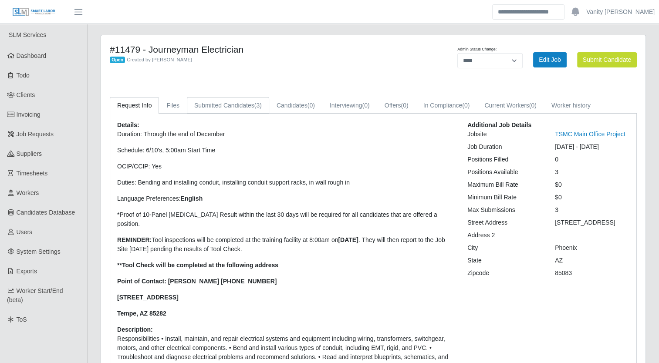
click at [237, 107] on link "Submitted Candidates (3)" at bounding box center [228, 105] width 82 height 17
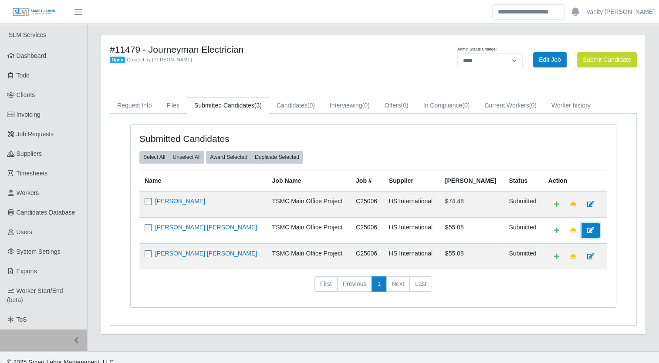
click at [583, 227] on link at bounding box center [590, 230] width 18 height 15
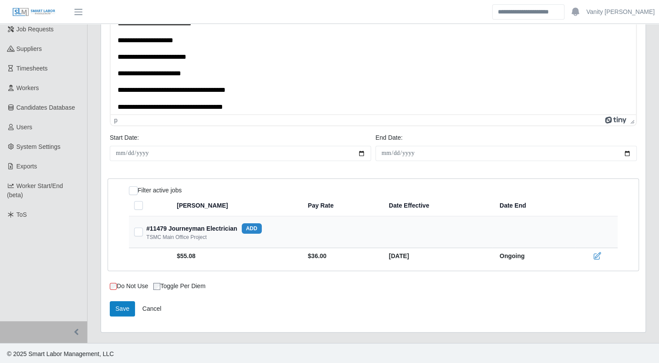
scroll to position [106, 0]
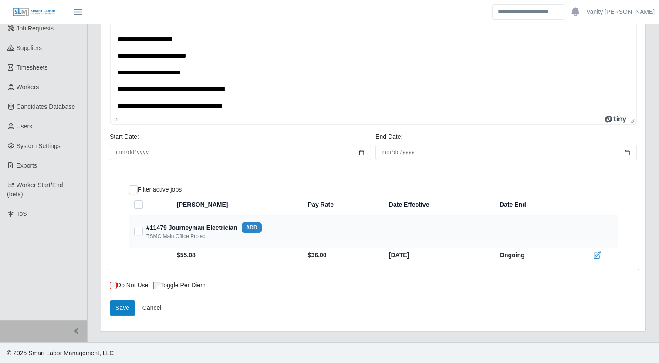
click at [593, 257] on icon at bounding box center [597, 255] width 9 height 9
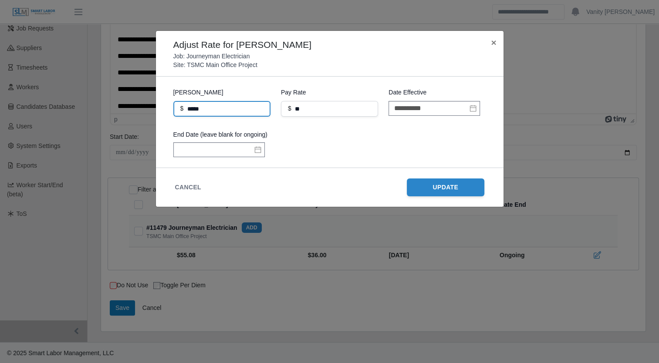
drag, startPoint x: 224, startPoint y: 108, endPoint x: 131, endPoint y: 113, distance: 93.7
click at [131, 113] on div "**********" at bounding box center [329, 181] width 659 height 363
type input "*****"
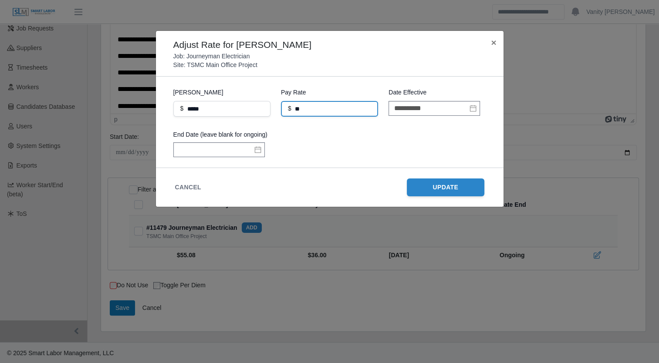
drag, startPoint x: 341, startPoint y: 107, endPoint x: 292, endPoint y: 109, distance: 49.2
click at [292, 109] on input "**" at bounding box center [329, 109] width 97 height 16
type input "*****"
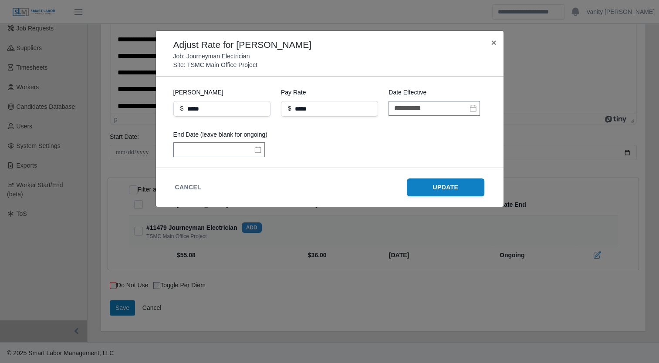
click at [432, 187] on button "Update" at bounding box center [446, 188] width 78 height 18
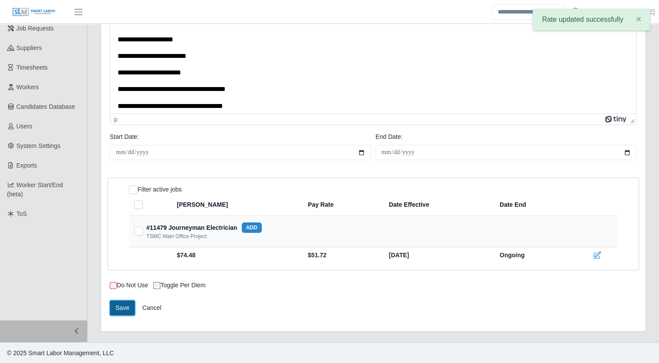
click at [125, 311] on button "Save" at bounding box center [122, 307] width 25 height 15
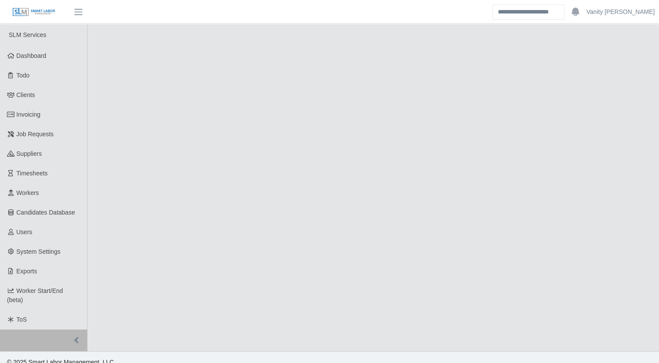
select select "****"
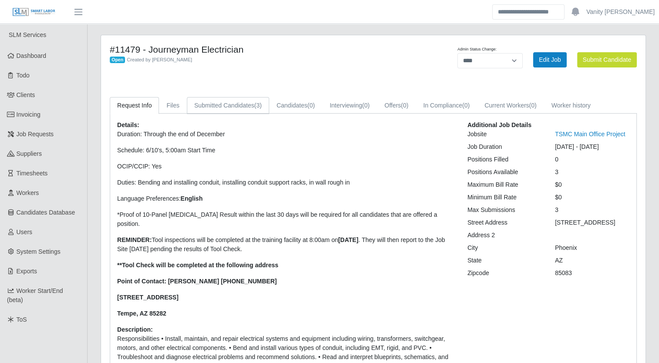
click at [224, 108] on link "Submitted Candidates (3)" at bounding box center [228, 105] width 82 height 17
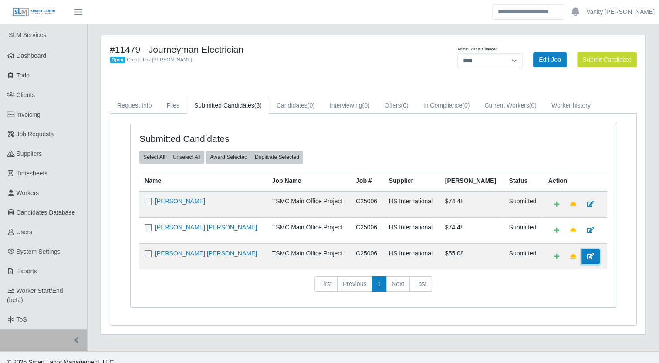
click at [584, 253] on link at bounding box center [590, 256] width 18 height 15
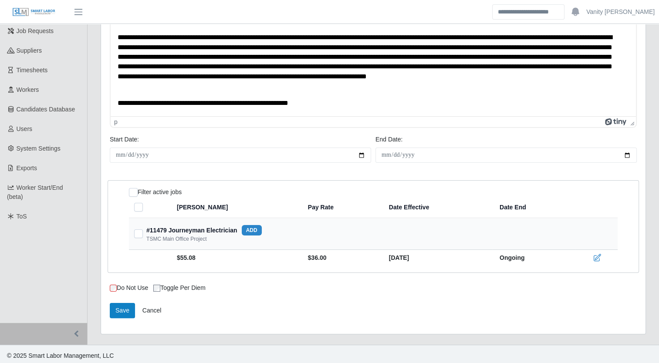
scroll to position [106, 0]
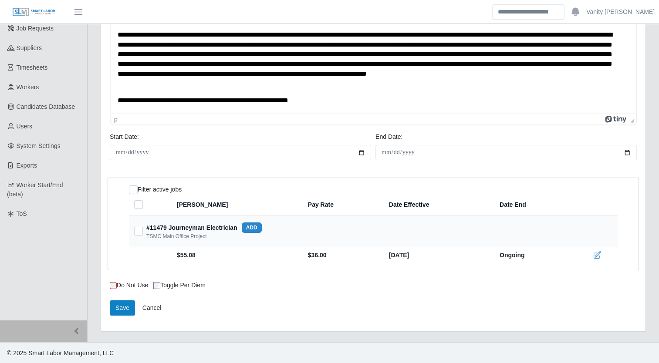
click at [595, 256] on icon at bounding box center [597, 255] width 9 height 9
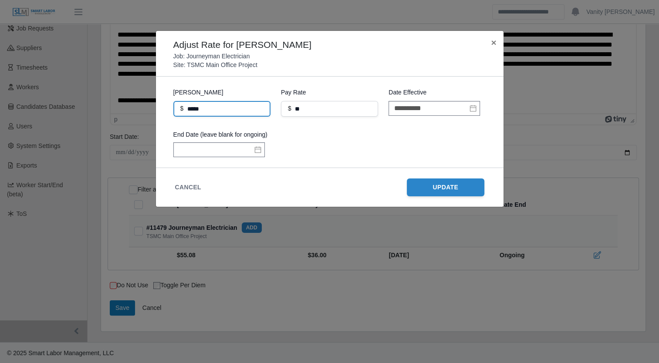
drag, startPoint x: 233, startPoint y: 103, endPoint x: 170, endPoint y: 108, distance: 62.9
click at [170, 108] on form "**********" at bounding box center [330, 122] width 334 height 77
type input "*****"
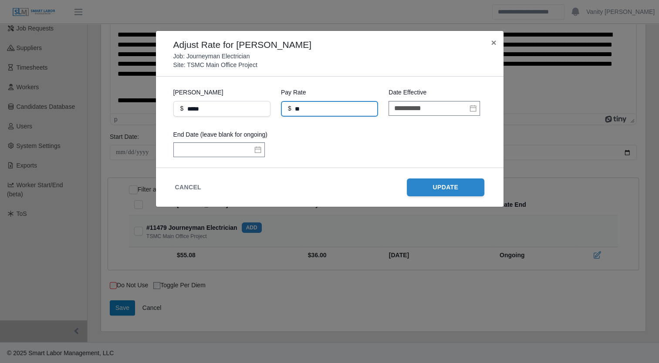
drag, startPoint x: 319, startPoint y: 108, endPoint x: 286, endPoint y: 98, distance: 34.3
click at [286, 98] on div "Pay Rate $ **" at bounding box center [329, 102] width 97 height 30
type input "*****"
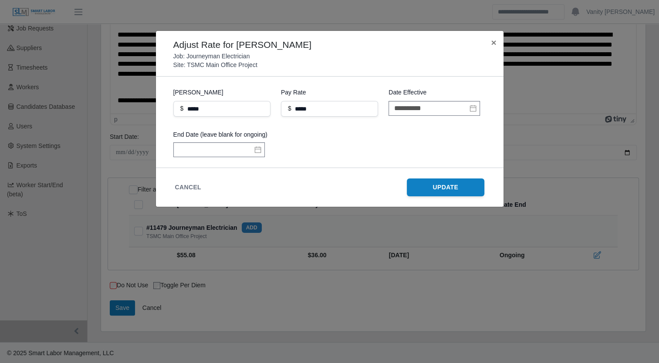
click at [421, 183] on button "Update" at bounding box center [446, 188] width 78 height 18
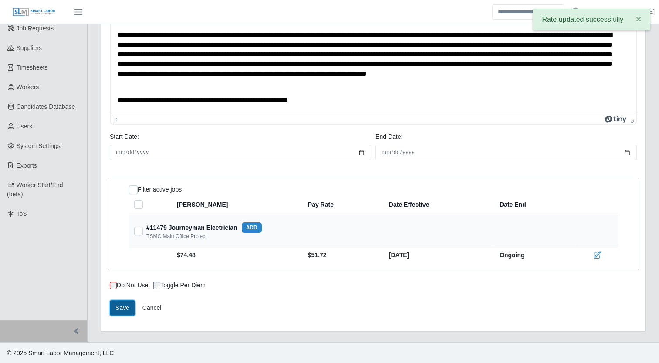
click at [126, 301] on button "Save" at bounding box center [122, 307] width 25 height 15
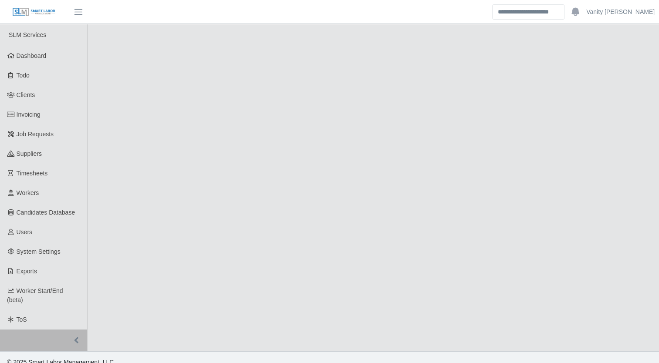
select select "****"
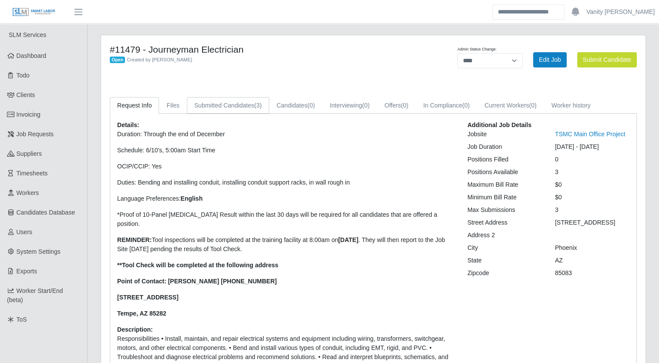
click at [226, 105] on link "Submitted Candidates (3)" at bounding box center [228, 105] width 82 height 17
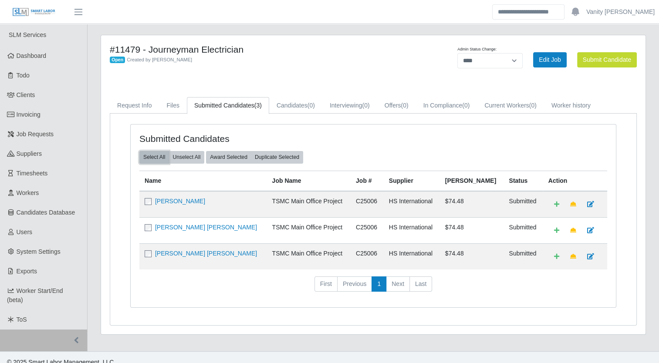
click at [148, 159] on button "Select All" at bounding box center [154, 157] width 30 height 12
click at [146, 259] on td "[PERSON_NAME] [PERSON_NAME]" at bounding box center [203, 256] width 128 height 26
click at [180, 198] on link "[PERSON_NAME]" at bounding box center [180, 201] width 50 height 7
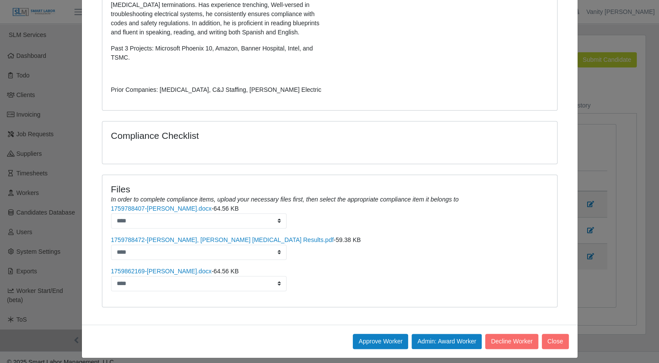
scroll to position [357, 0]
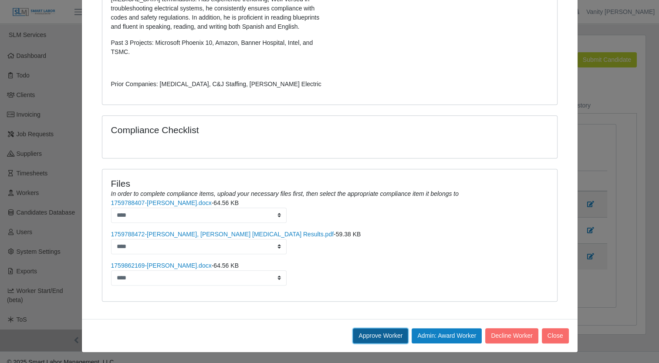
click at [380, 338] on button "Approve Worker" at bounding box center [380, 335] width 55 height 15
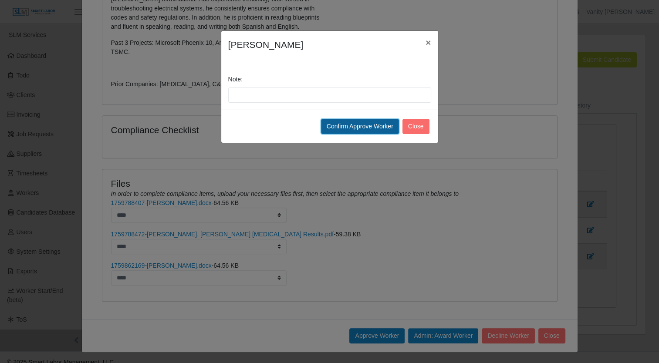
click at [380, 130] on button "Confirm Approve Worker" at bounding box center [360, 126] width 78 height 15
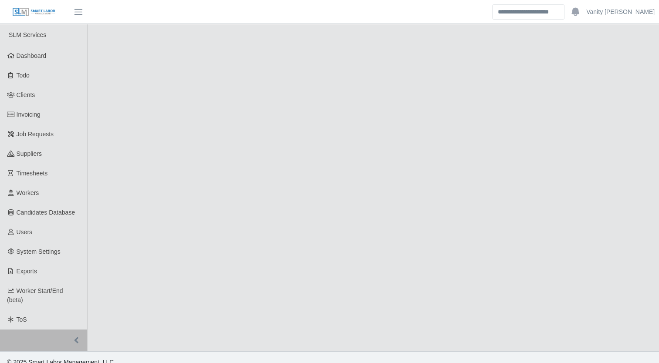
select select "****"
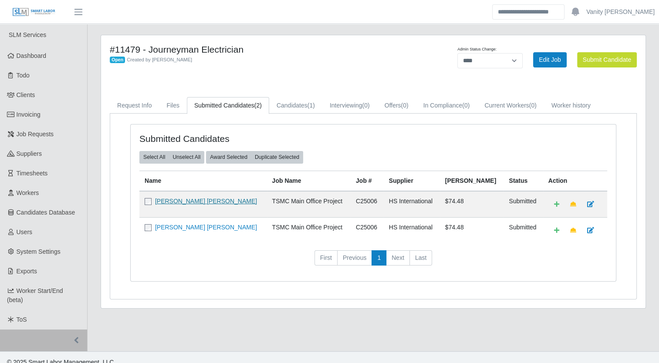
click at [179, 198] on link "[PERSON_NAME] [PERSON_NAME]" at bounding box center [206, 201] width 102 height 7
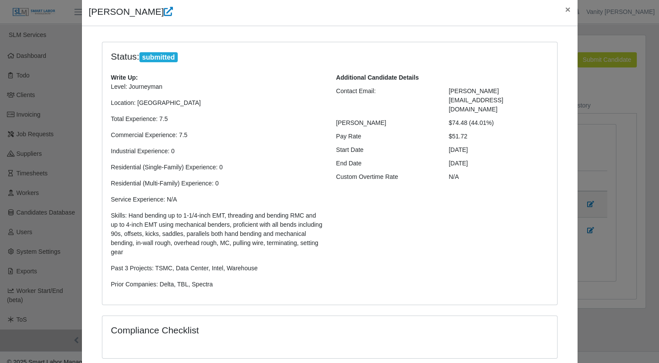
scroll to position [171, 0]
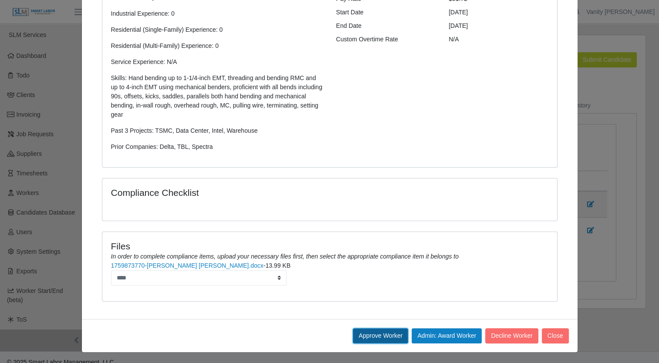
click at [381, 336] on button "Approve Worker" at bounding box center [380, 335] width 55 height 15
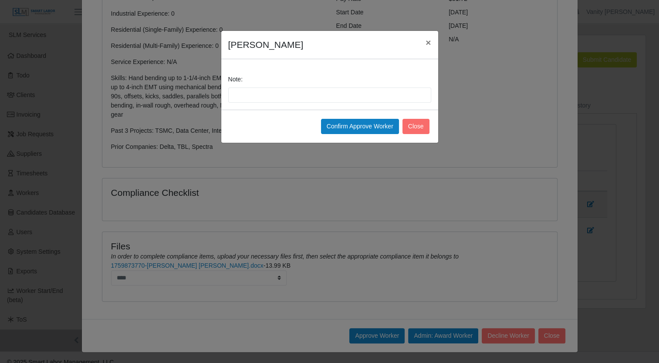
click at [364, 134] on div "Confirm Approve Worker Close" at bounding box center [329, 126] width 217 height 33
click at [363, 127] on button "Confirm Approve Worker" at bounding box center [360, 126] width 78 height 15
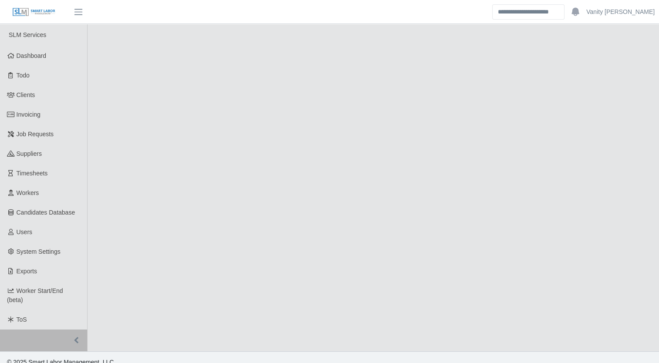
select select "****"
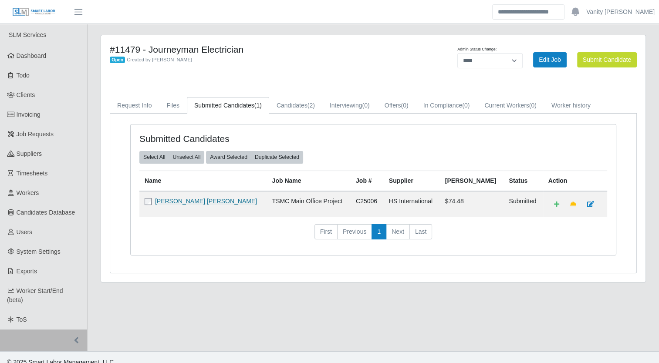
click at [166, 201] on link "[PERSON_NAME] [PERSON_NAME]" at bounding box center [206, 201] width 102 height 7
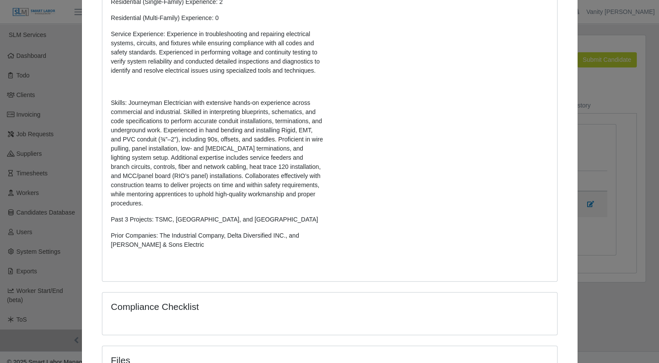
scroll to position [345, 0]
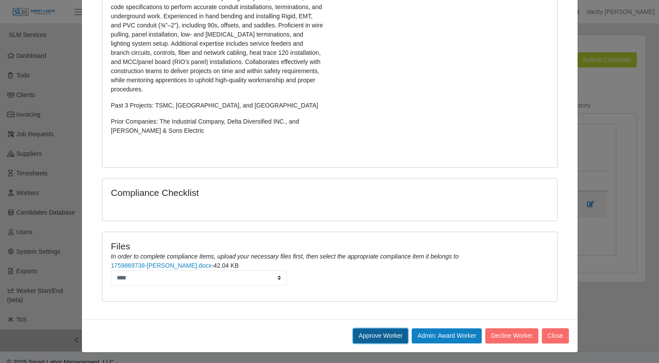
click at [360, 335] on button "Approve Worker" at bounding box center [380, 335] width 55 height 15
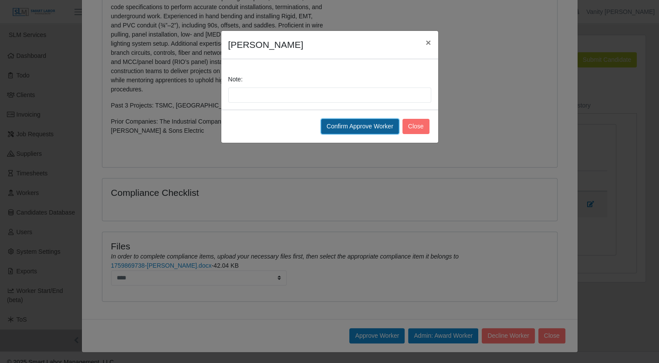
click at [343, 124] on button "Confirm Approve Worker" at bounding box center [360, 126] width 78 height 15
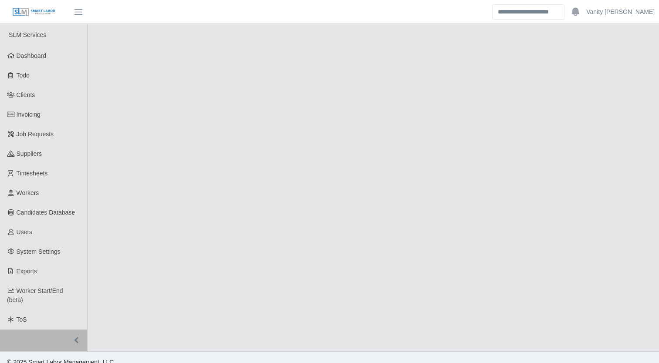
select select "****"
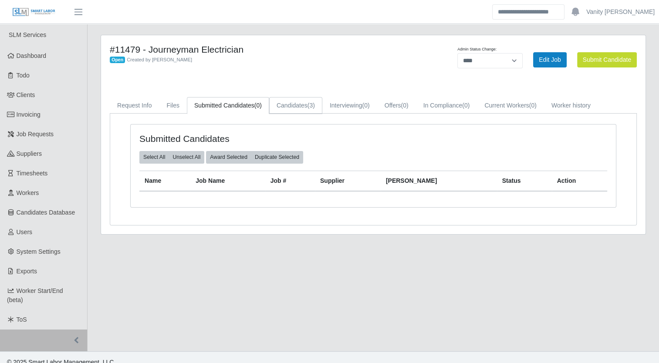
click at [296, 105] on link "Candidates (3)" at bounding box center [295, 105] width 53 height 17
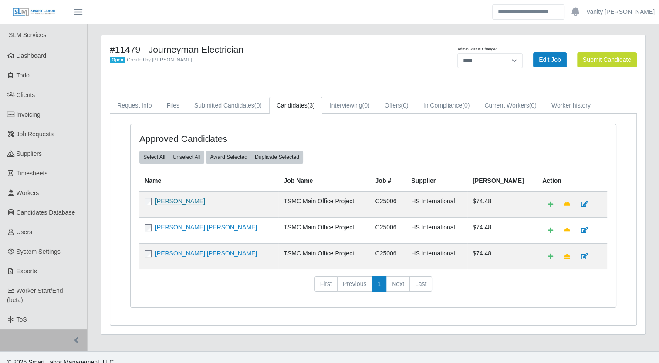
click at [185, 201] on link "[PERSON_NAME]" at bounding box center [180, 201] width 50 height 7
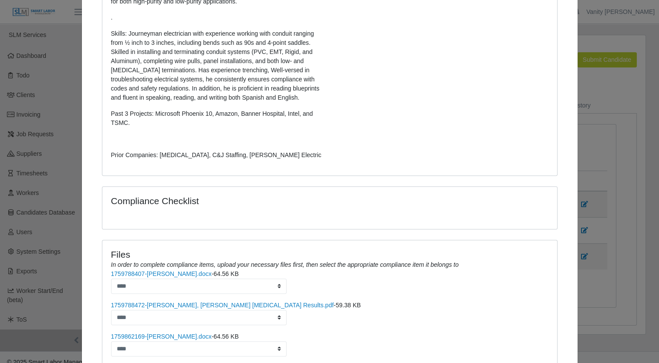
scroll to position [305, 0]
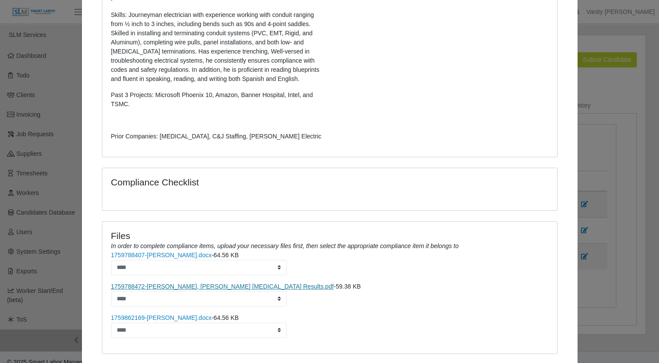
click at [161, 286] on link "1759788472-[PERSON_NAME], [PERSON_NAME] [MEDICAL_DATA] Results.pdf" at bounding box center [222, 286] width 222 height 7
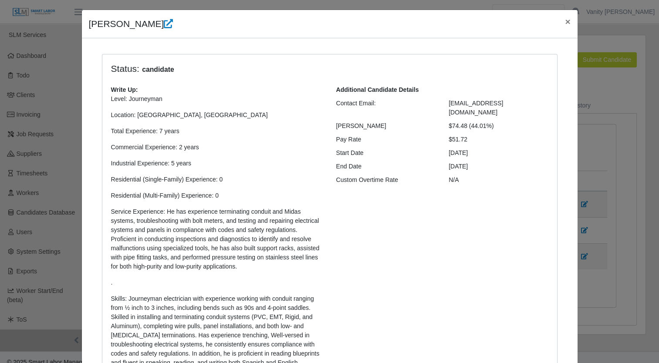
scroll to position [0, 0]
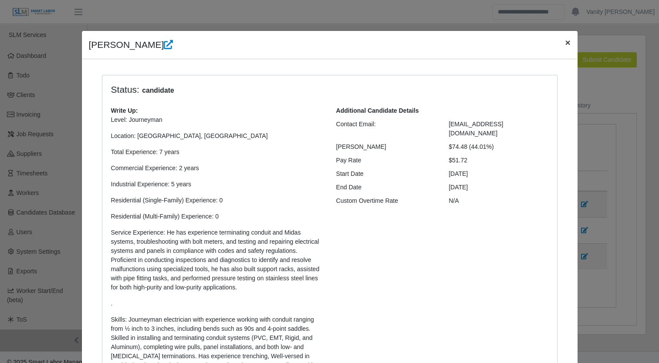
click at [565, 41] on span "×" at bounding box center [567, 42] width 5 height 10
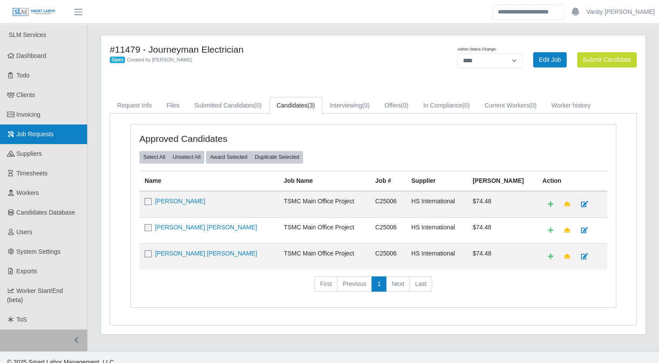
click at [51, 136] on span "Job Requests" at bounding box center [35, 134] width 37 height 7
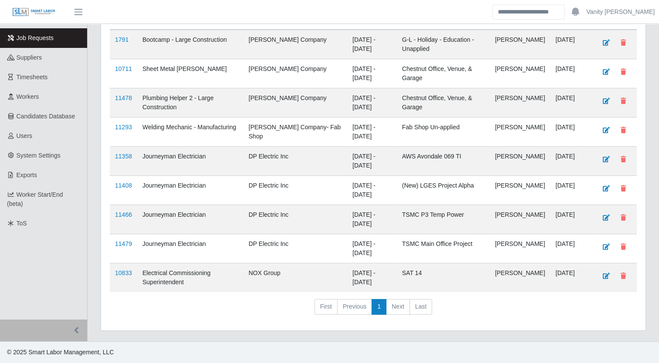
scroll to position [103, 0]
click at [122, 155] on link "11358" at bounding box center [123, 156] width 17 height 7
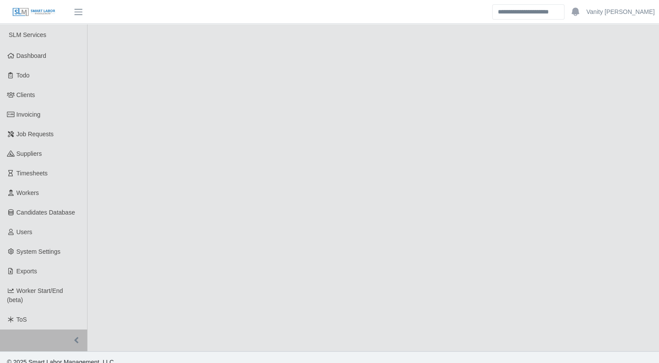
select select "****"
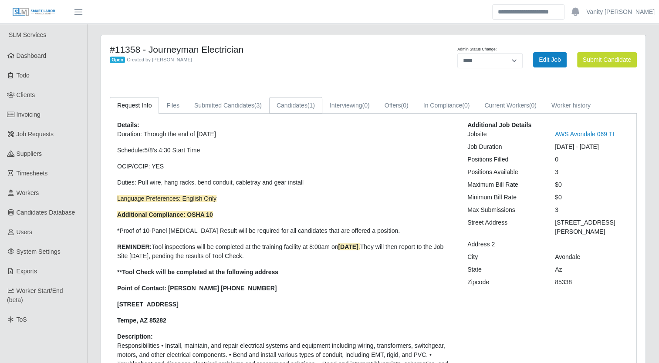
click at [294, 113] on link "Candidates (1)" at bounding box center [295, 105] width 53 height 17
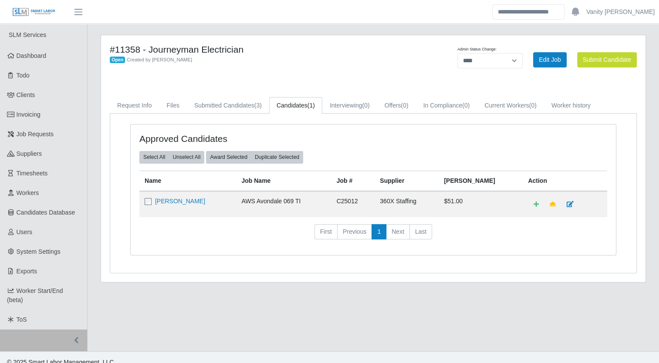
scroll to position [10, 0]
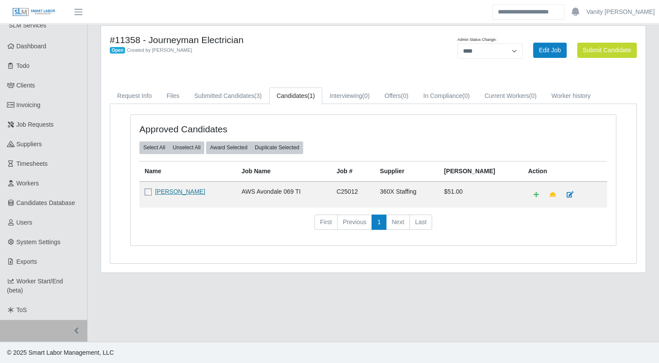
click at [178, 188] on link "Brandon Beal" at bounding box center [180, 191] width 50 height 7
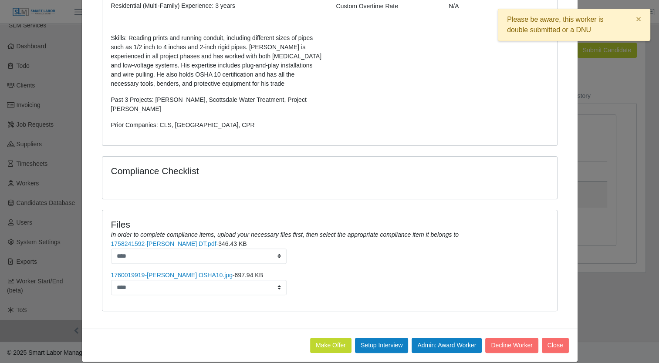
scroll to position [195, 0]
click at [322, 337] on button "Make Offer" at bounding box center [330, 344] width 41 height 15
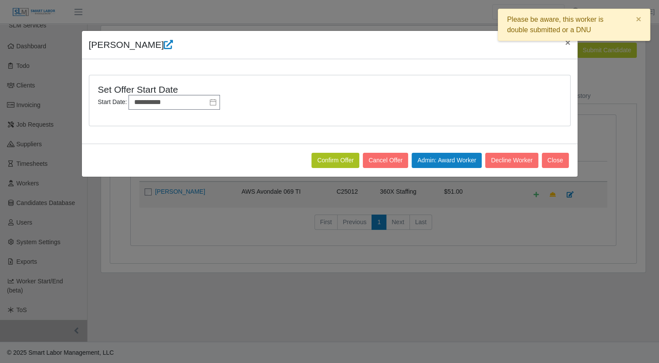
scroll to position [0, 0]
click at [335, 163] on button "Confirm Offer" at bounding box center [335, 160] width 48 height 15
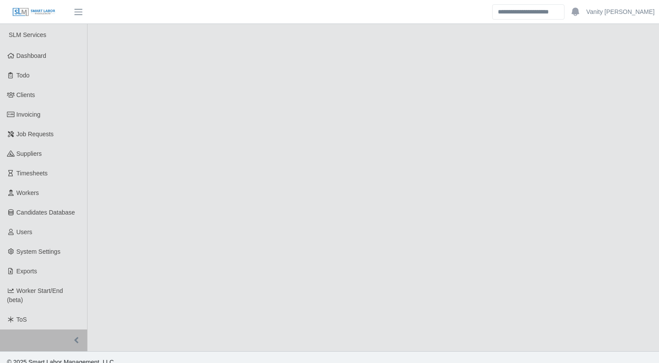
scroll to position [10, 0]
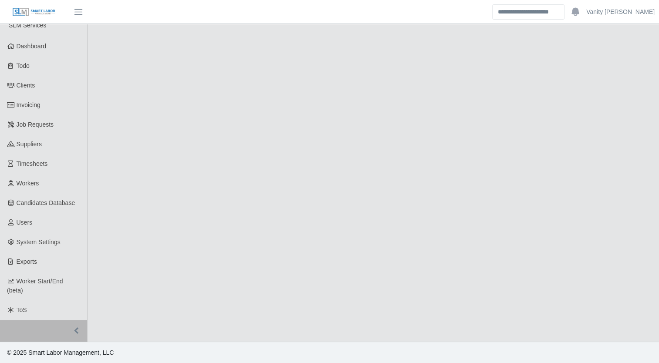
select select "****"
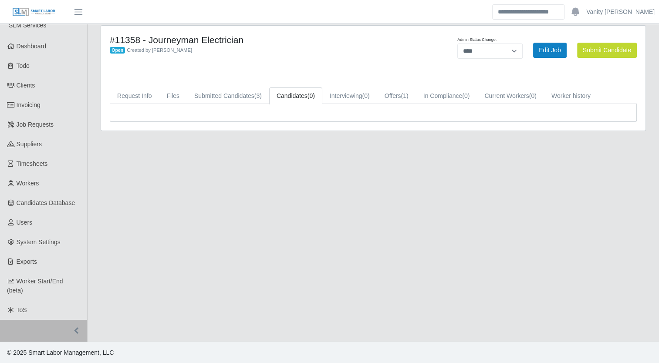
scroll to position [0, 0]
